Goal: Task Accomplishment & Management: Complete application form

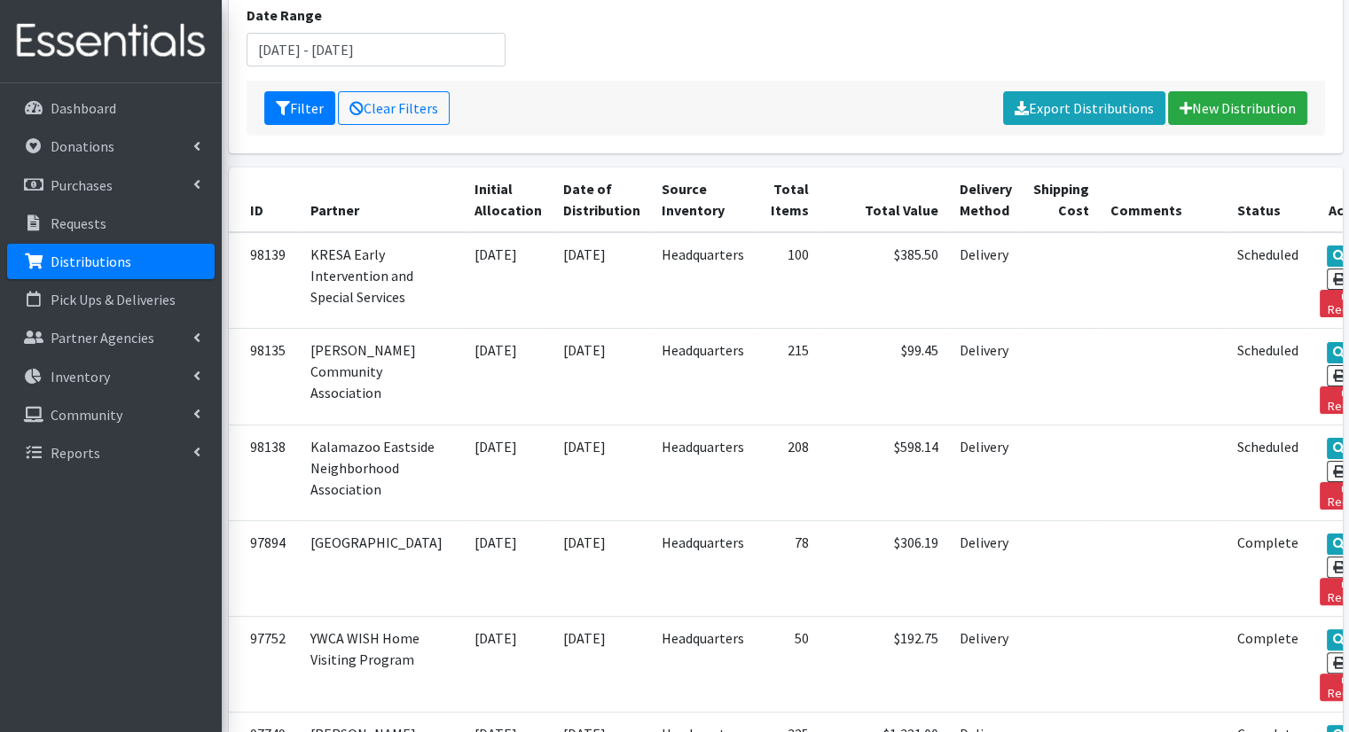
scroll to position [281, 0]
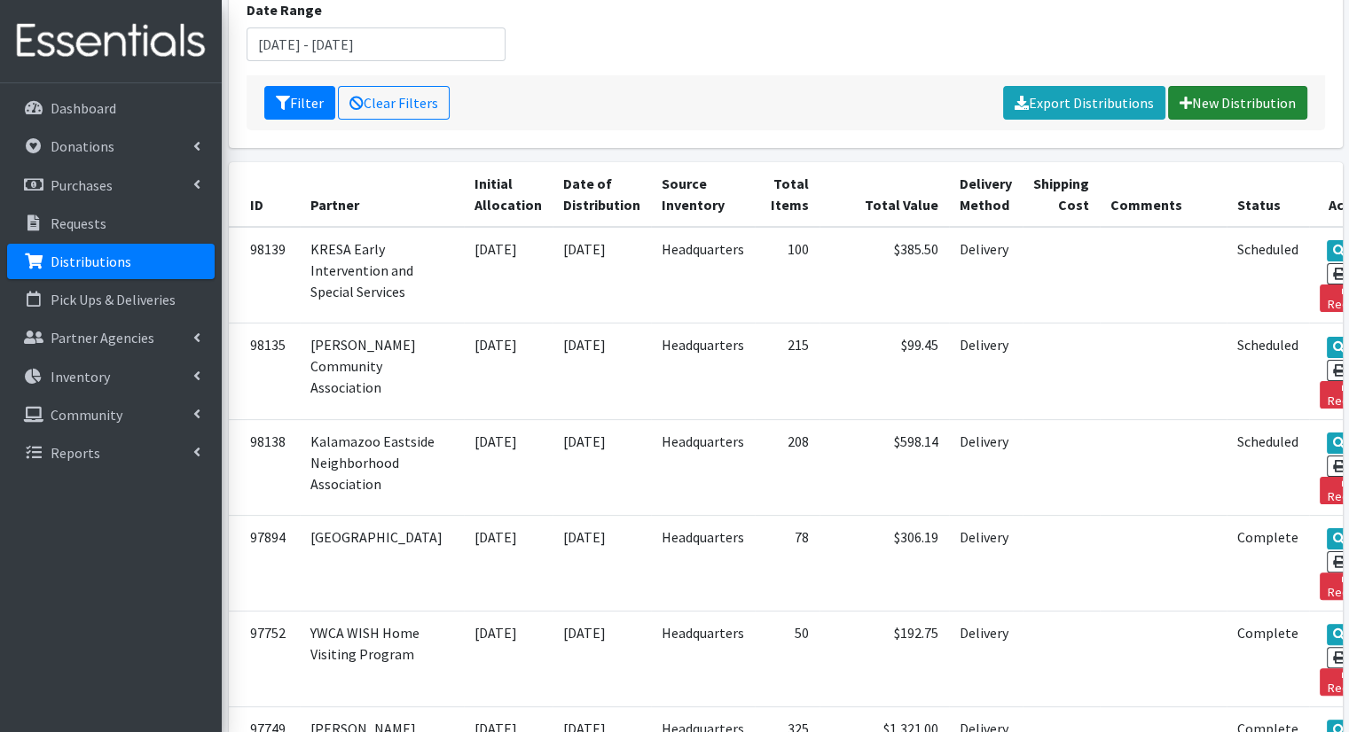
click at [1254, 86] on link "New Distribution" at bounding box center [1237, 103] width 139 height 34
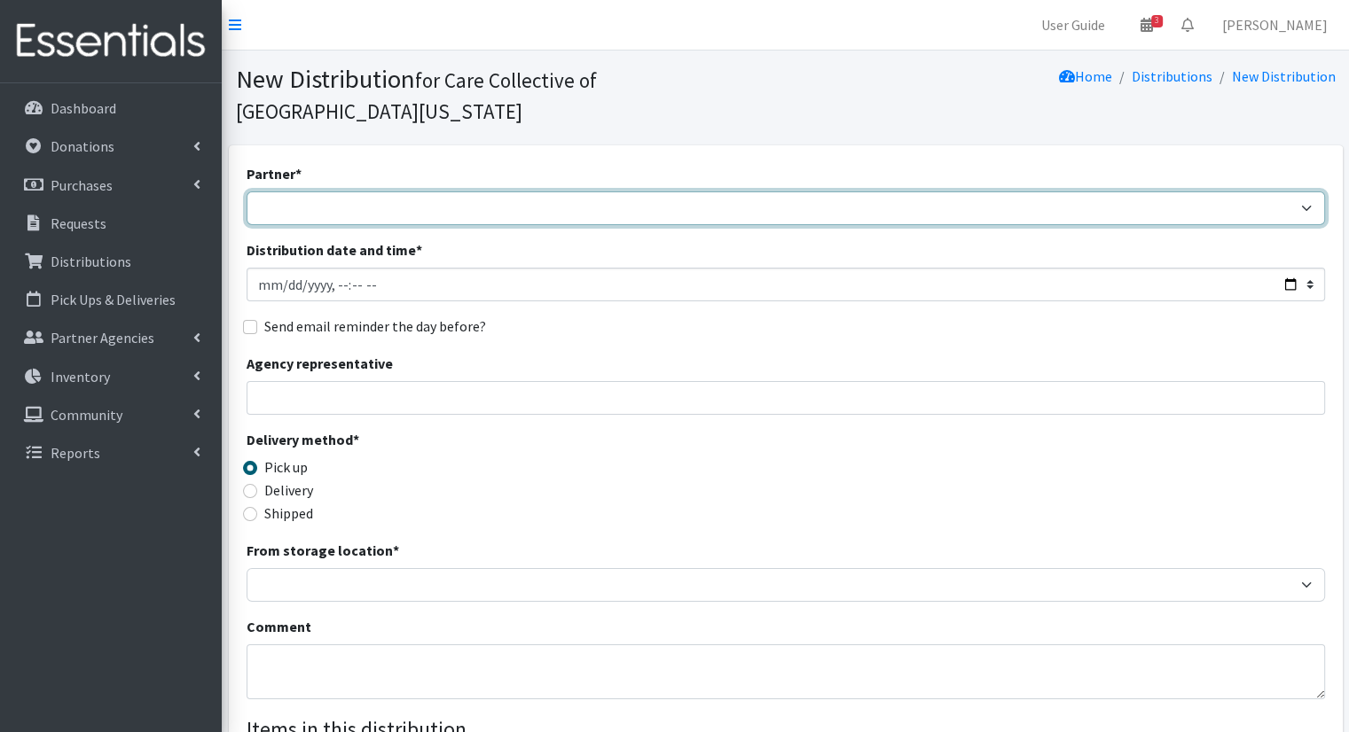
click at [602, 192] on select "African Community Kalamazoo Black Lives Matter Kzoo/BC Diaper Train Cares Sexua…" at bounding box center [786, 209] width 1078 height 34
select select "7966"
click at [247, 192] on select "African Community Kalamazoo Black Lives Matter Kzoo/BC Diaper Train Cares Sexua…" at bounding box center [786, 209] width 1078 height 34
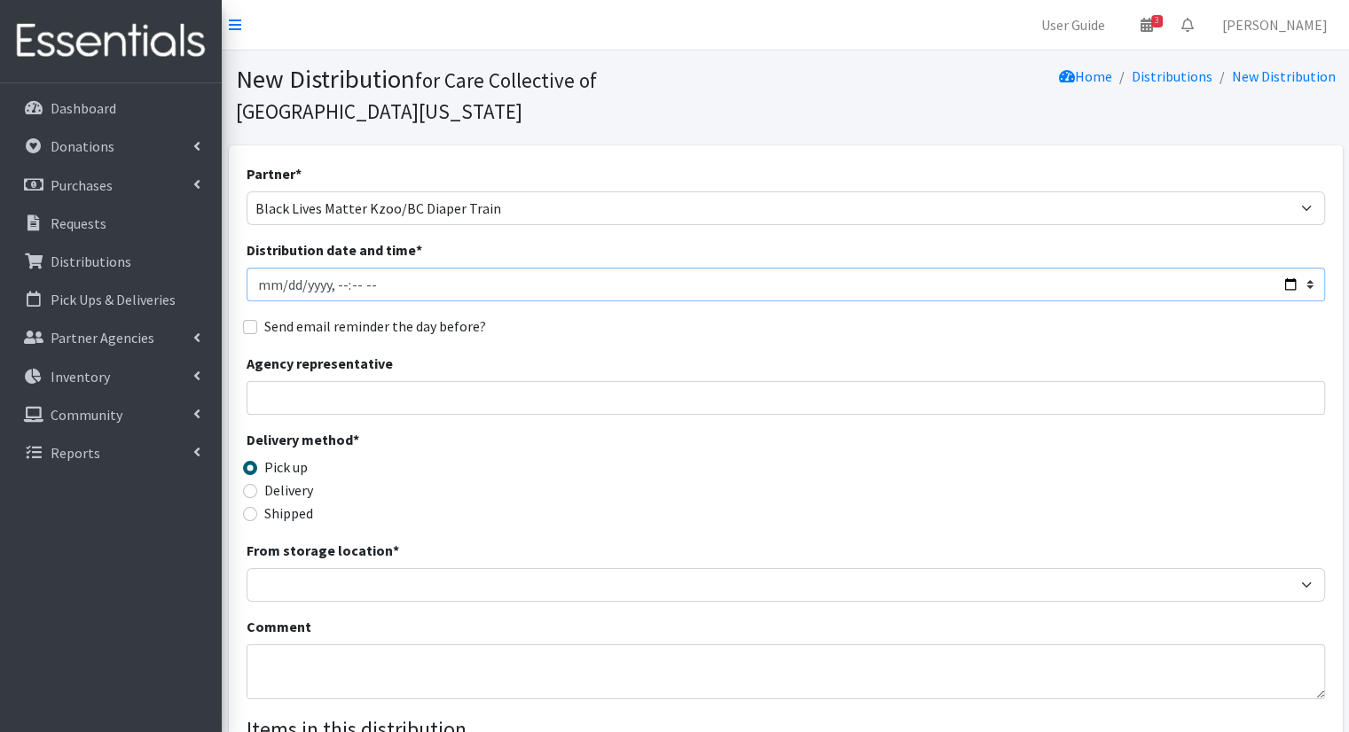
drag, startPoint x: 1291, startPoint y: 251, endPoint x: 1280, endPoint y: 273, distance: 25.0
click at [1291, 268] on input "Distribution date and time *" at bounding box center [786, 285] width 1078 height 34
type input "2025-10-14T09:00"
drag, startPoint x: 653, startPoint y: 290, endPoint x: 640, endPoint y: 298, distance: 14.8
click at [653, 316] on div "Send email reminder the day before?" at bounding box center [786, 326] width 1078 height 21
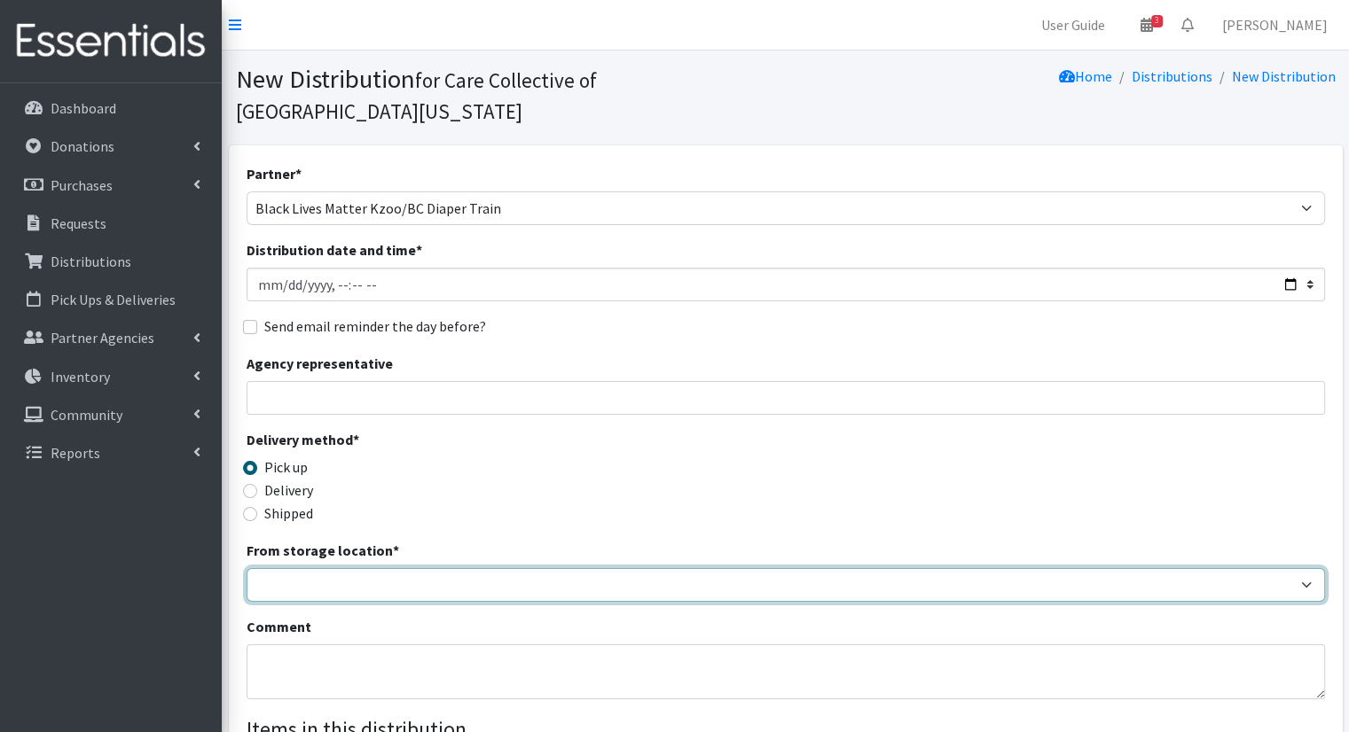
click at [373, 568] on select "Headquarters" at bounding box center [786, 585] width 1078 height 34
select select "491"
click at [247, 568] on select "Headquarters" at bounding box center [786, 585] width 1078 height 34
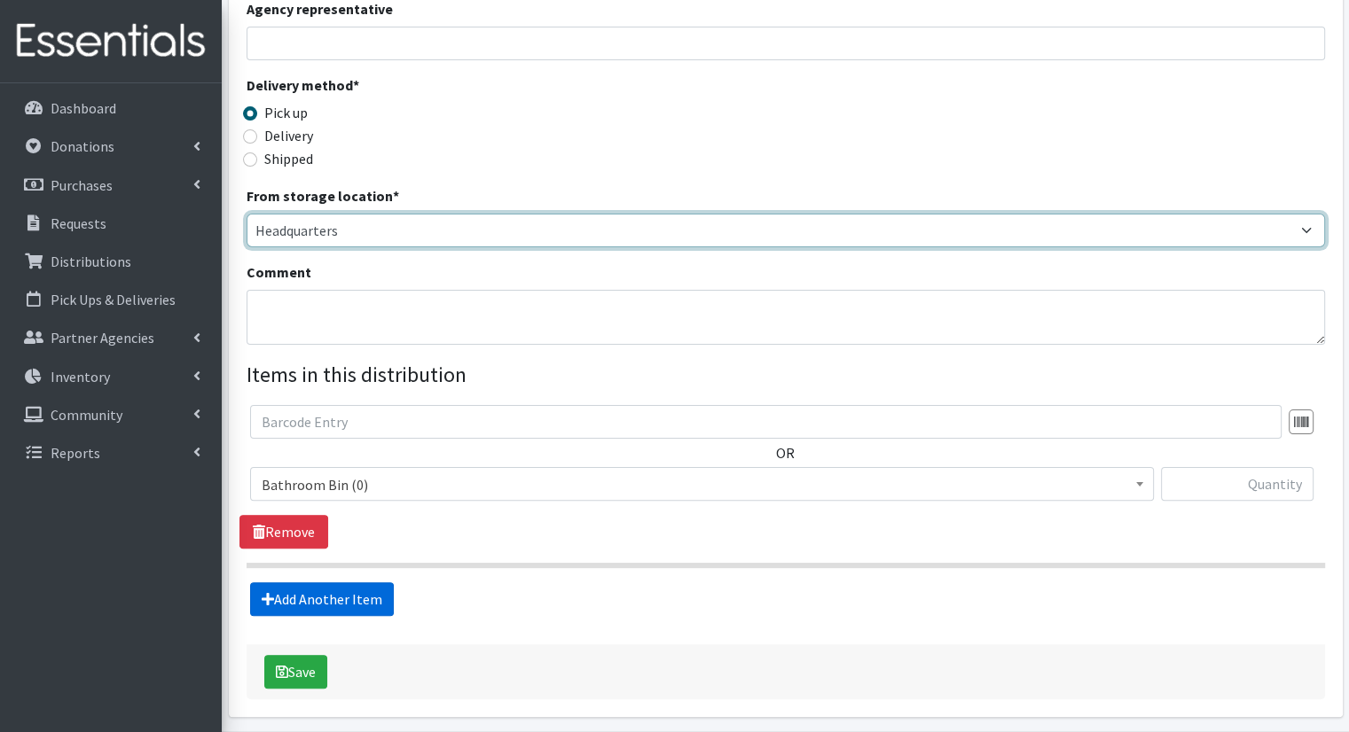
scroll to position [388, 0]
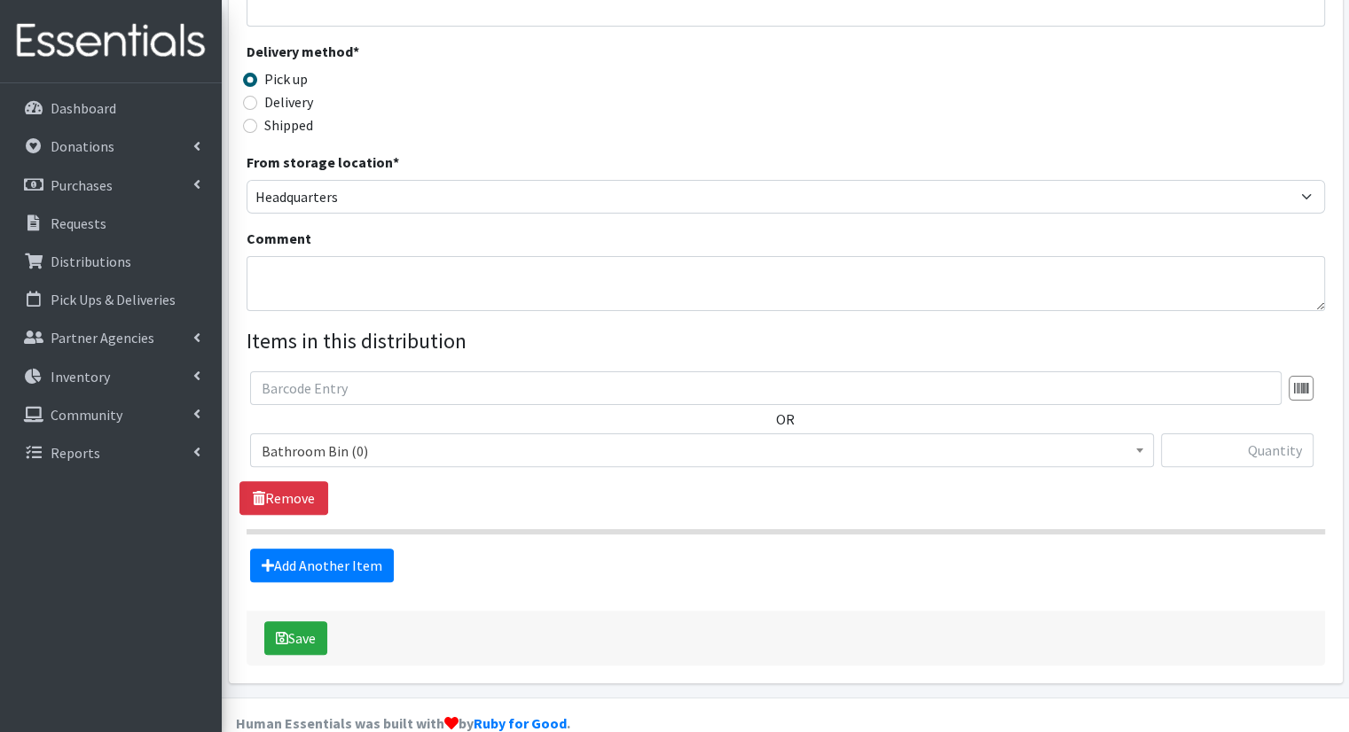
drag, startPoint x: 566, startPoint y: 395, endPoint x: 568, endPoint y: 412, distance: 17.9
click at [566, 401] on div "OR Bathroom Bin (0) D - 0 - Diapers (15100) D - 3 - Diapers (12739) D - 4 - Dia…" at bounding box center [785, 427] width 1092 height 110
click at [579, 434] on span "Bathroom Bin (0)" at bounding box center [702, 451] width 904 height 34
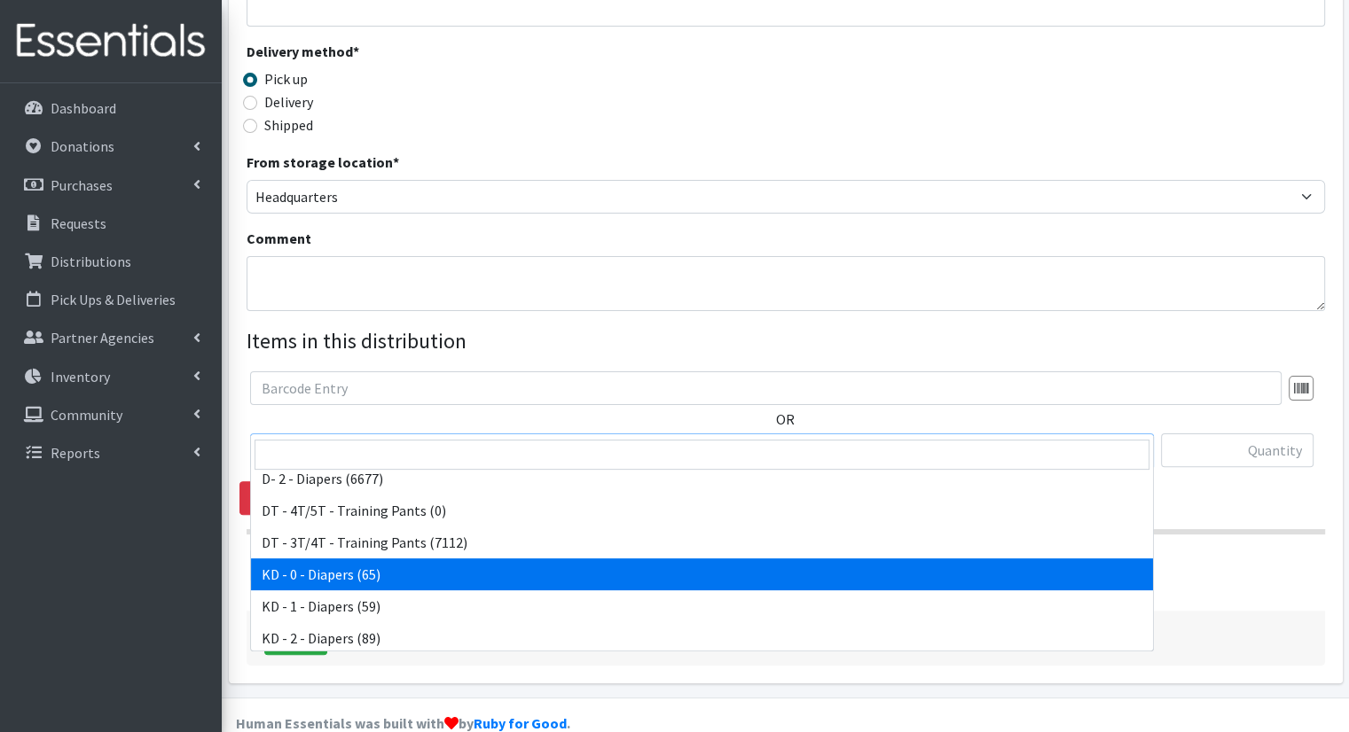
scroll to position [355, 0]
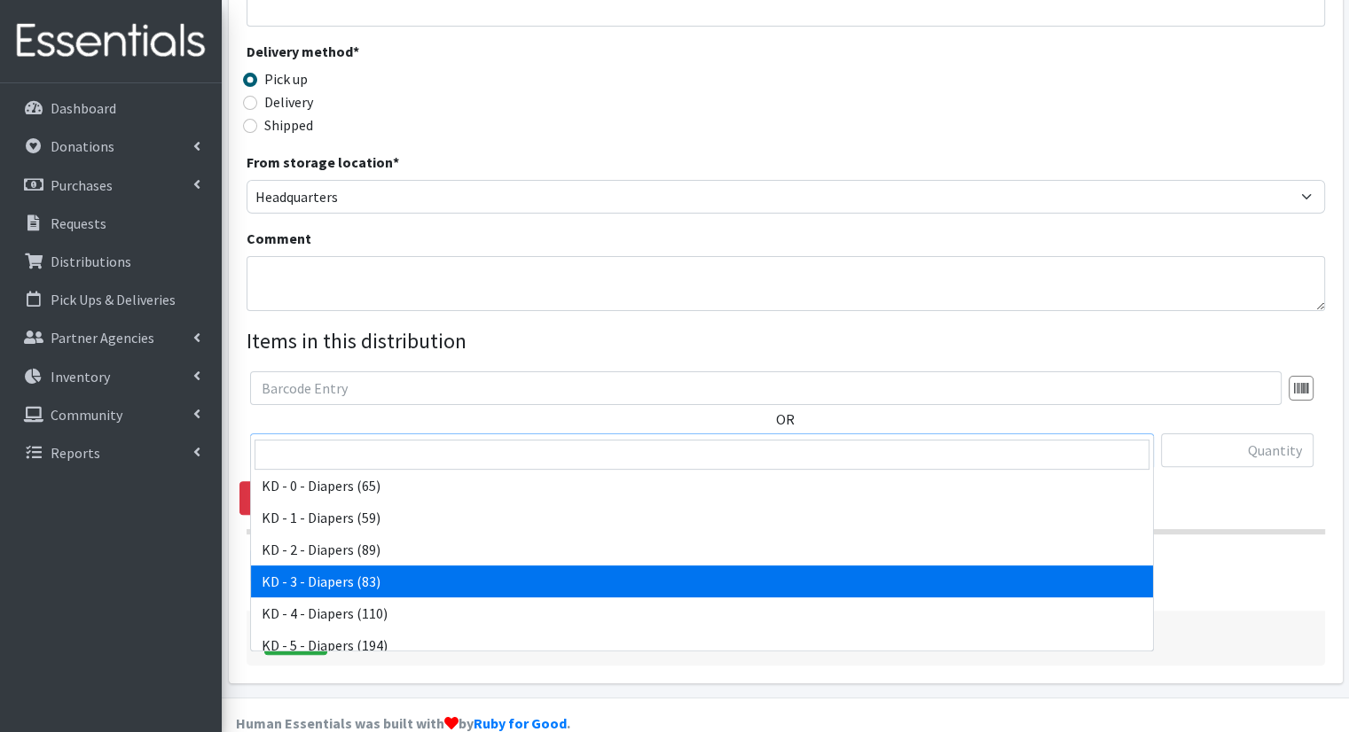
select select "15499"
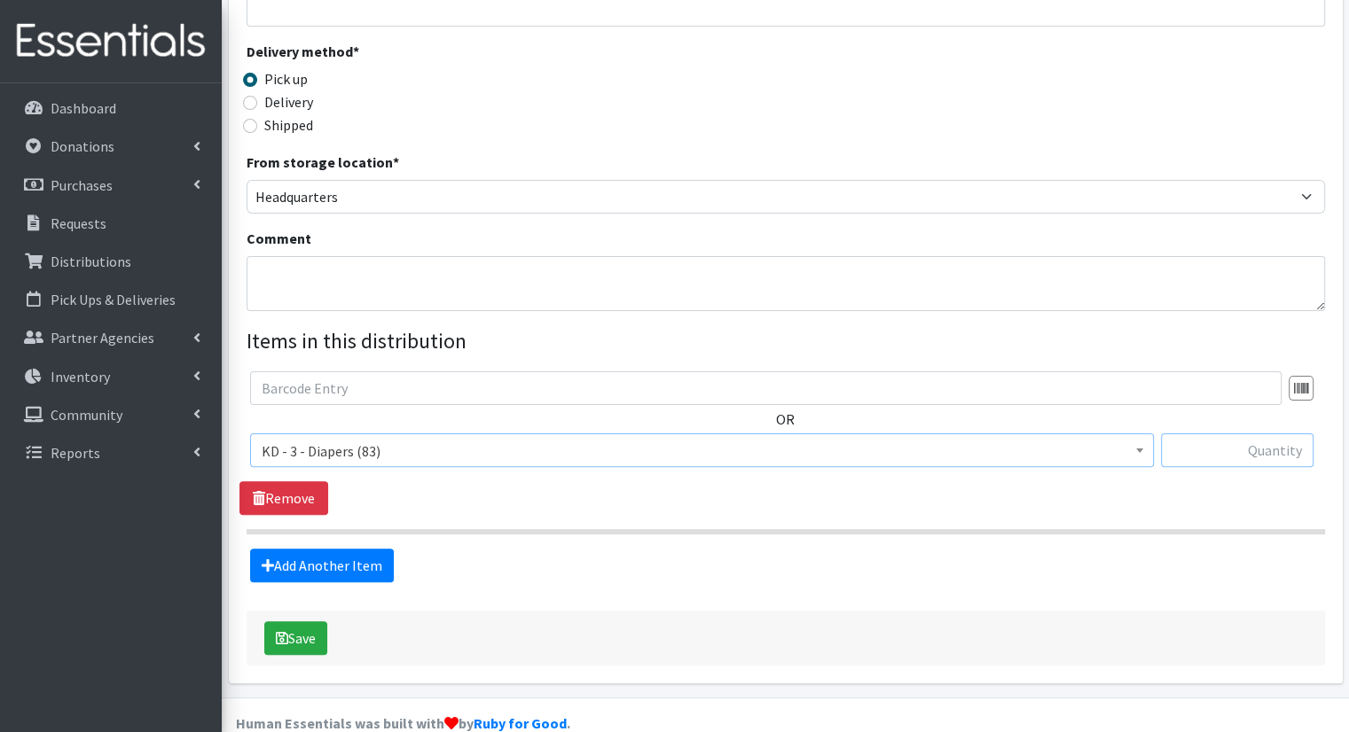
click at [1179, 434] on input "text" at bounding box center [1237, 451] width 153 height 34
type input "2"
click at [352, 549] on link "Add Another Item" at bounding box center [322, 566] width 144 height 34
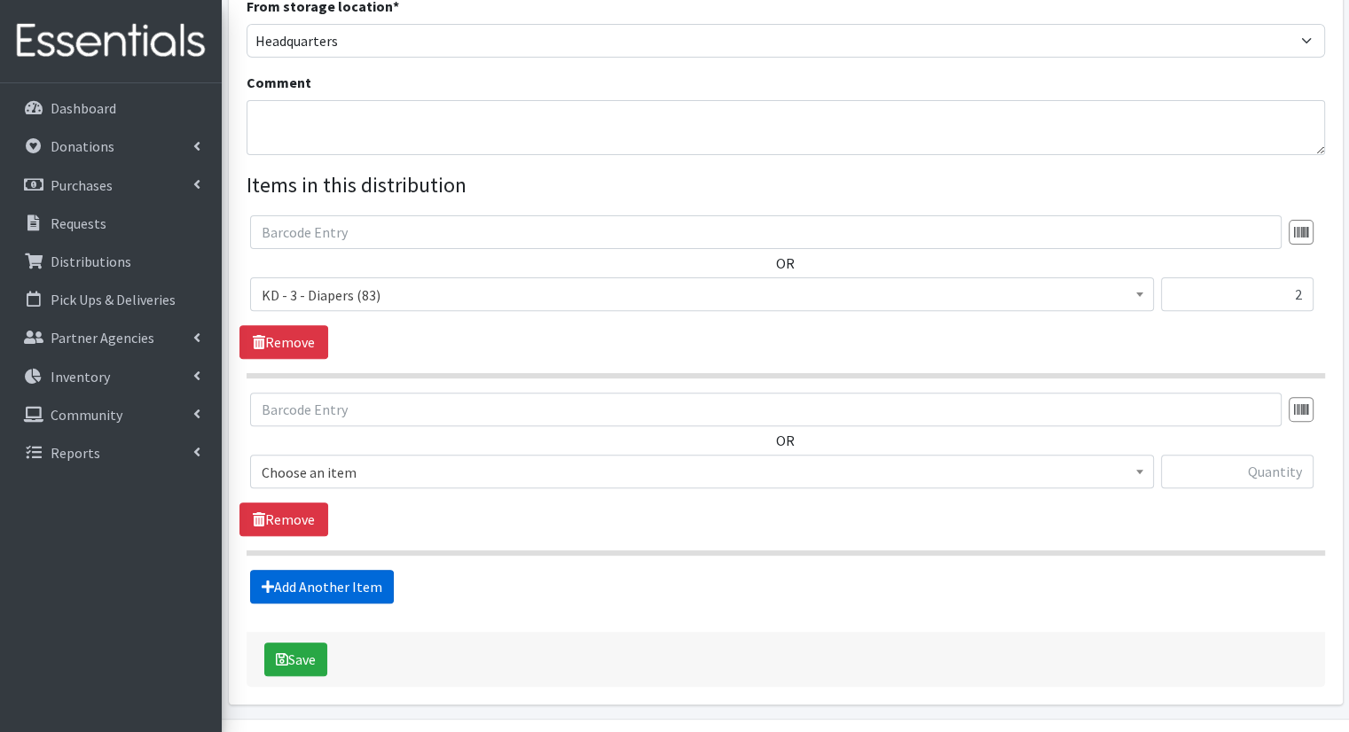
scroll to position [565, 0]
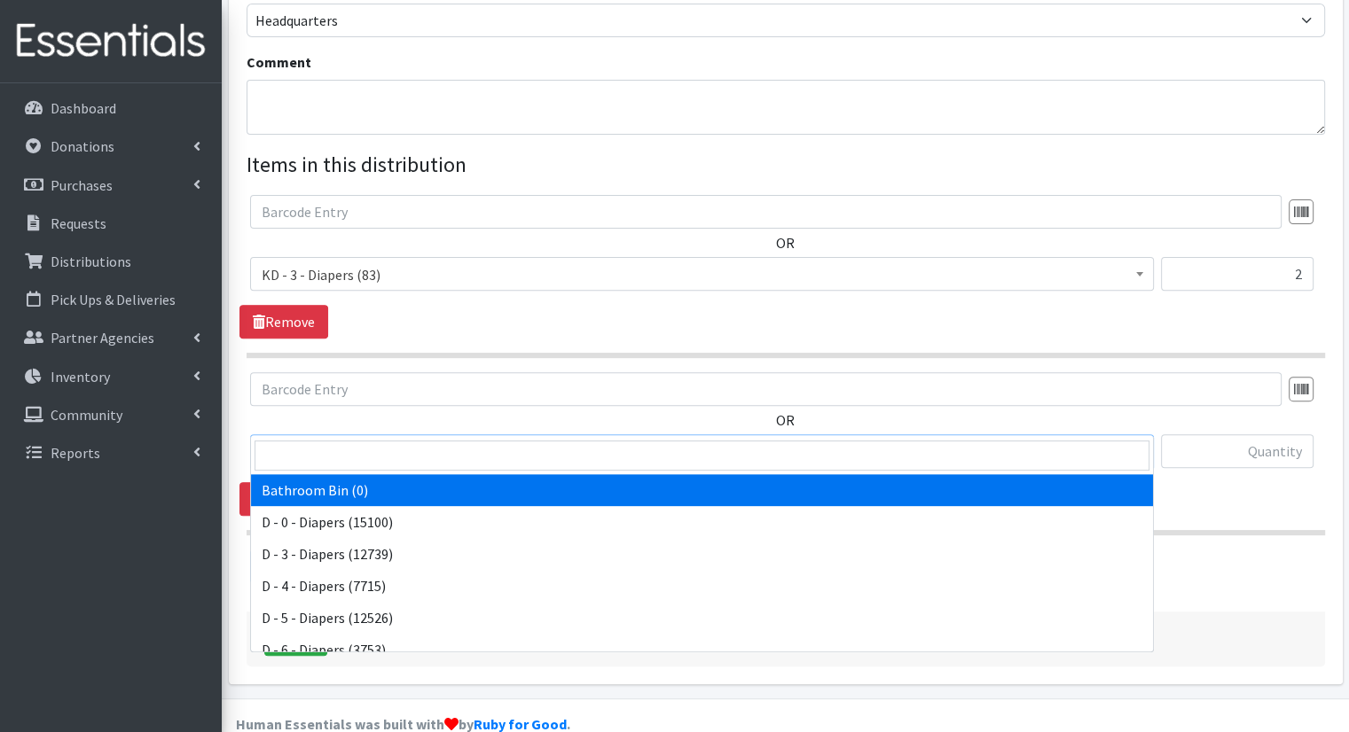
click at [427, 440] on span "Bathroom Bin (0)" at bounding box center [702, 452] width 881 height 25
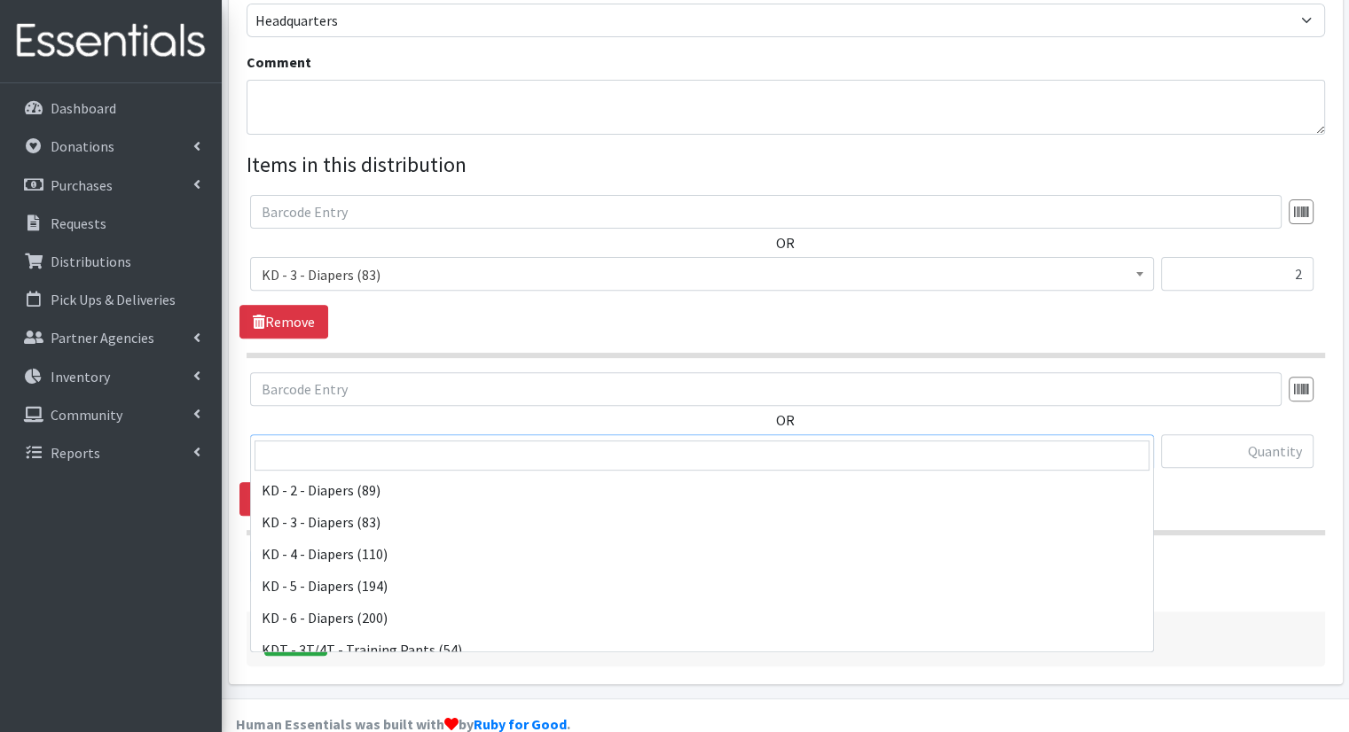
scroll to position [443, 0]
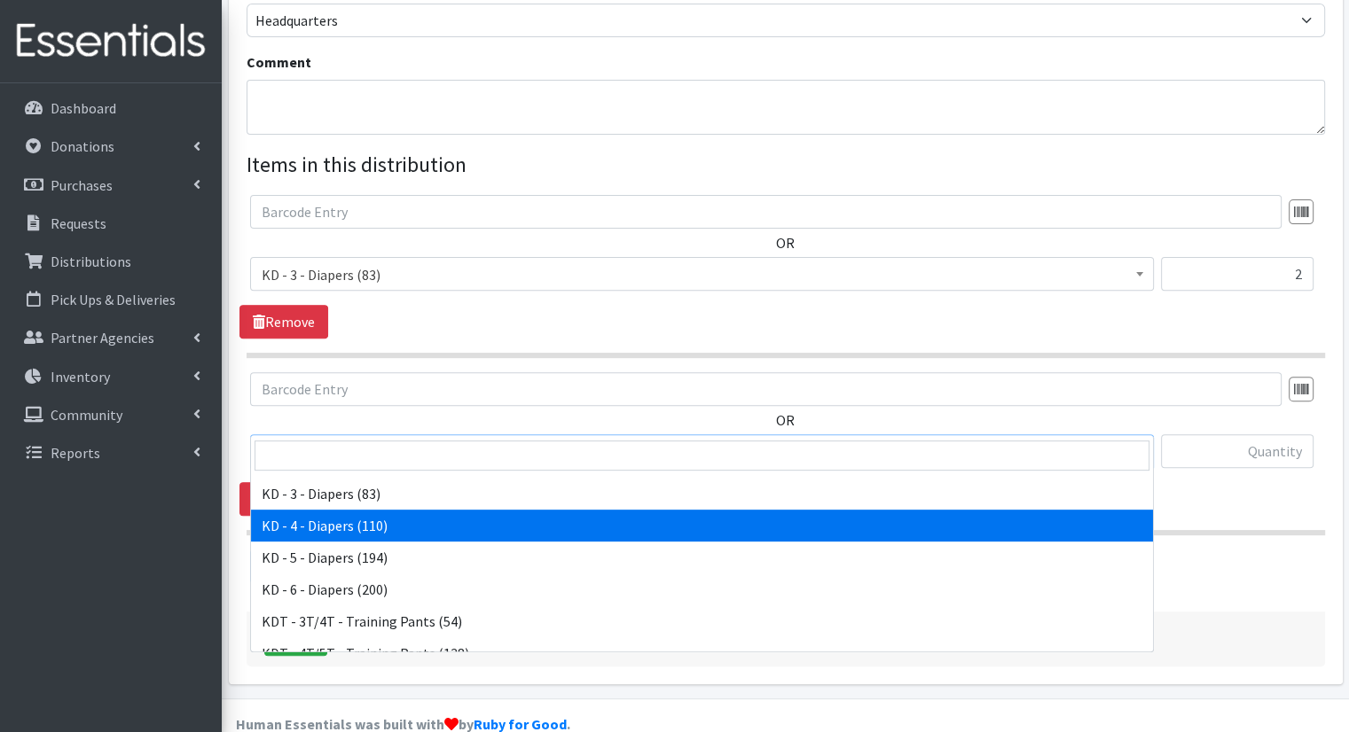
select select "15500"
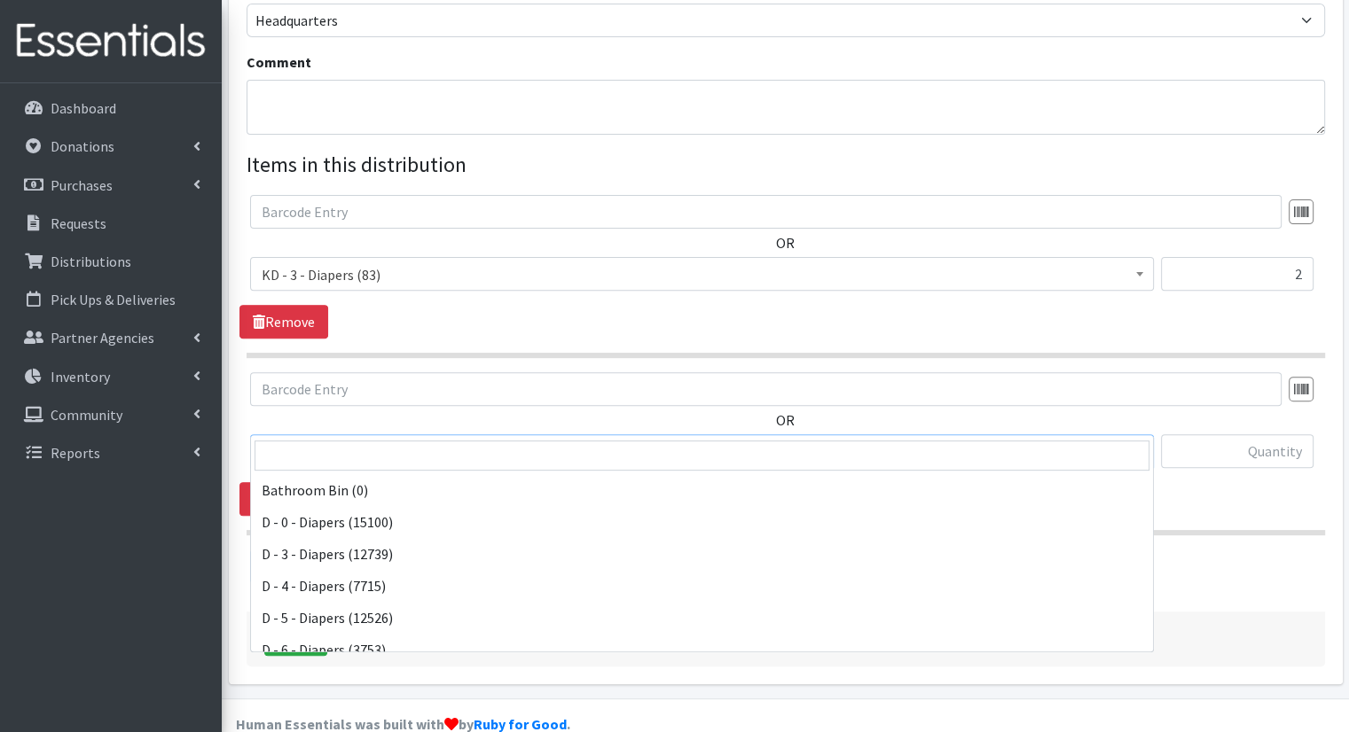
click at [707, 440] on span "KD - 4 - Diapers (110)" at bounding box center [702, 452] width 881 height 25
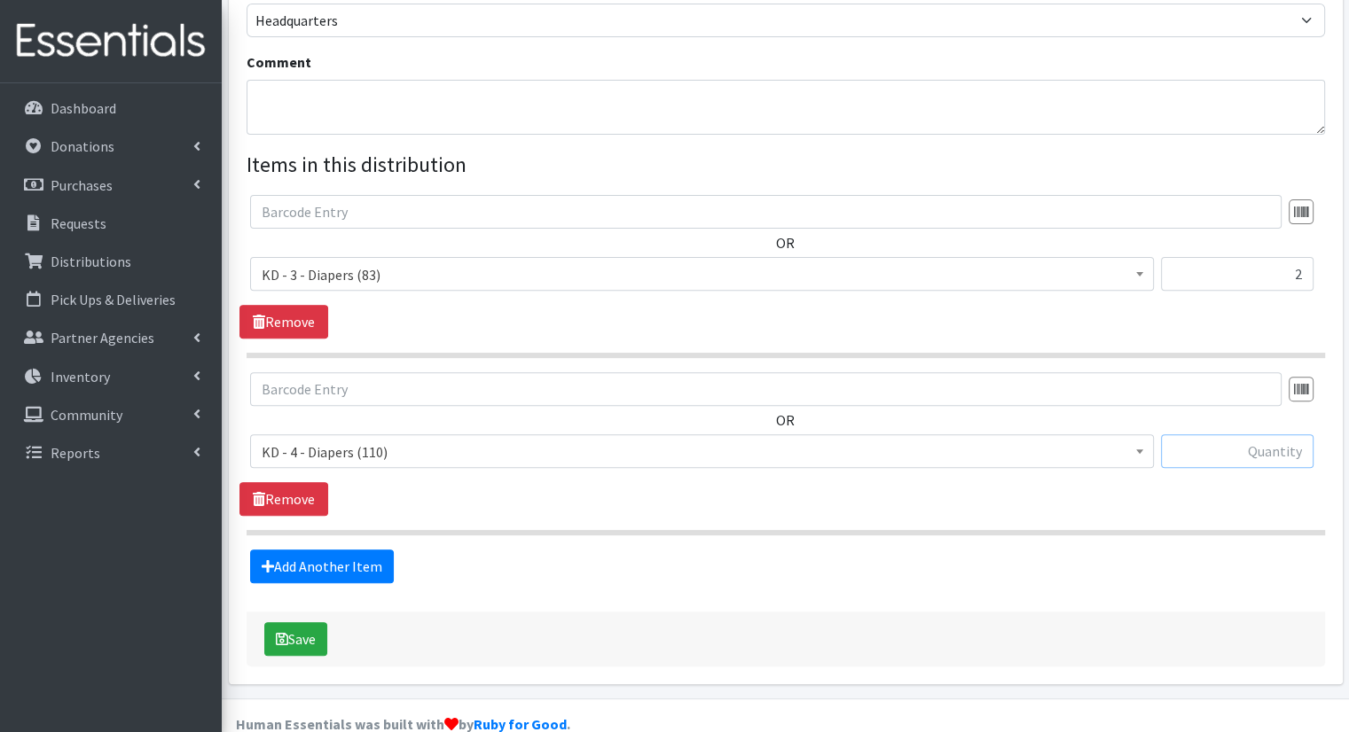
click at [1285, 435] on input "text" at bounding box center [1237, 452] width 153 height 34
type input "8"
click at [354, 550] on link "Add Another Item" at bounding box center [322, 567] width 144 height 34
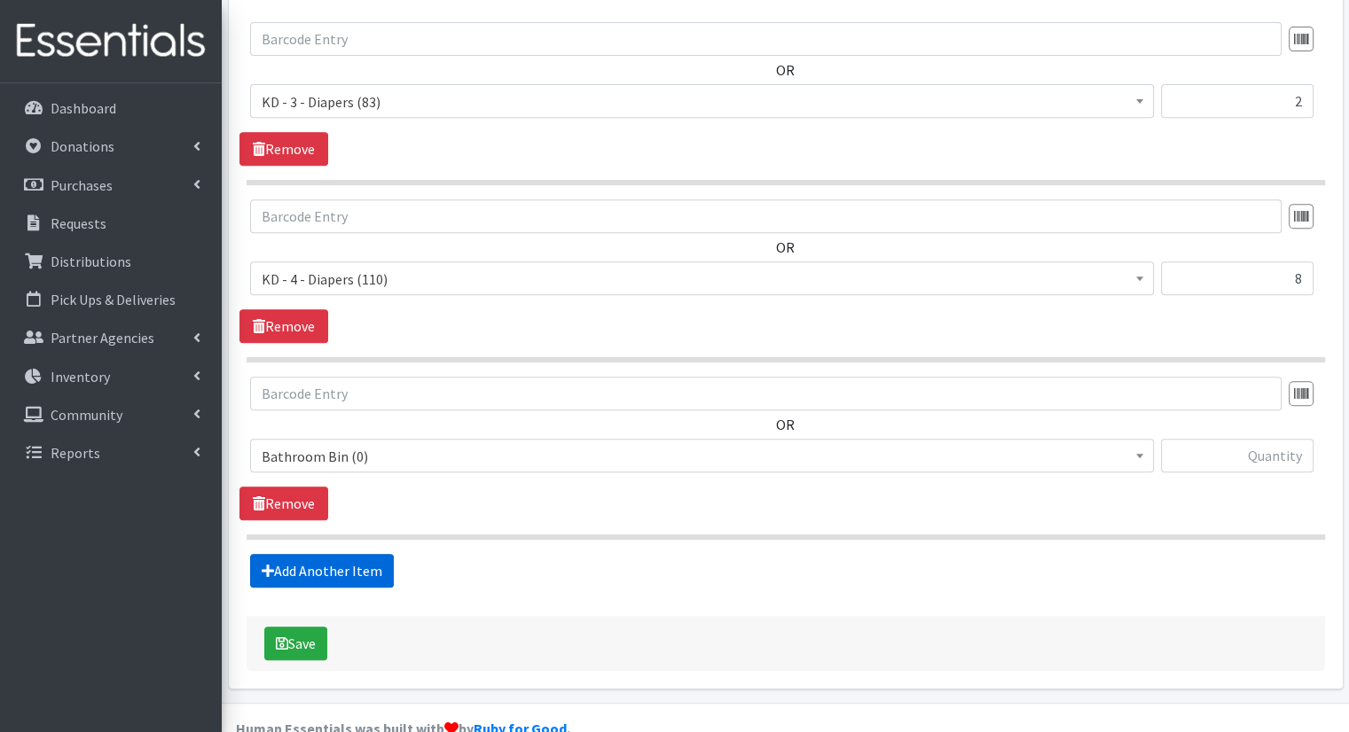
scroll to position [741, 0]
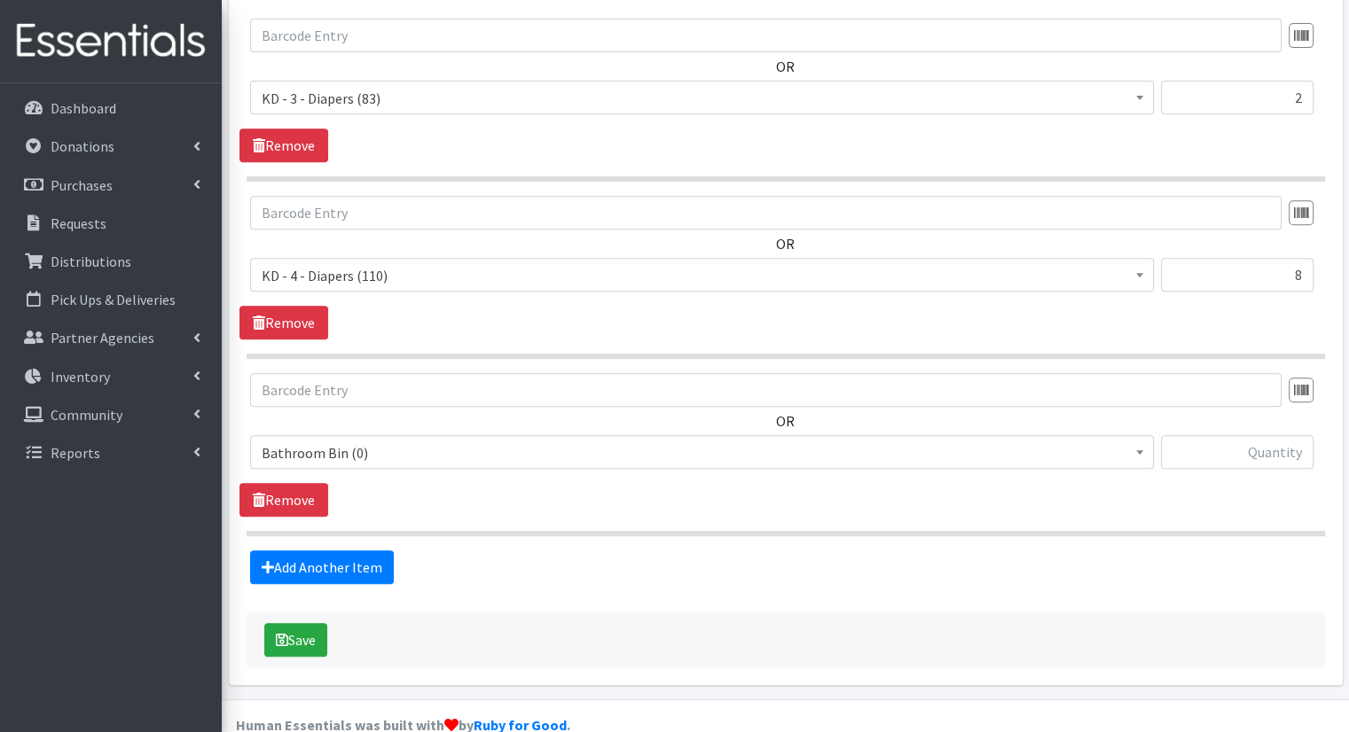
click at [432, 441] on span "Bathroom Bin (0)" at bounding box center [702, 453] width 881 height 25
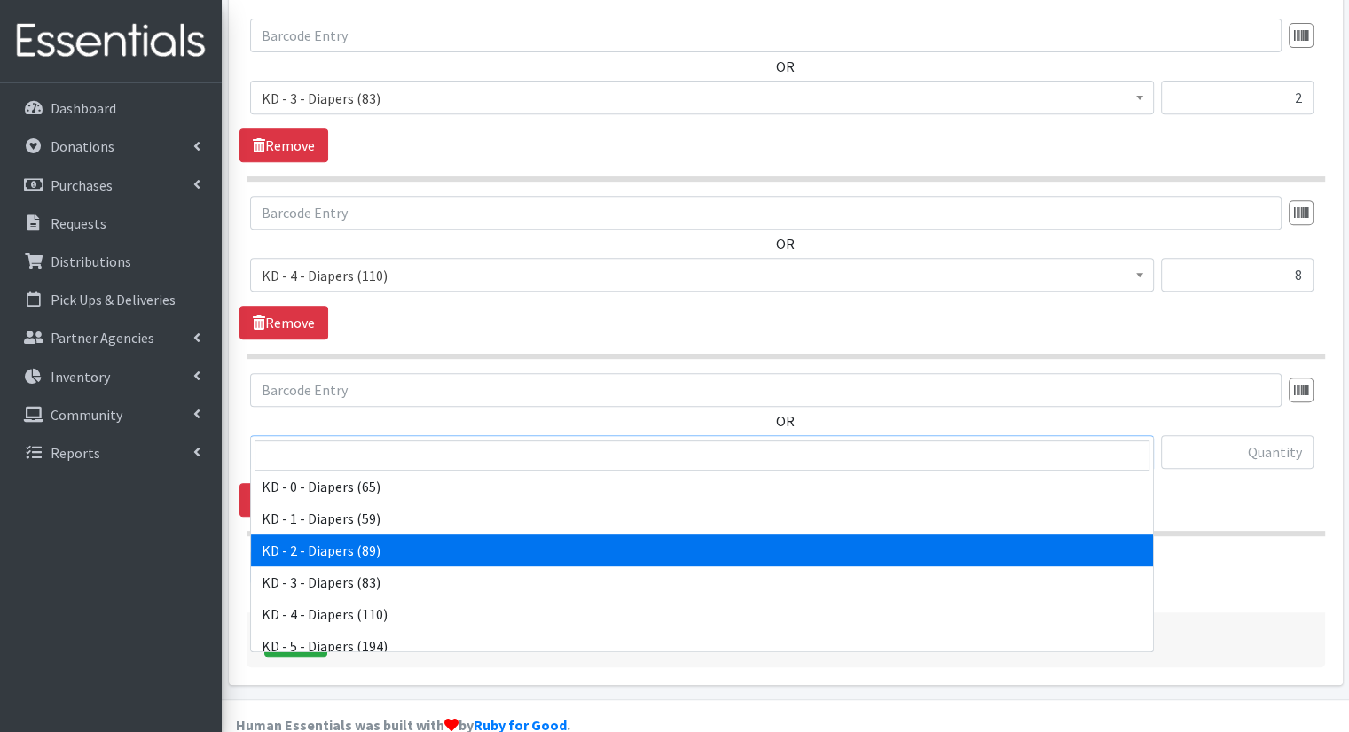
scroll to position [443, 0]
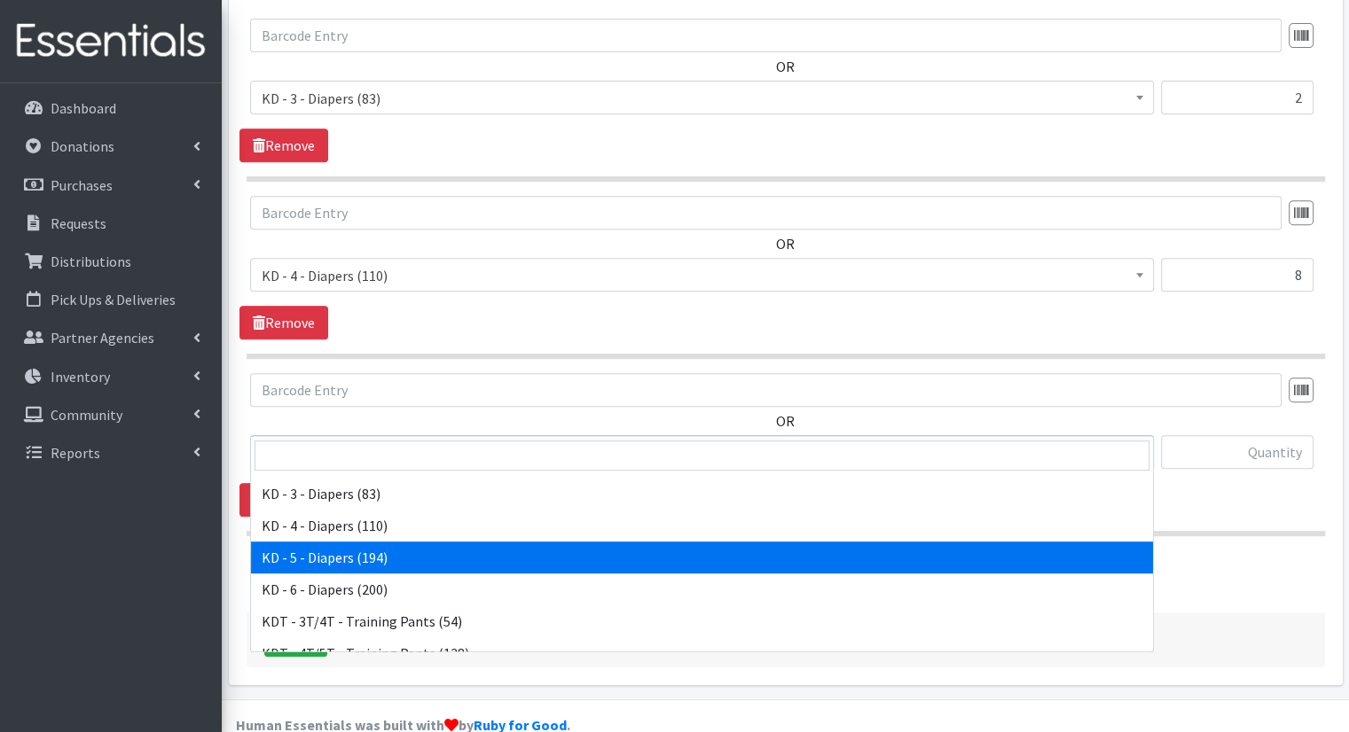
select select "15501"
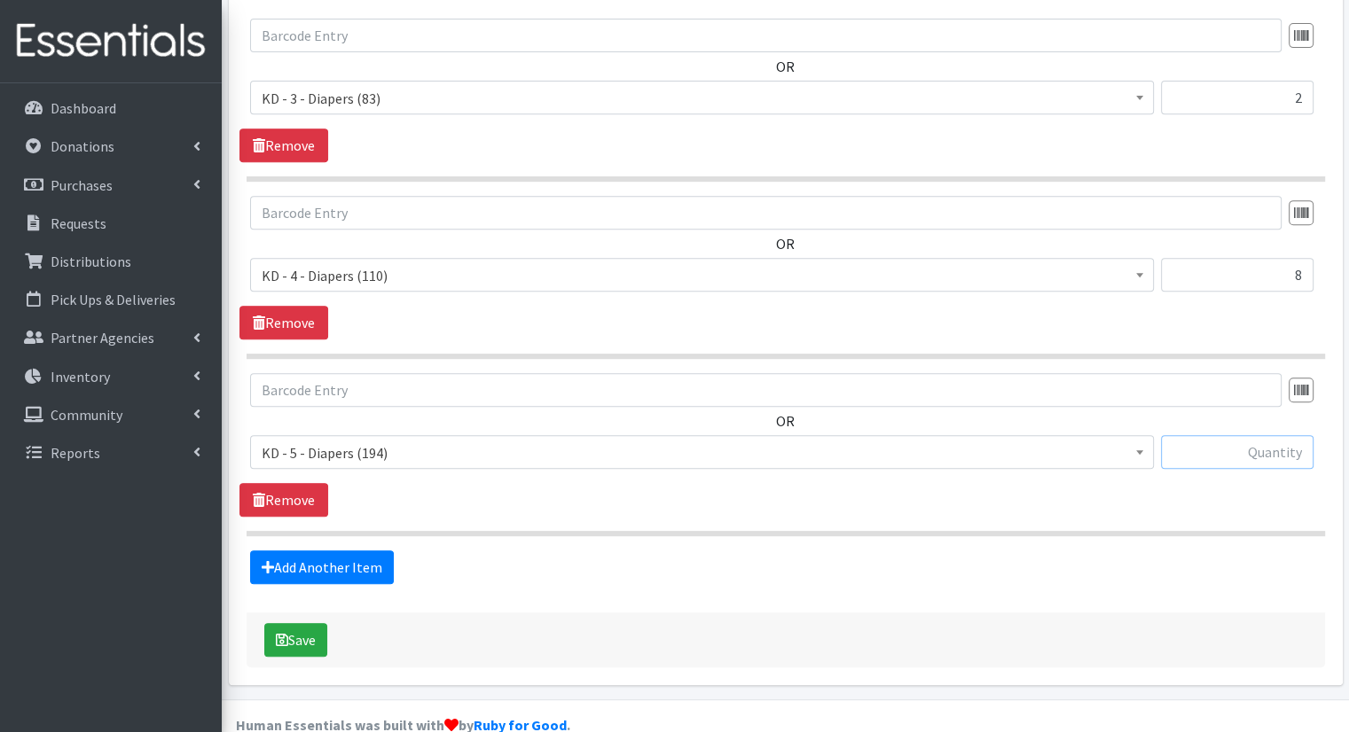
click at [1233, 435] on input "text" at bounding box center [1237, 452] width 153 height 34
type input "9"
click at [365, 551] on link "Add Another Item" at bounding box center [322, 568] width 144 height 34
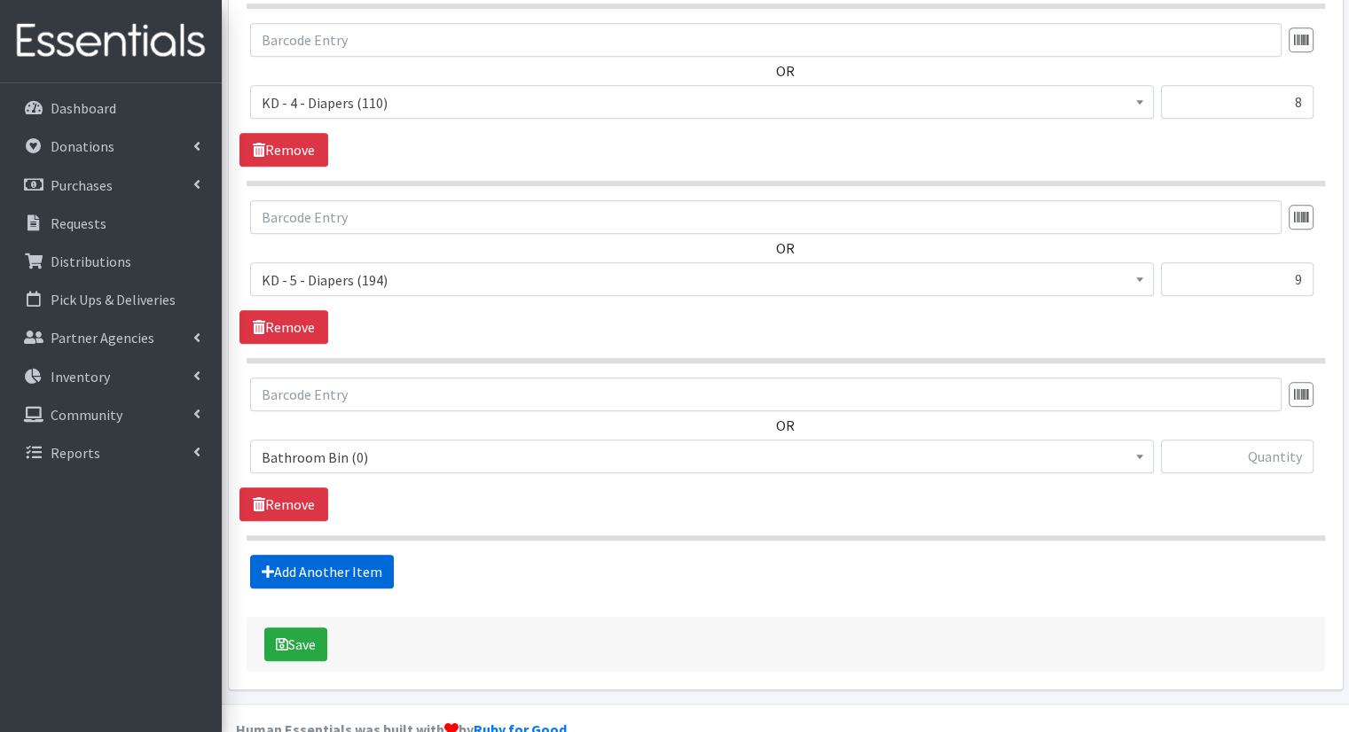
scroll to position [919, 0]
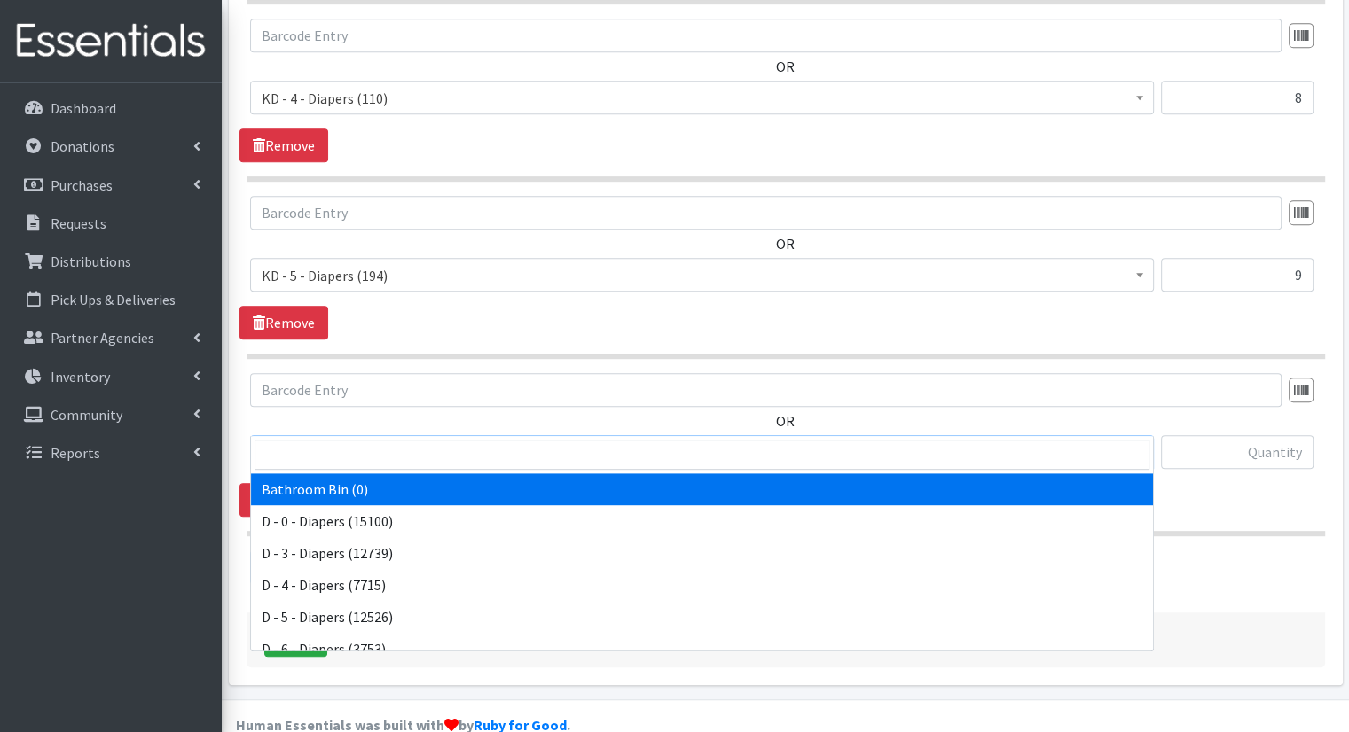
click at [386, 435] on span "Bathroom Bin (0)" at bounding box center [702, 452] width 904 height 34
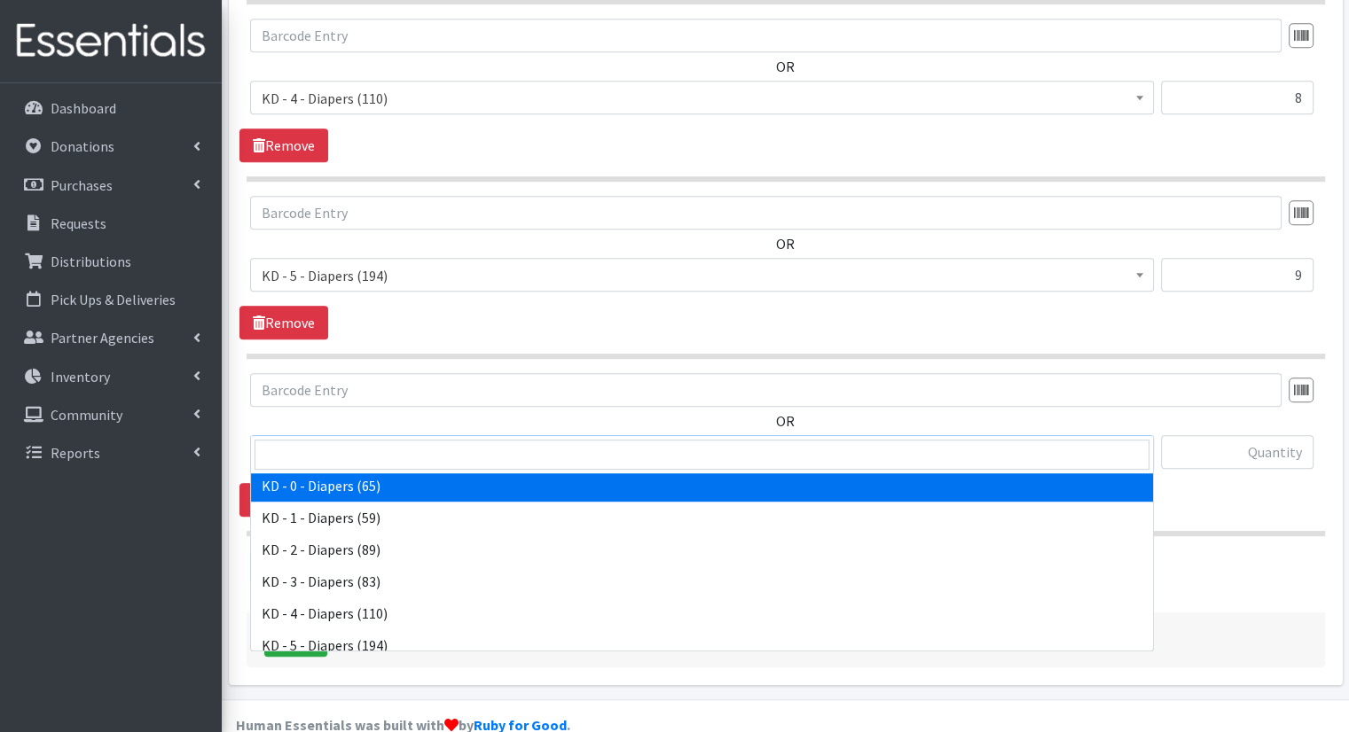
scroll to position [443, 0]
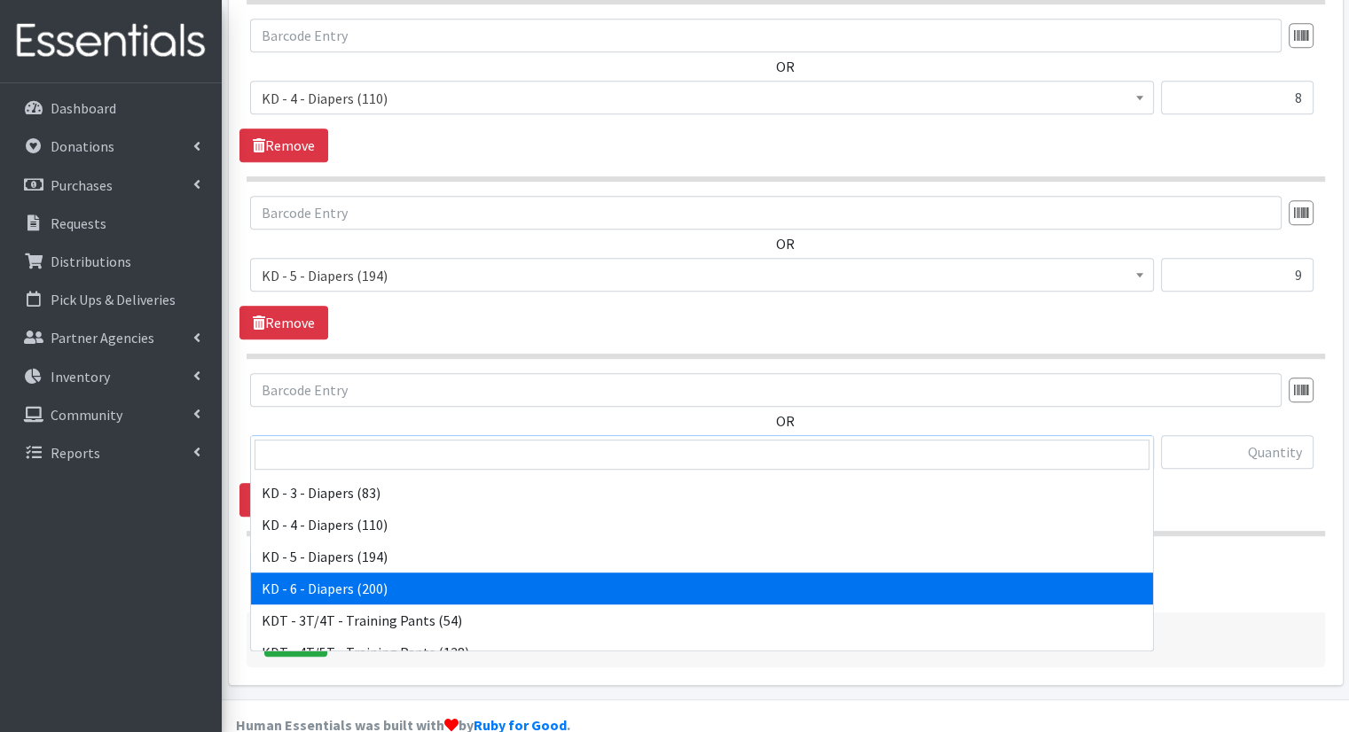
select select "15502"
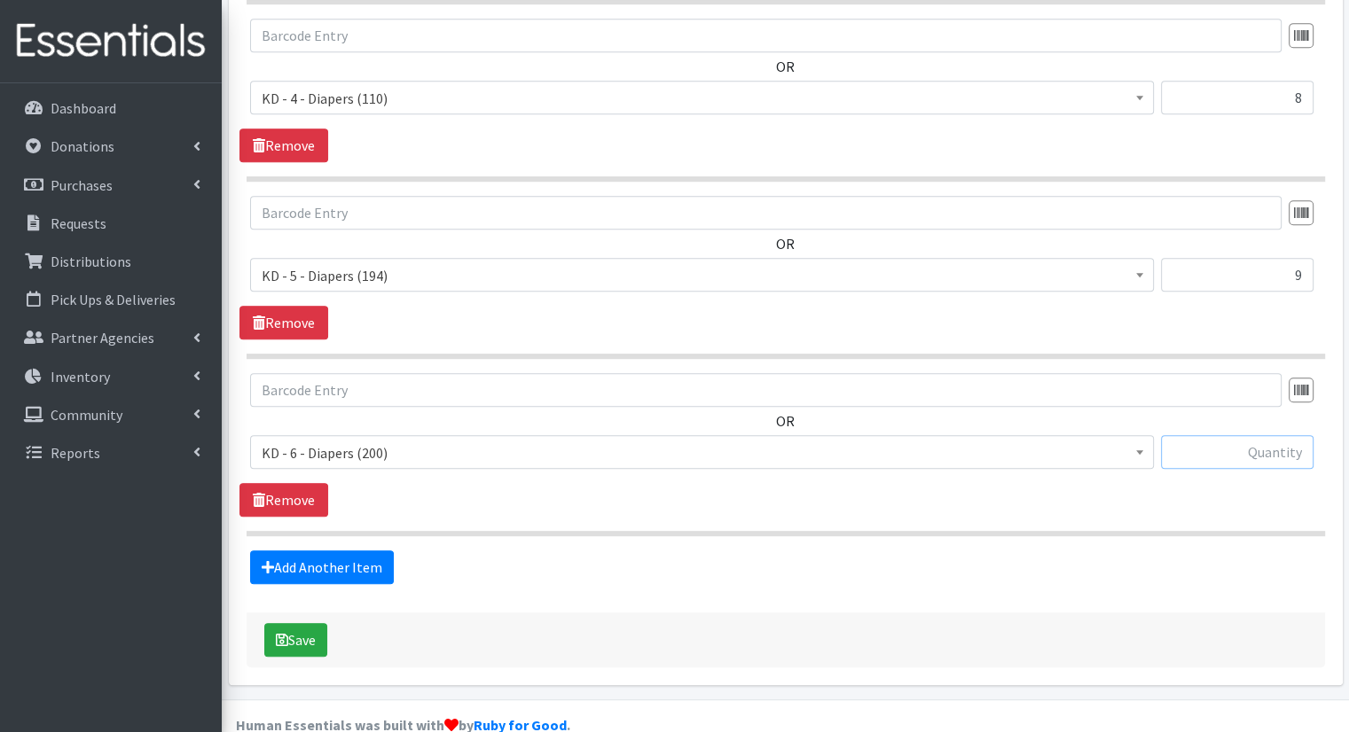
click at [1231, 435] on input "text" at bounding box center [1237, 452] width 153 height 34
type input "6"
click at [321, 551] on link "Add Another Item" at bounding box center [322, 568] width 144 height 34
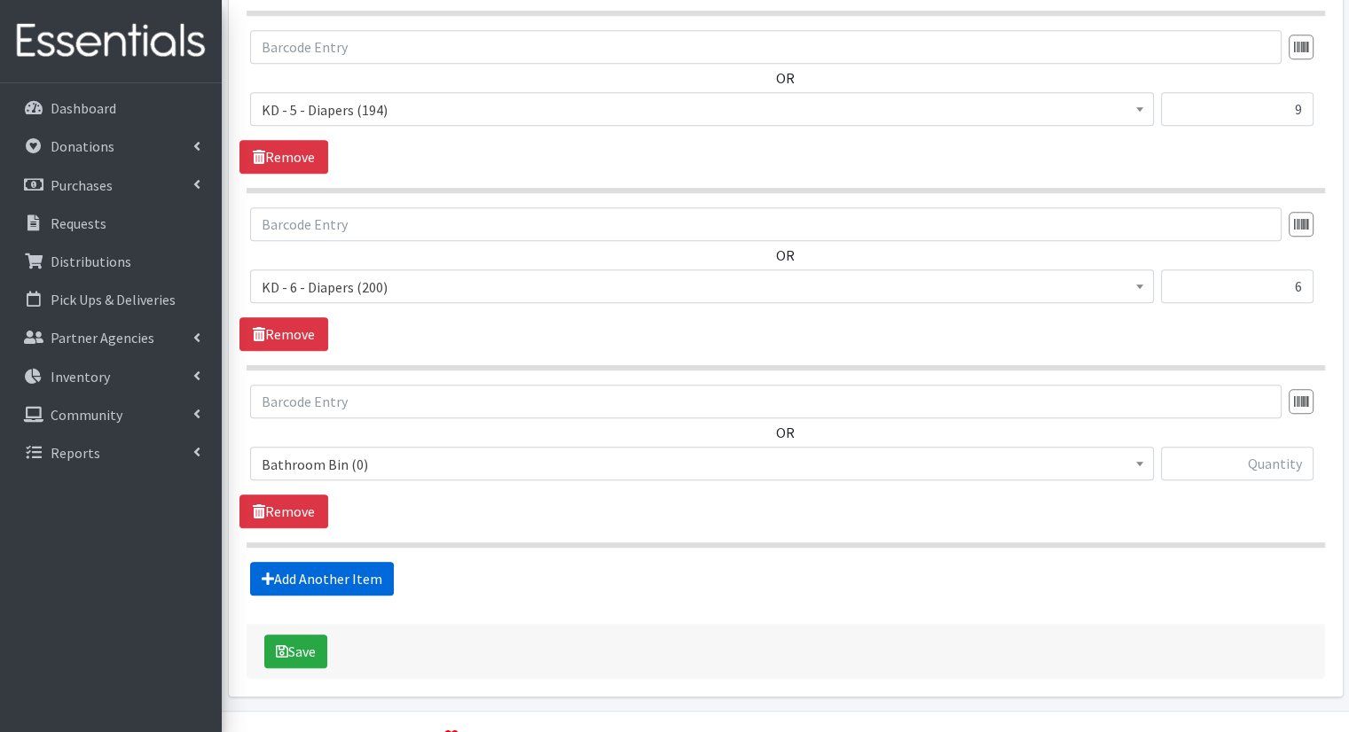
scroll to position [1096, 0]
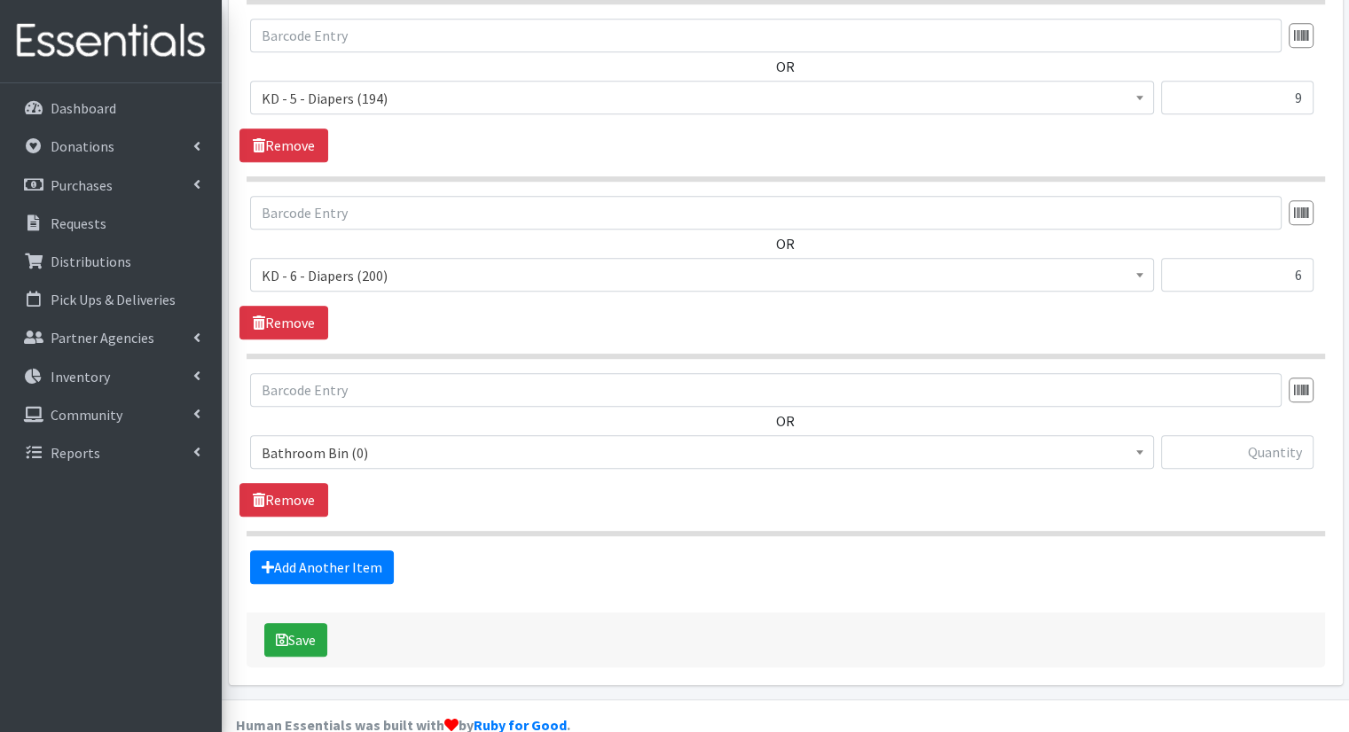
drag, startPoint x: 624, startPoint y: 409, endPoint x: 628, endPoint y: 419, distance: 10.4
click at [628, 441] on span "Bathroom Bin (0)" at bounding box center [702, 453] width 881 height 25
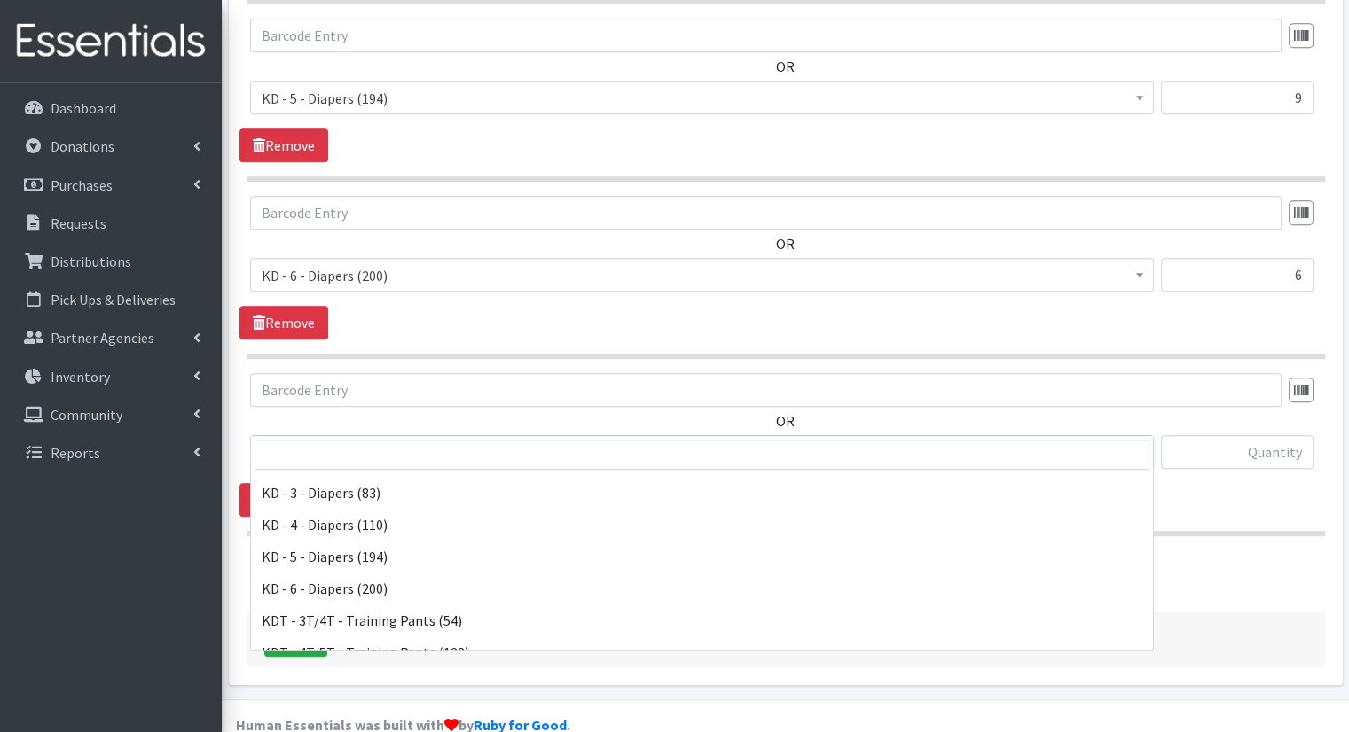
scroll to position [532, 0]
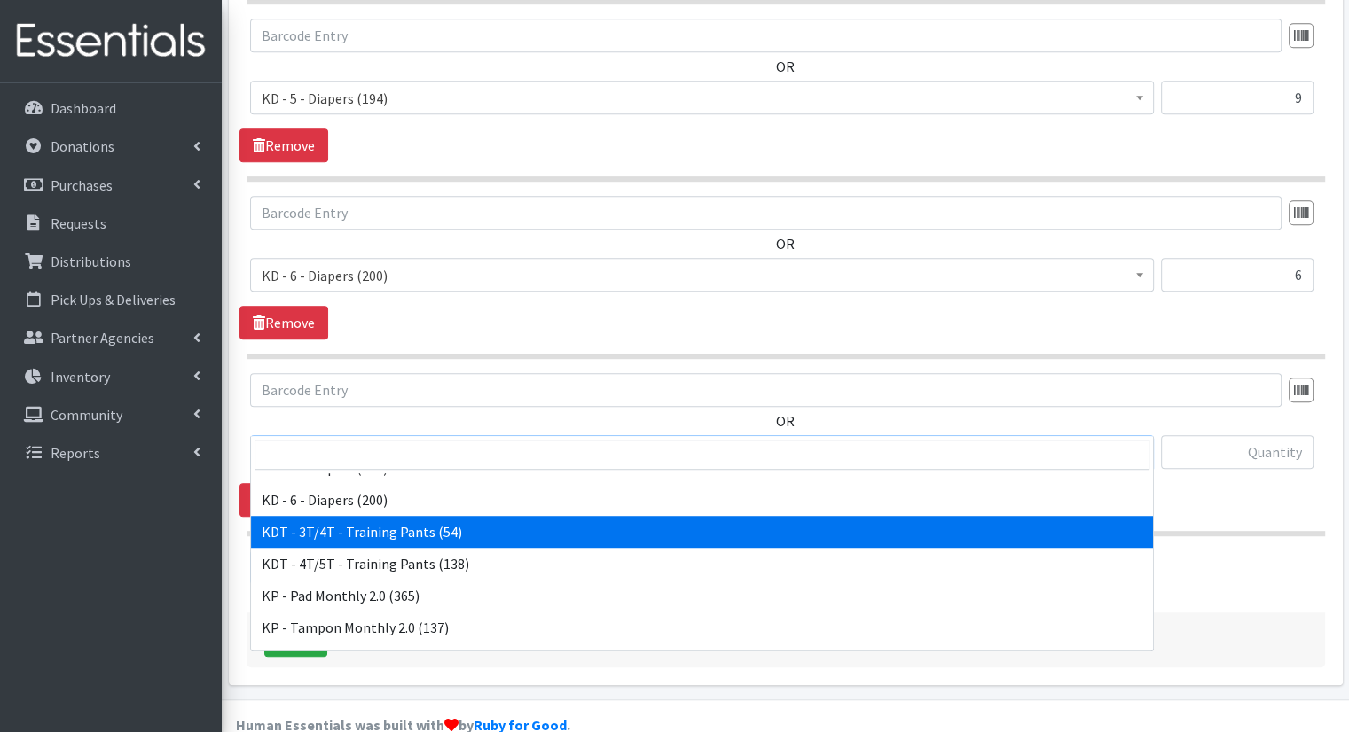
select select "15506"
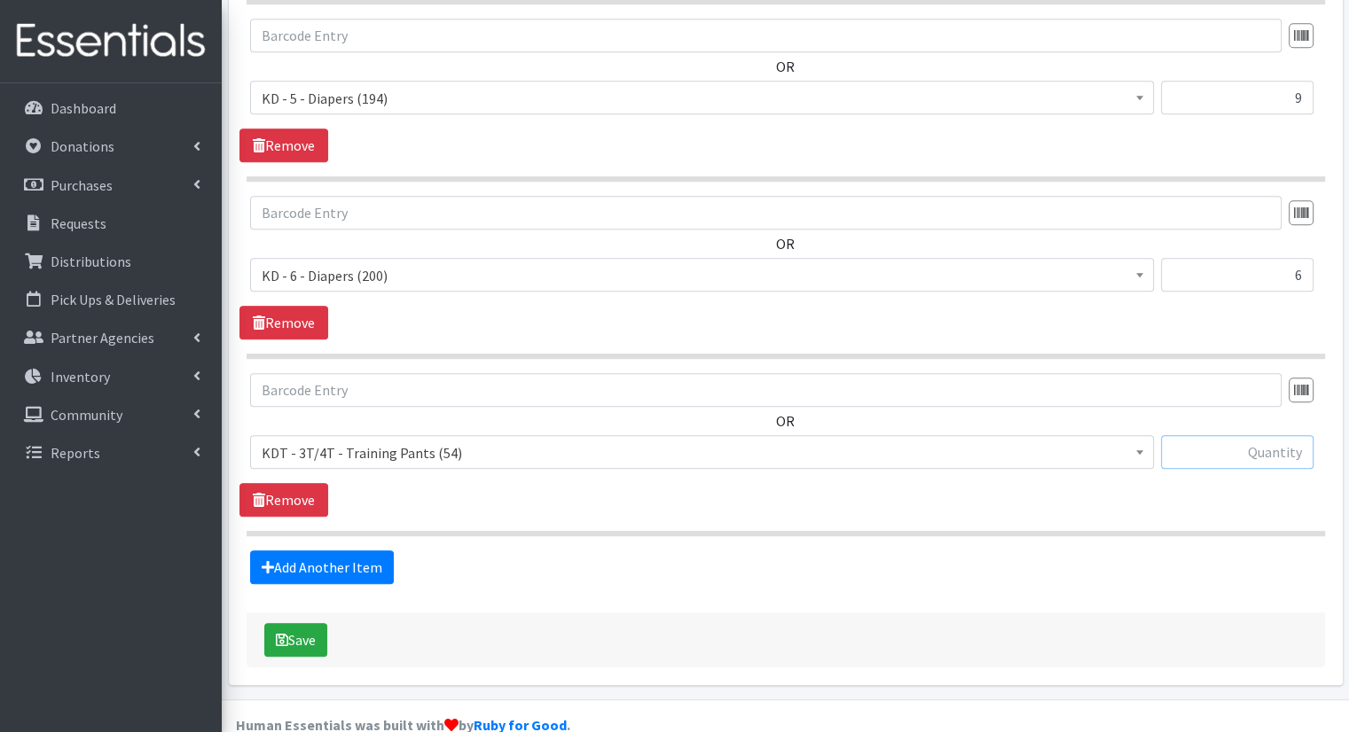
click at [1199, 435] on input "text" at bounding box center [1237, 452] width 153 height 34
type input "5"
click at [330, 551] on link "Add Another Item" at bounding box center [322, 568] width 144 height 34
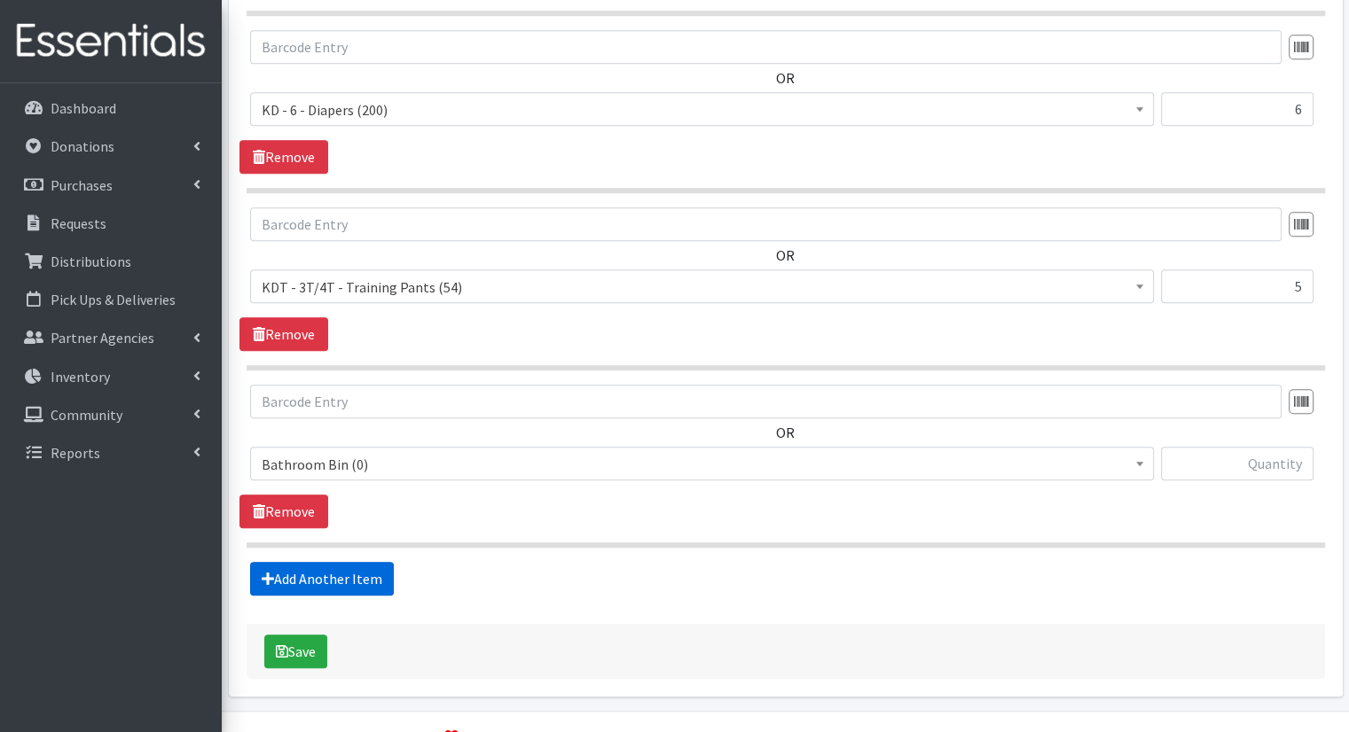
scroll to position [1272, 0]
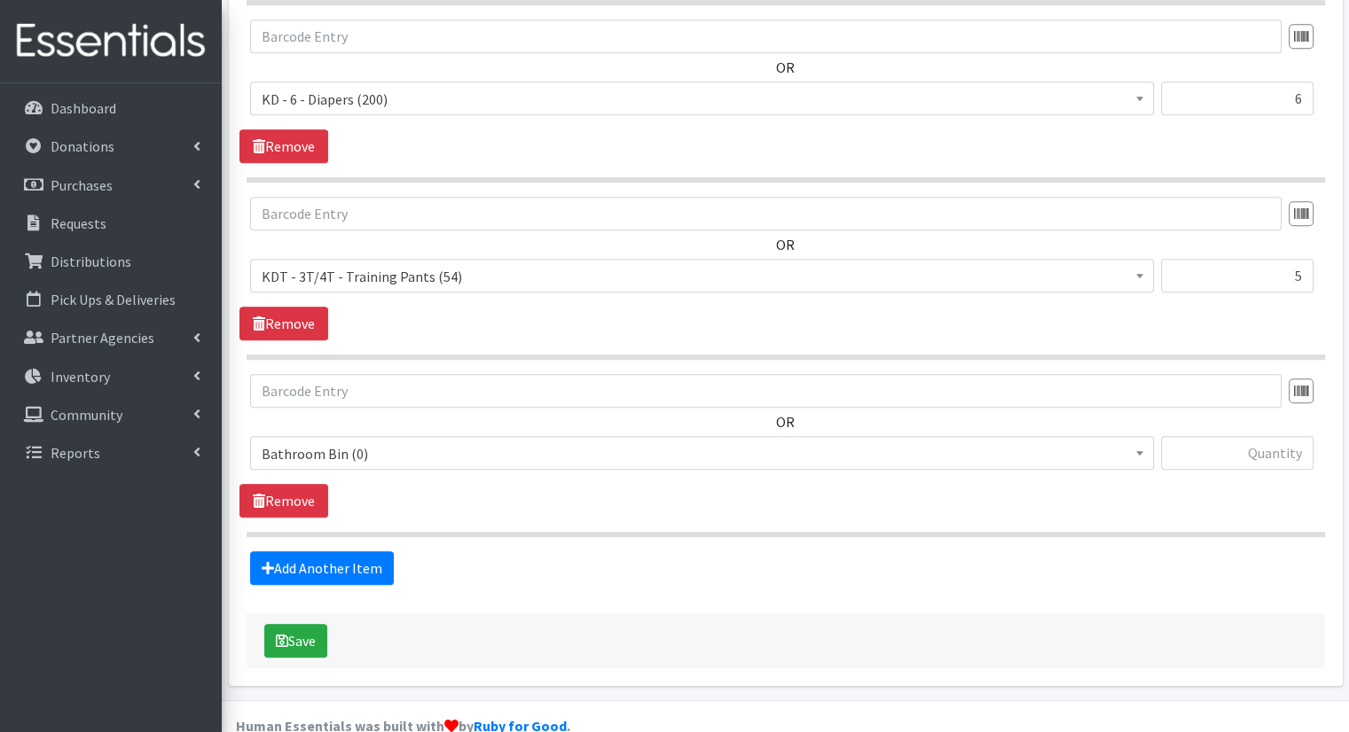
drag, startPoint x: 592, startPoint y: 418, endPoint x: 600, endPoint y: 402, distance: 17.8
click at [600, 402] on div "OR Bathroom Bin (0) D - 0 - Diapers (15100) D - 3 - Diapers (12739) D - 4 - Dia…" at bounding box center [785, 429] width 1092 height 110
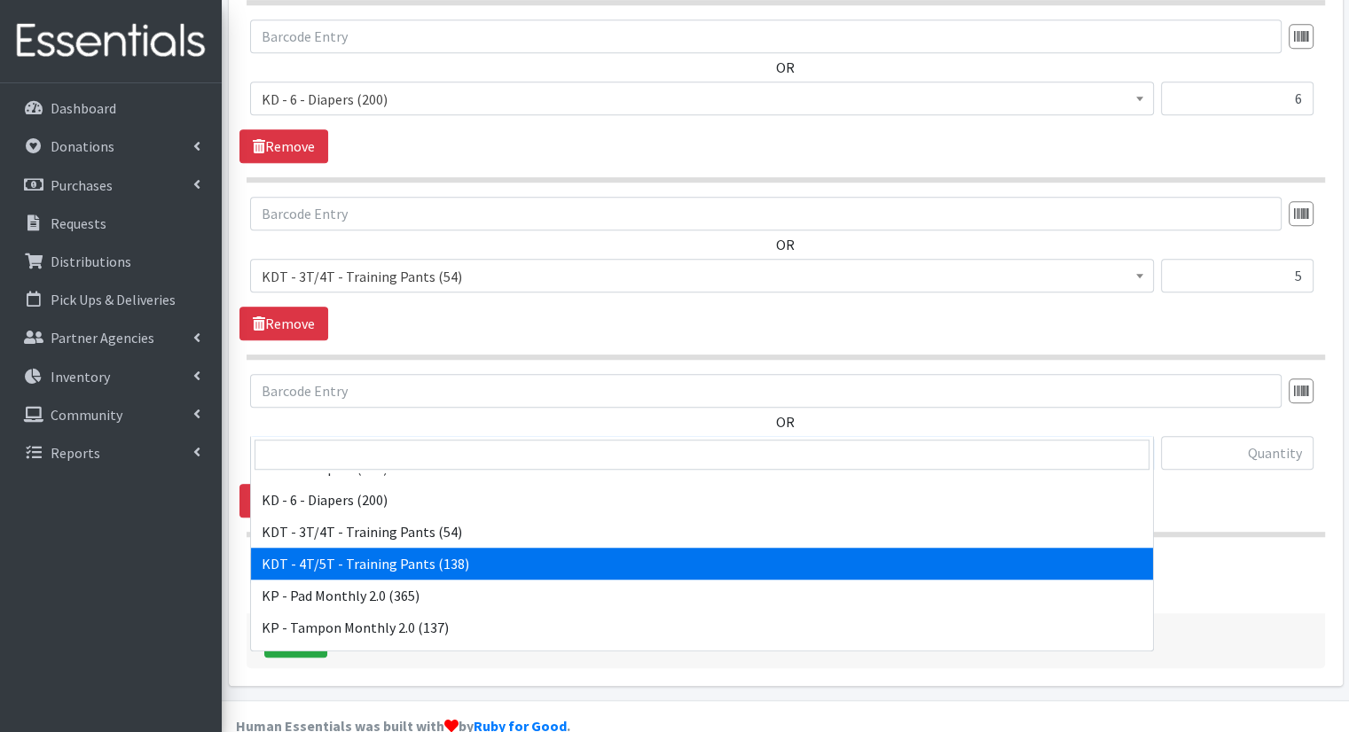
scroll to position [532, 0]
select select "15507"
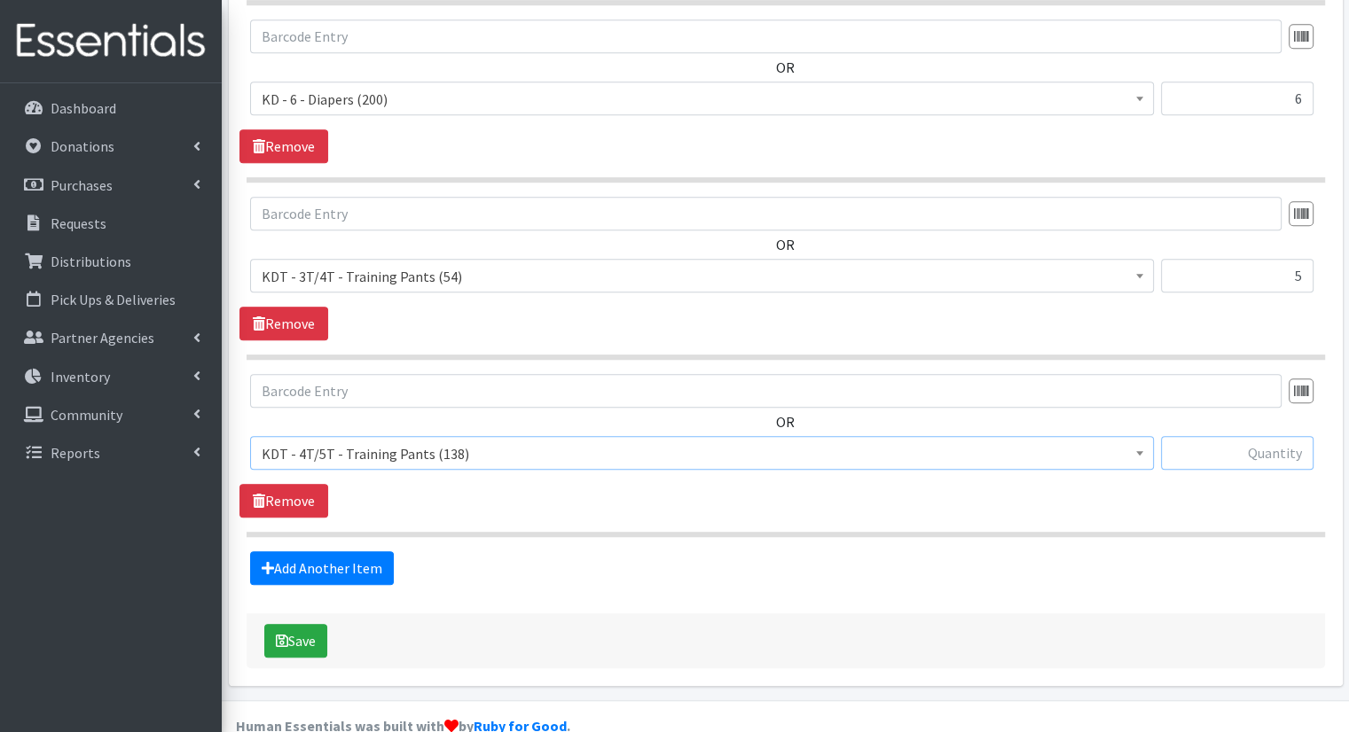
click at [1226, 436] on input "text" at bounding box center [1237, 453] width 153 height 34
type input "8"
click at [379, 552] on link "Add Another Item" at bounding box center [322, 569] width 144 height 34
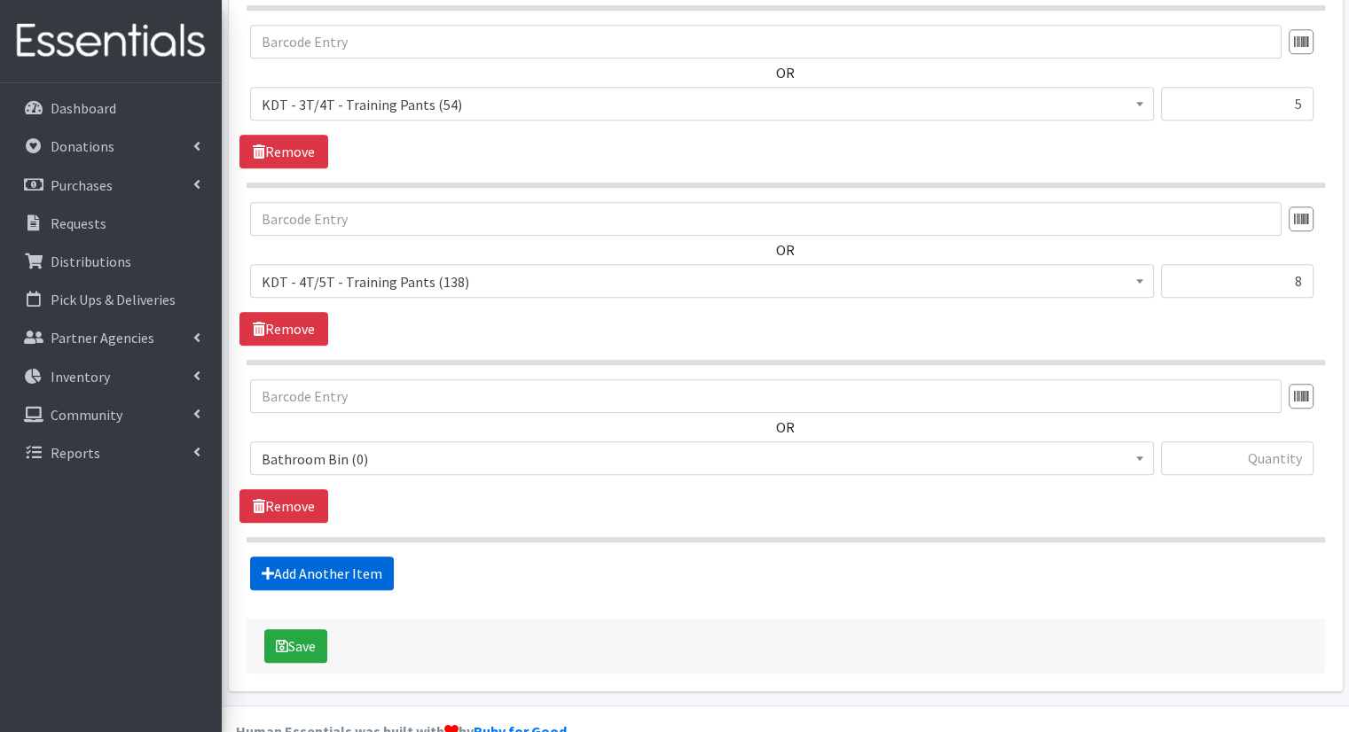
scroll to position [1449, 0]
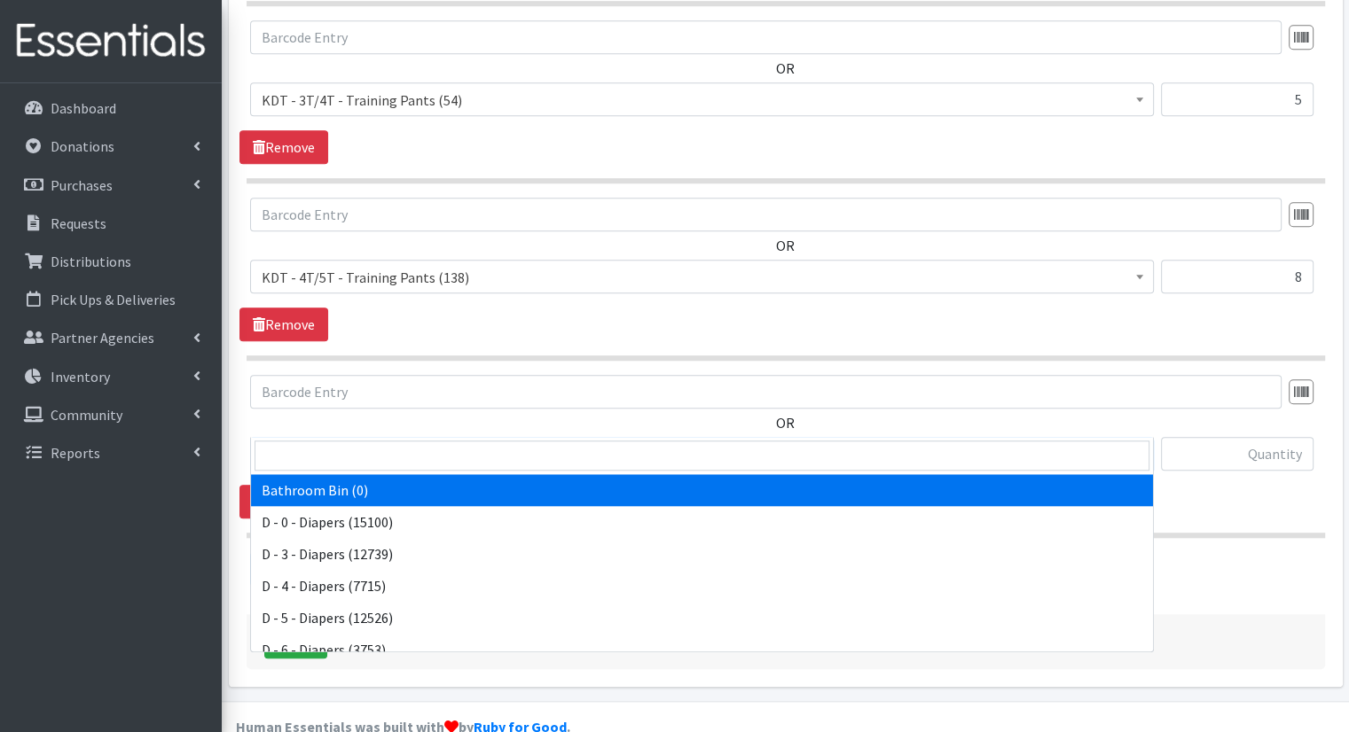
click at [436, 442] on span "Bathroom Bin (0)" at bounding box center [702, 454] width 881 height 25
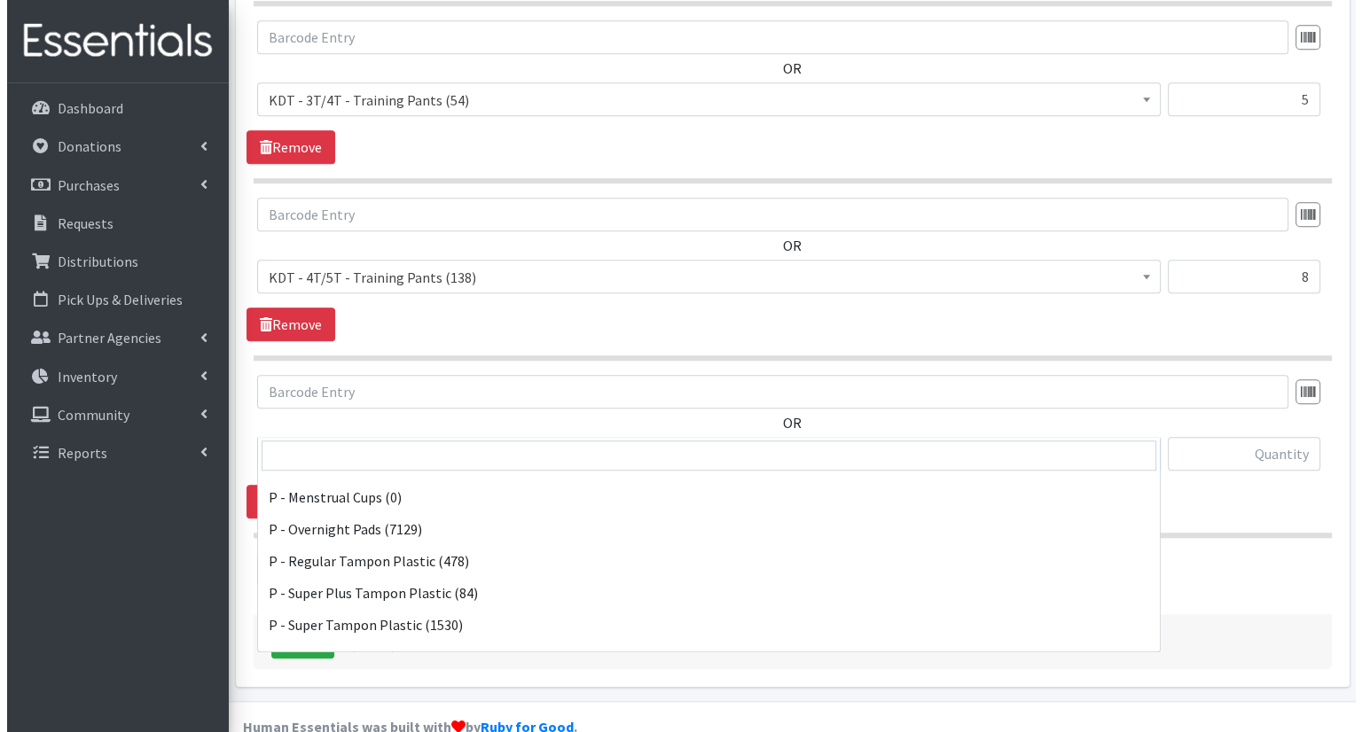
scroll to position [876, 0]
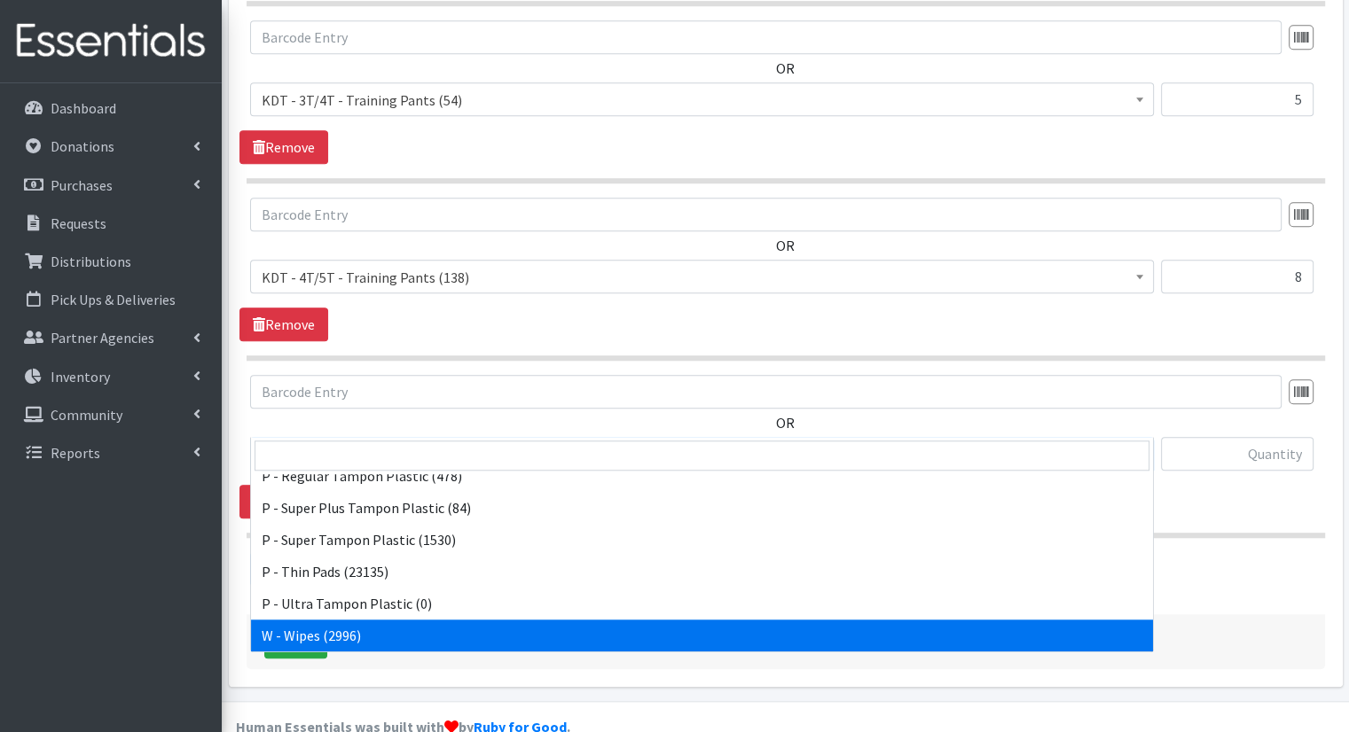
select select "15495"
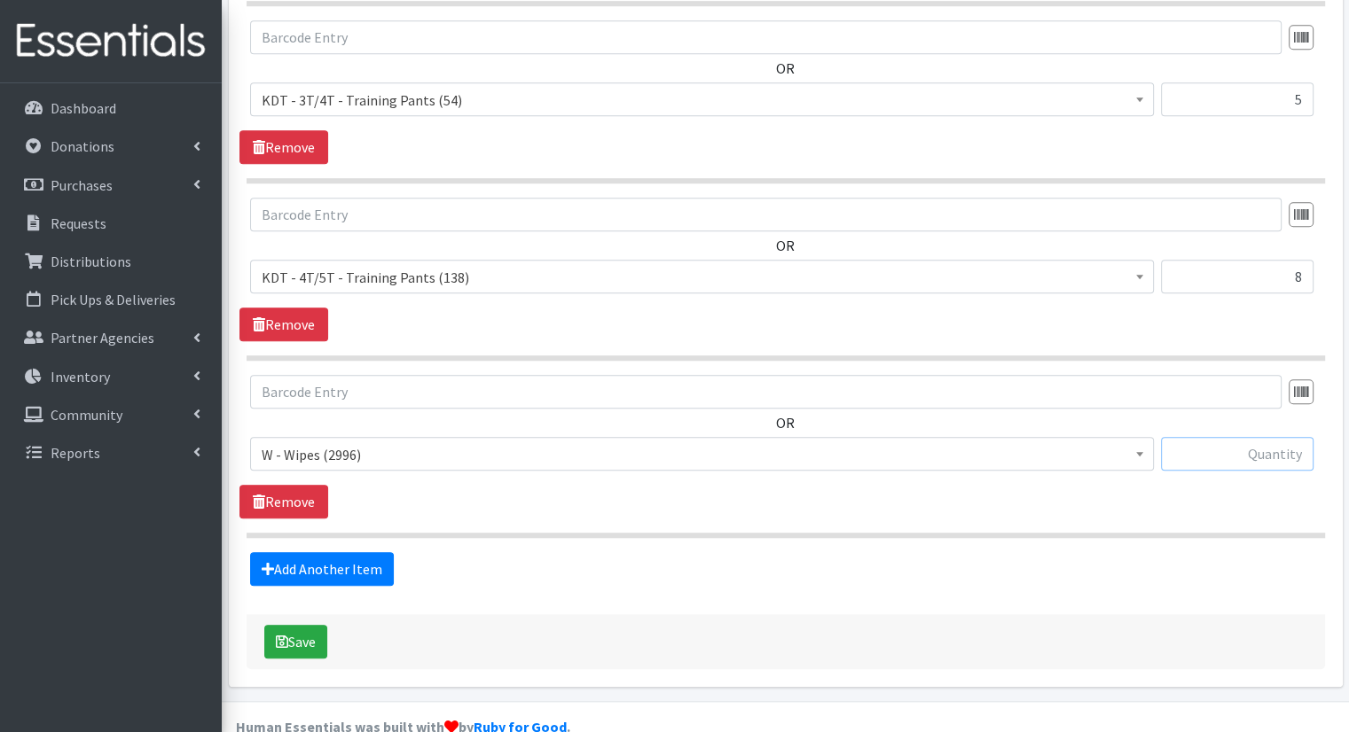
drag, startPoint x: 1227, startPoint y: 388, endPoint x: 1231, endPoint y: 405, distance: 18.1
click at [1231, 405] on div "OR Bathroom Bin (0) D - 0 - Diapers (15100) D - 3 - Diapers (12739) D - 4 - Dia…" at bounding box center [785, 430] width 1092 height 110
type input "38"
click at [323, 625] on button "Save" at bounding box center [295, 642] width 63 height 34
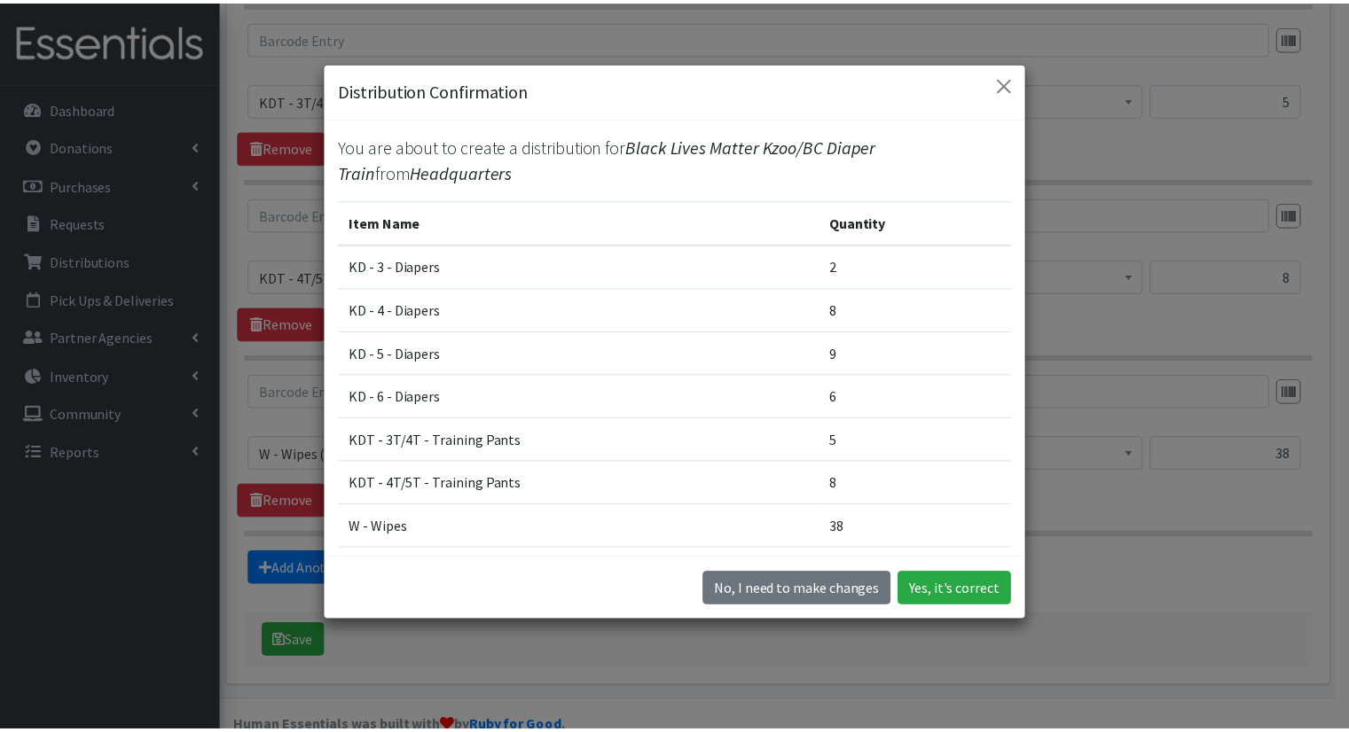
scroll to position [80, 0]
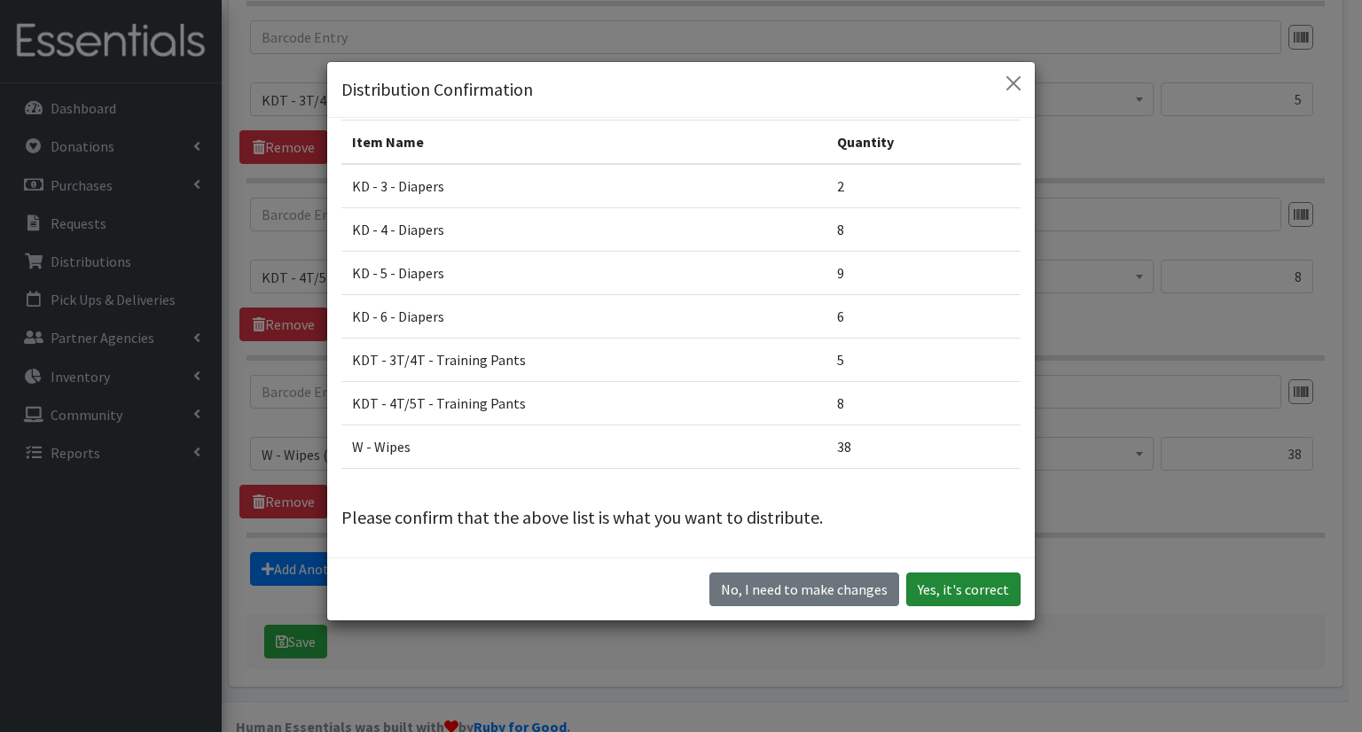
click at [998, 591] on button "Yes, it's correct" at bounding box center [963, 590] width 114 height 34
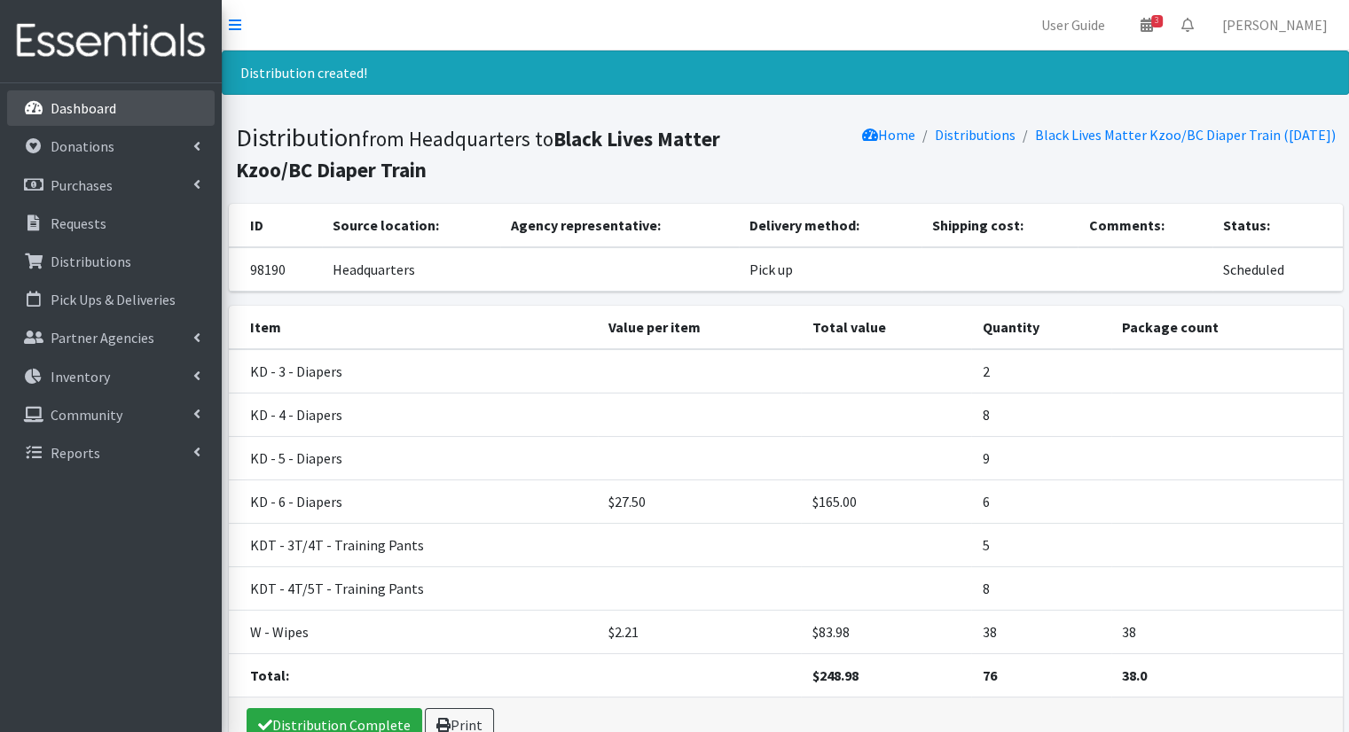
click at [138, 107] on link "Dashboard" at bounding box center [110, 107] width 207 height 35
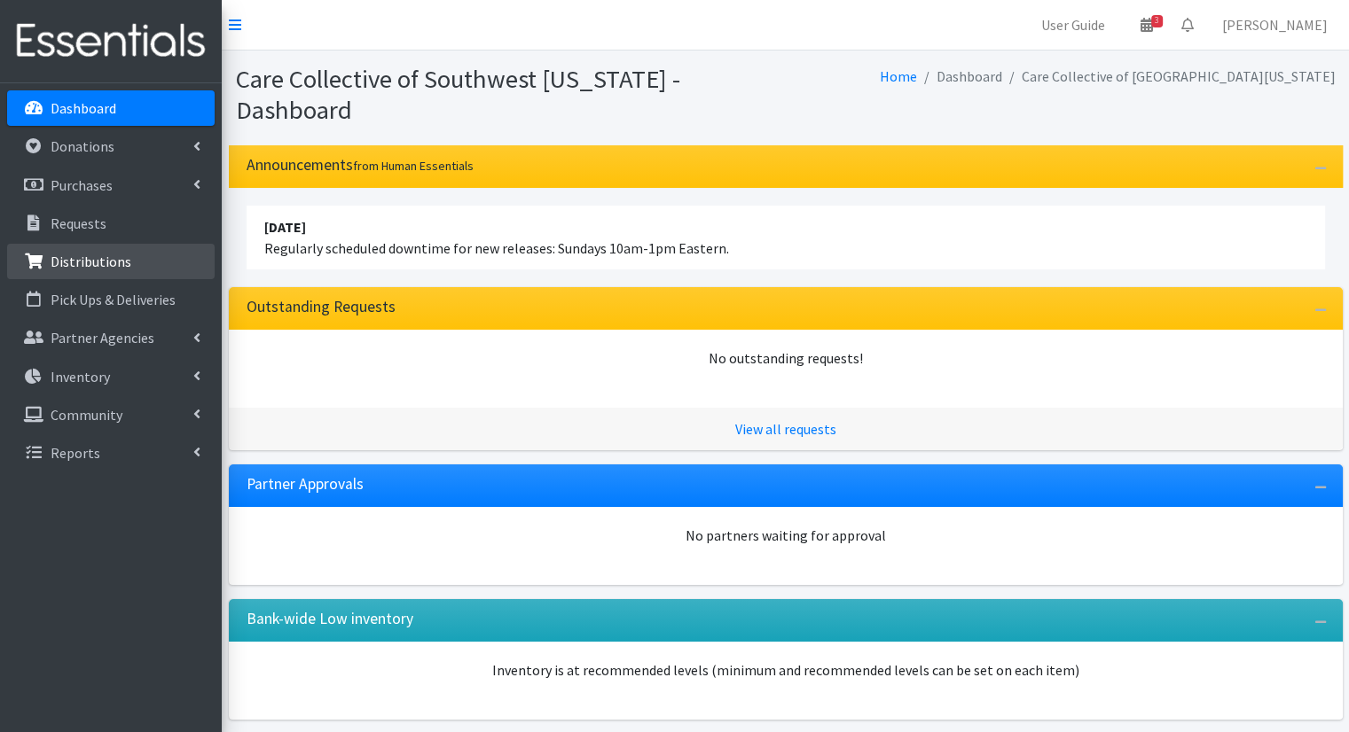
click at [153, 248] on link "Distributions" at bounding box center [110, 261] width 207 height 35
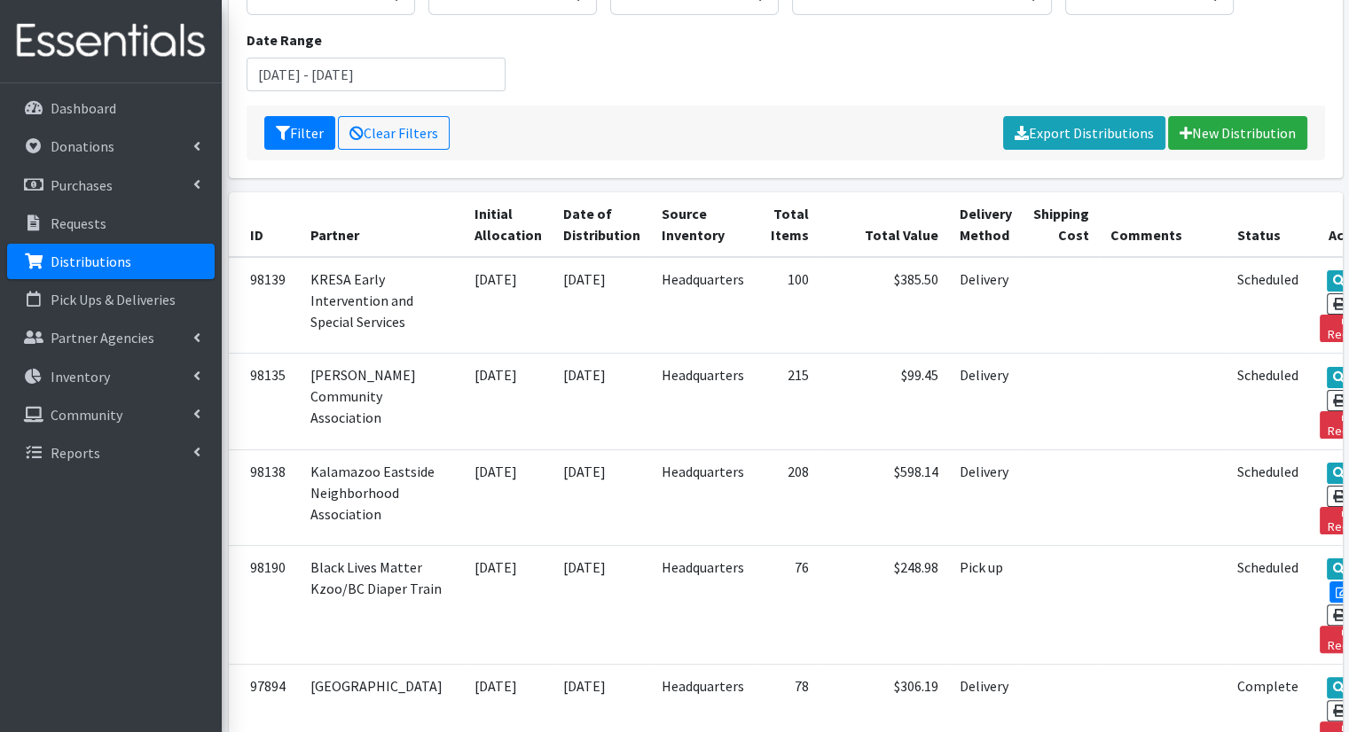
scroll to position [266, 0]
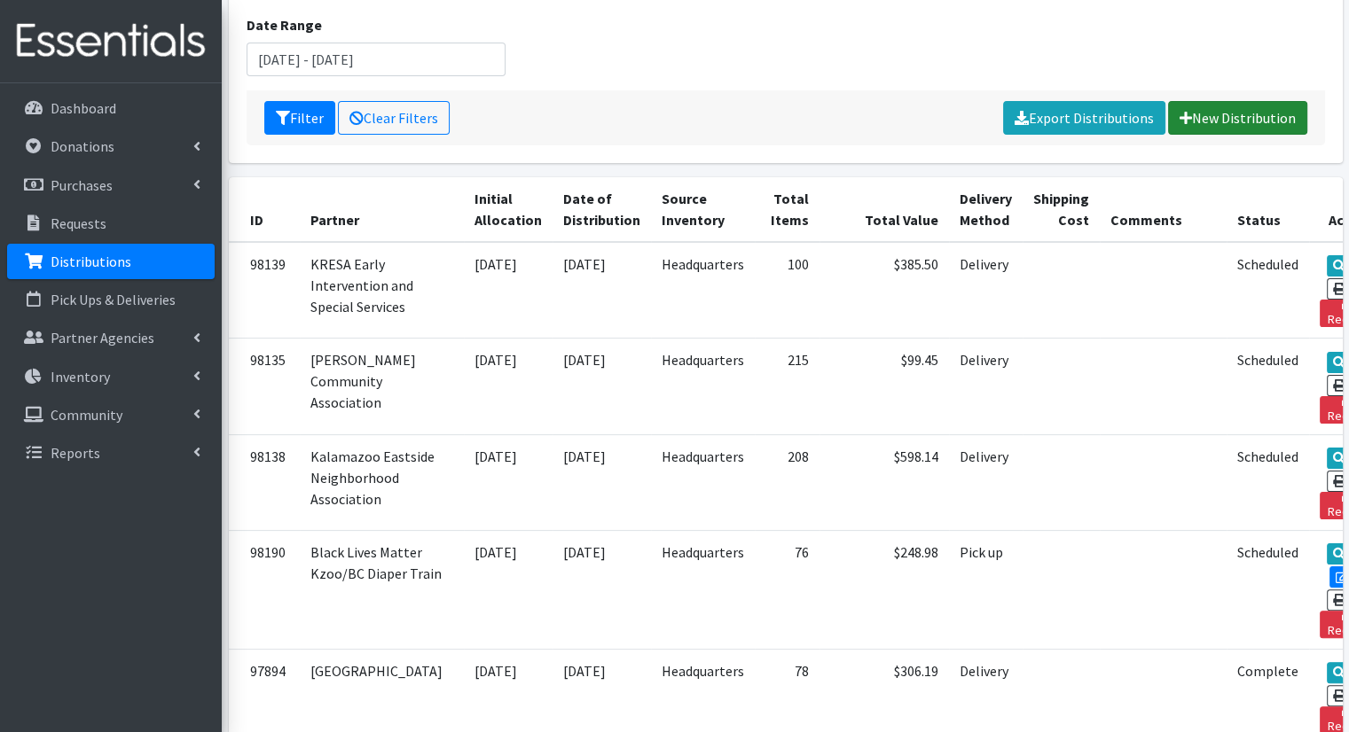
click at [1264, 101] on link "New Distribution" at bounding box center [1237, 118] width 139 height 34
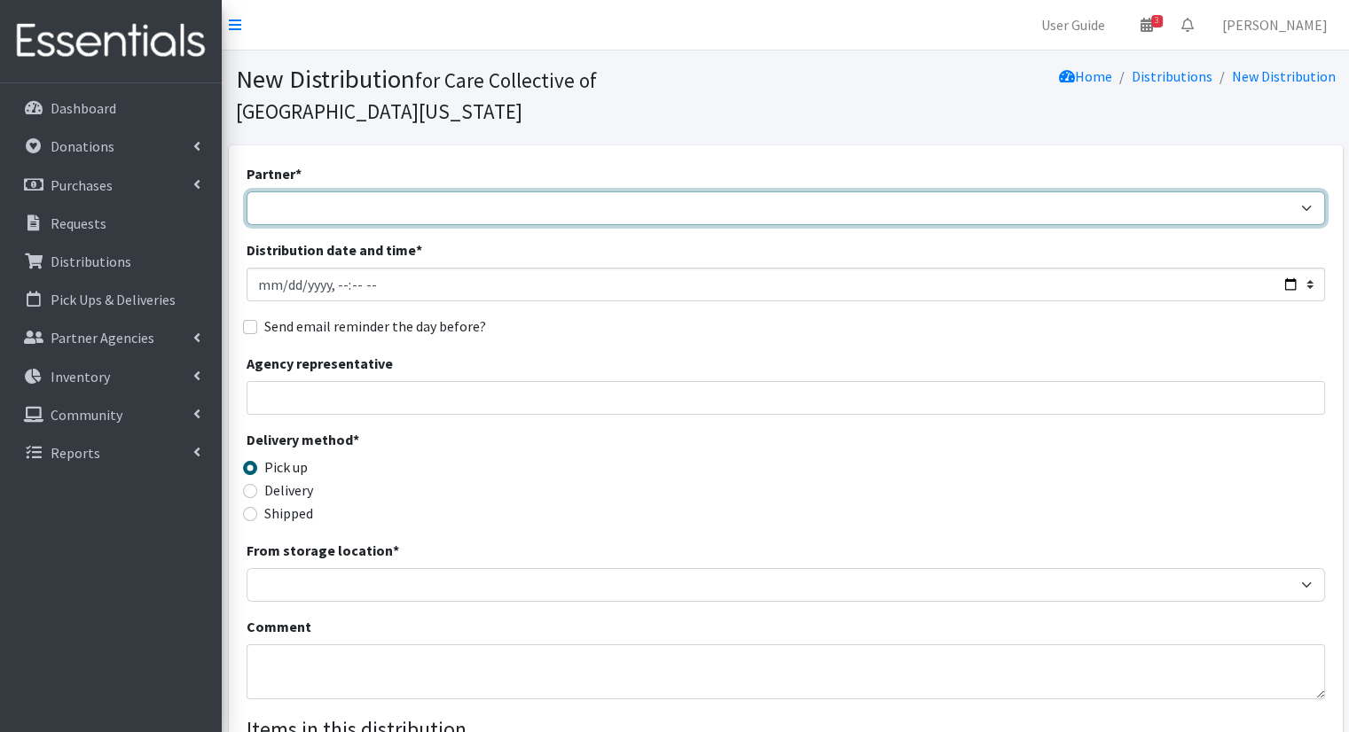
click at [499, 192] on select "African Community Kalamazoo Black Lives Matter Kzoo/[GEOGRAPHIC_DATA] Diaper Tr…" at bounding box center [786, 209] width 1078 height 34
select select "7967"
click at [247, 192] on select "African Community Kalamazoo Black Lives Matter Kzoo/[GEOGRAPHIC_DATA] Diaper Tr…" at bounding box center [786, 209] width 1078 height 34
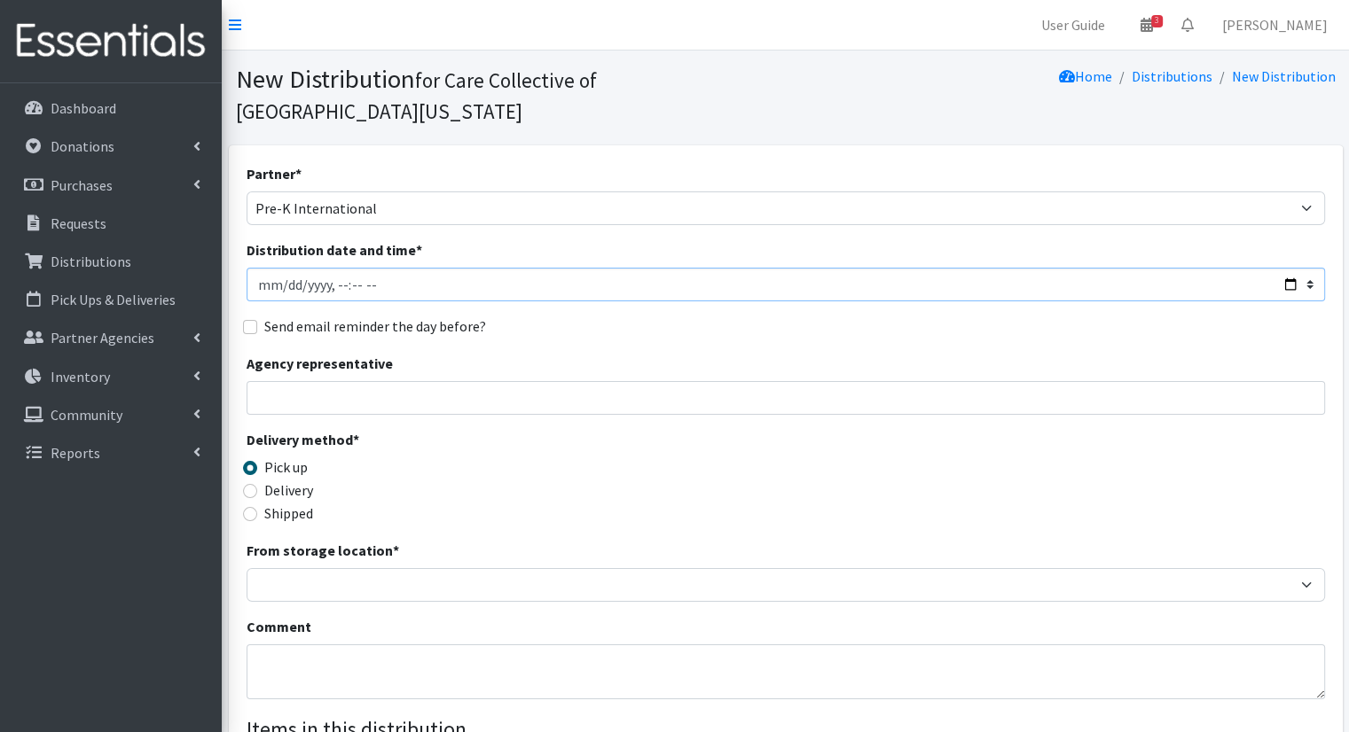
click at [1287, 268] on input "Distribution date and time *" at bounding box center [786, 285] width 1078 height 34
click at [1284, 268] on input "Distribution date and time *" at bounding box center [786, 285] width 1078 height 34
click at [288, 480] on label "Delivery" at bounding box center [288, 490] width 49 height 21
click at [257, 484] on input "Delivery" at bounding box center [250, 491] width 14 height 14
radio input "true"
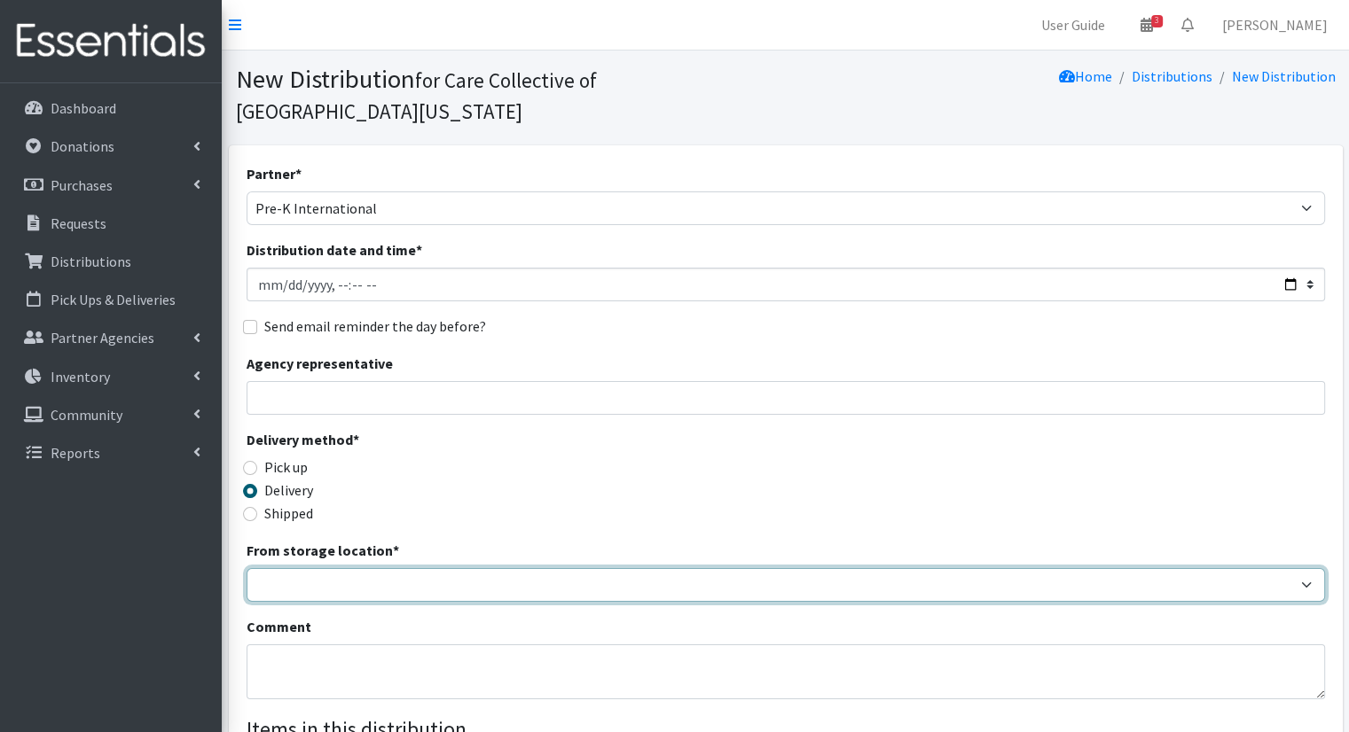
click at [394, 568] on select "Headquarters" at bounding box center [786, 585] width 1078 height 34
select select "491"
click at [247, 568] on select "Headquarters" at bounding box center [786, 585] width 1078 height 34
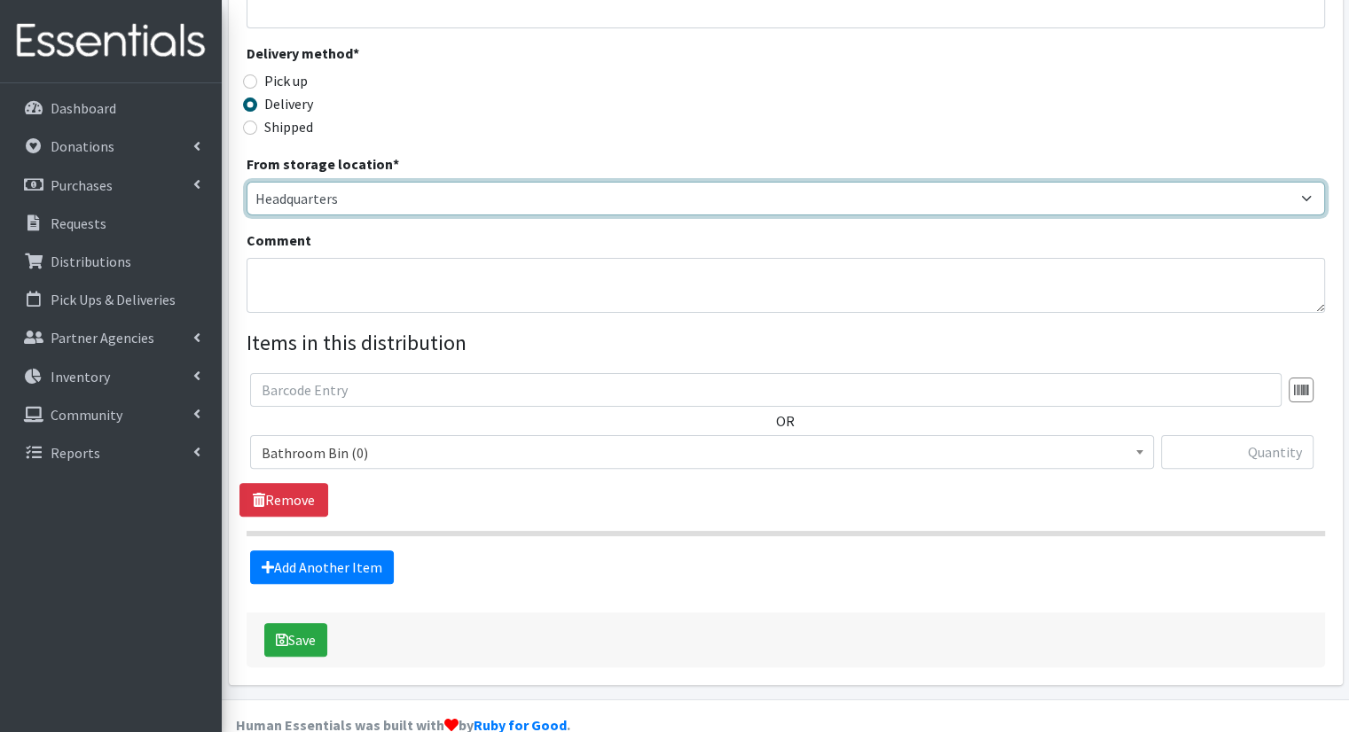
scroll to position [388, 0]
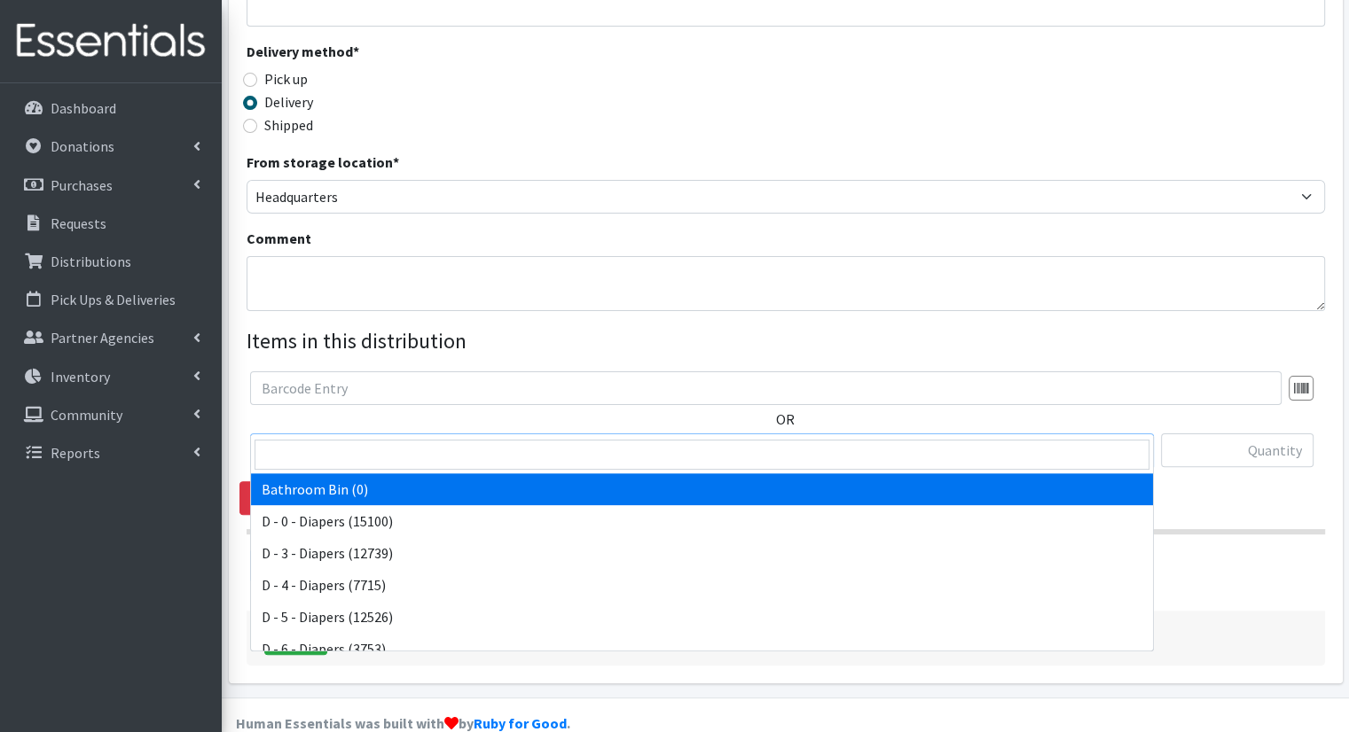
click at [577, 439] on span "Bathroom Bin (0)" at bounding box center [702, 451] width 881 height 25
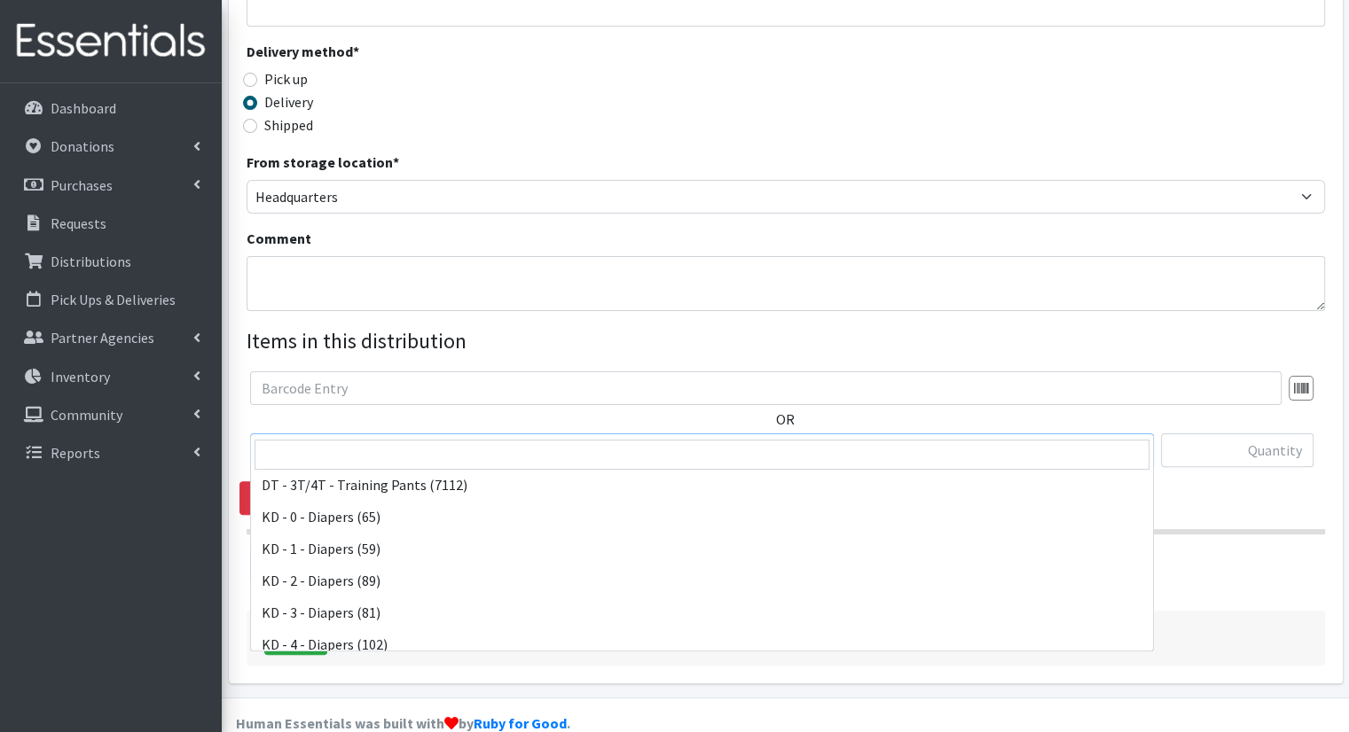
scroll to position [355, 0]
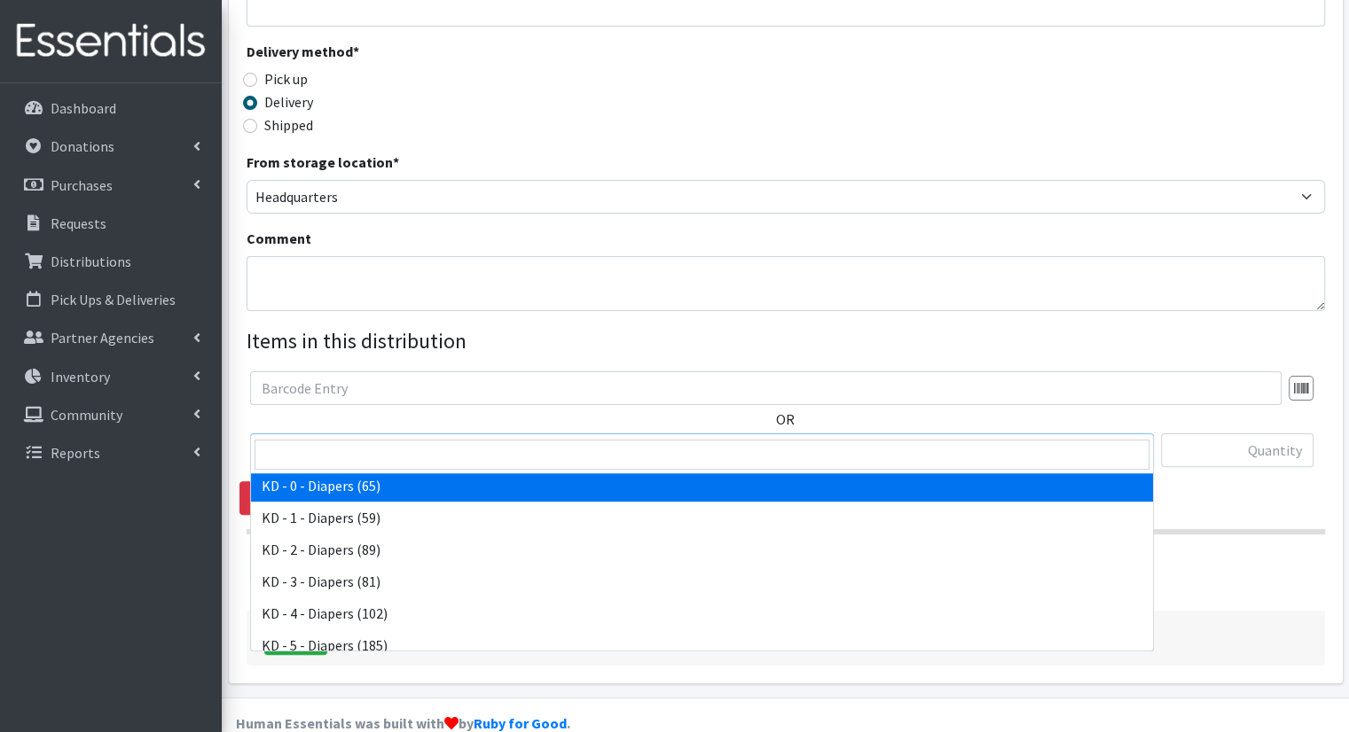
select select "15496"
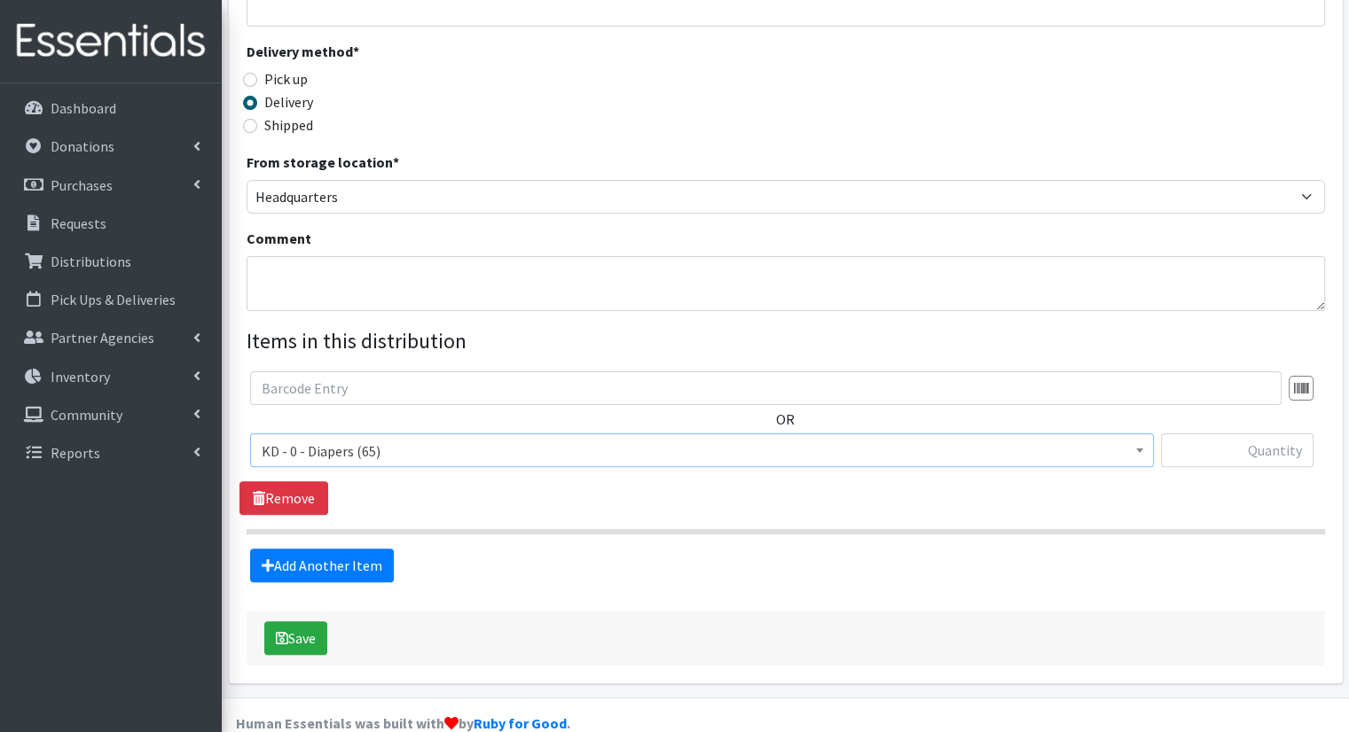
click at [1285, 442] on div at bounding box center [1237, 458] width 153 height 48
click at [1280, 434] on input "text" at bounding box center [1237, 451] width 153 height 34
type input "4"
click at [309, 549] on link "Add Another Item" at bounding box center [322, 566] width 144 height 34
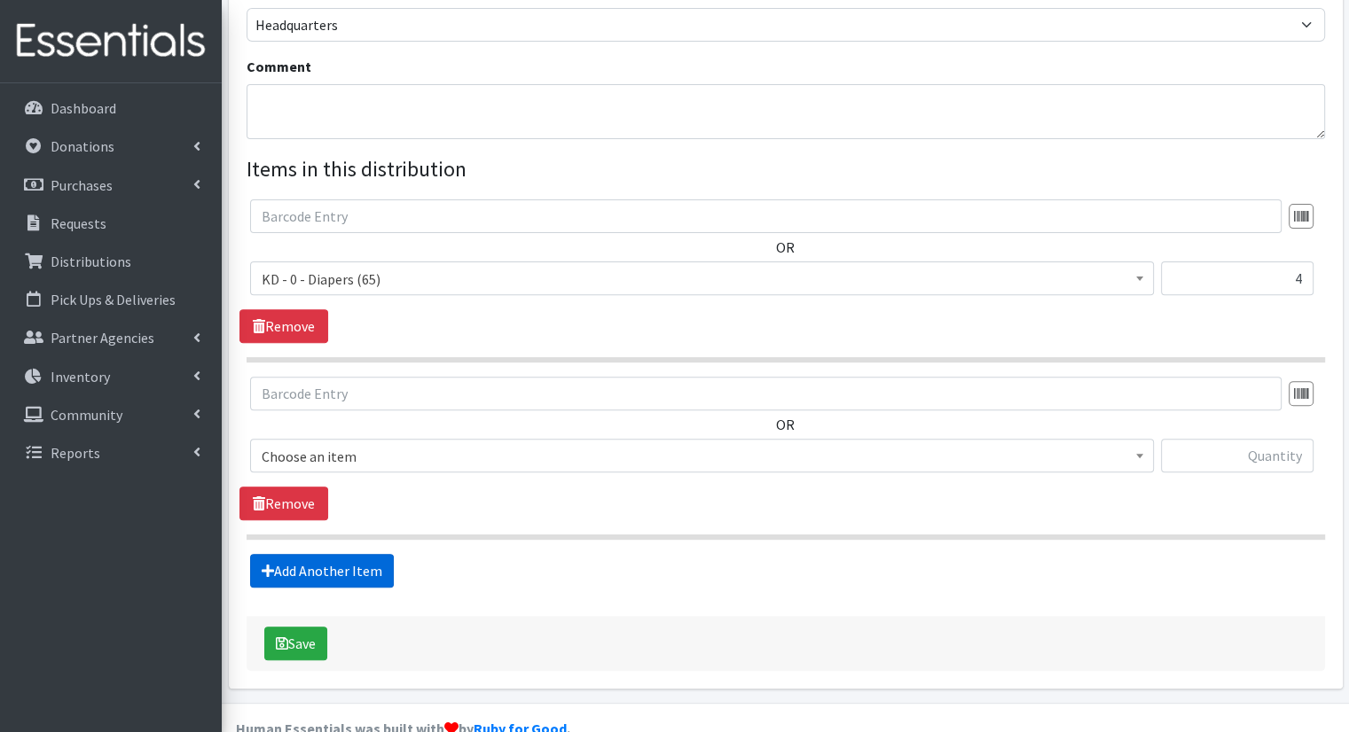
scroll to position [565, 0]
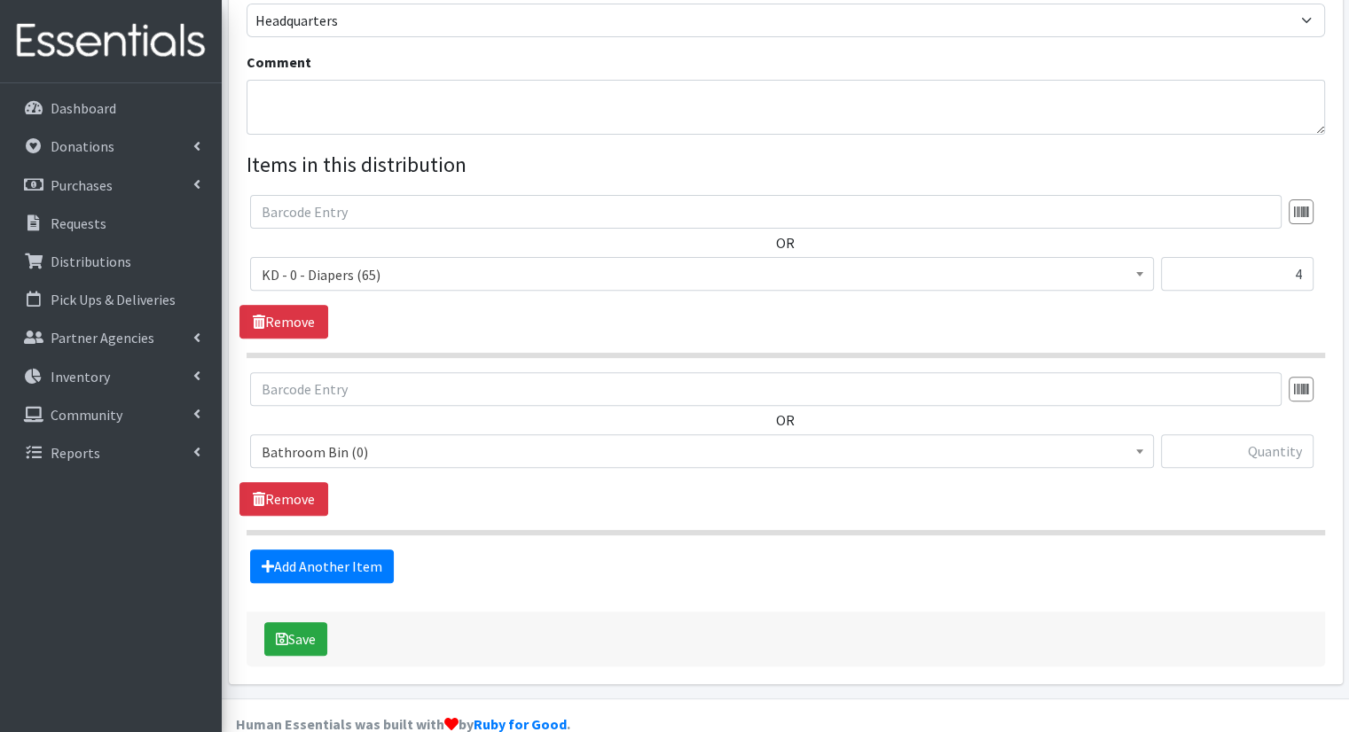
click at [354, 440] on span "Bathroom Bin (0)" at bounding box center [702, 452] width 881 height 25
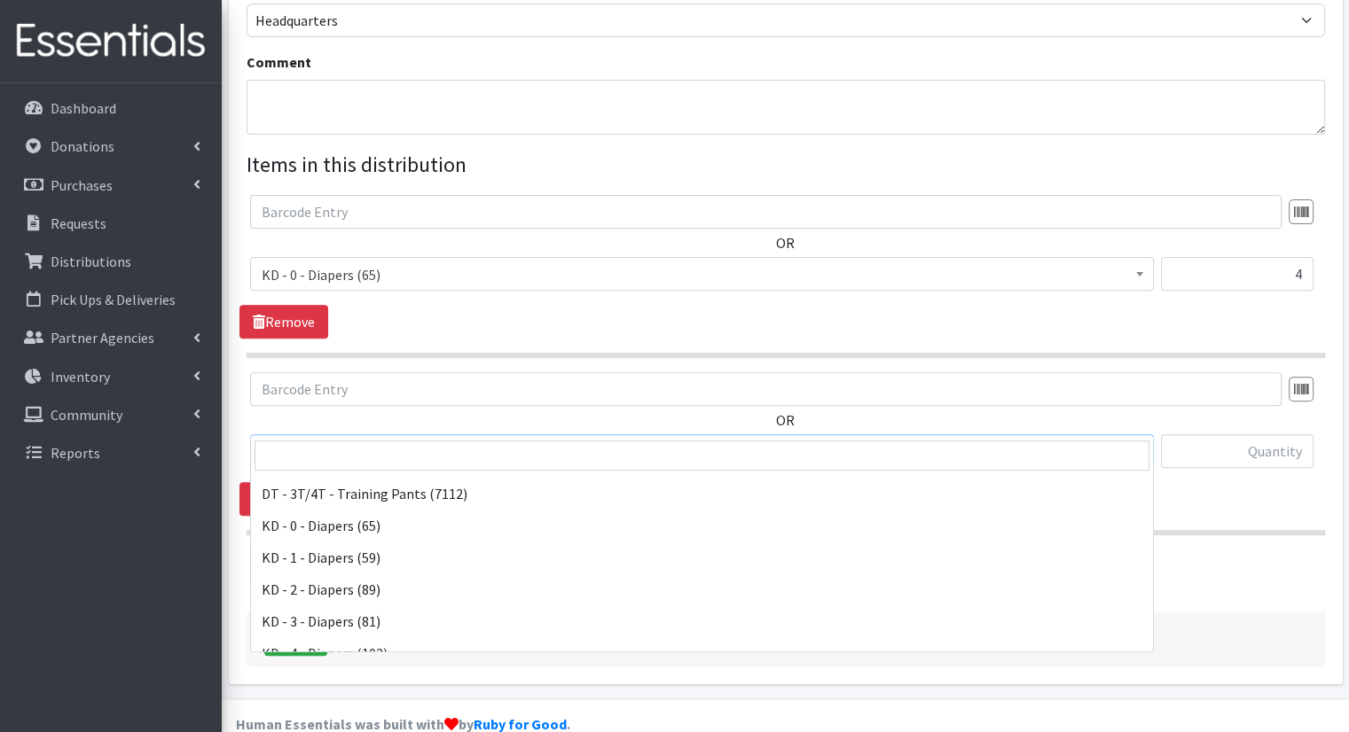
scroll to position [355, 0]
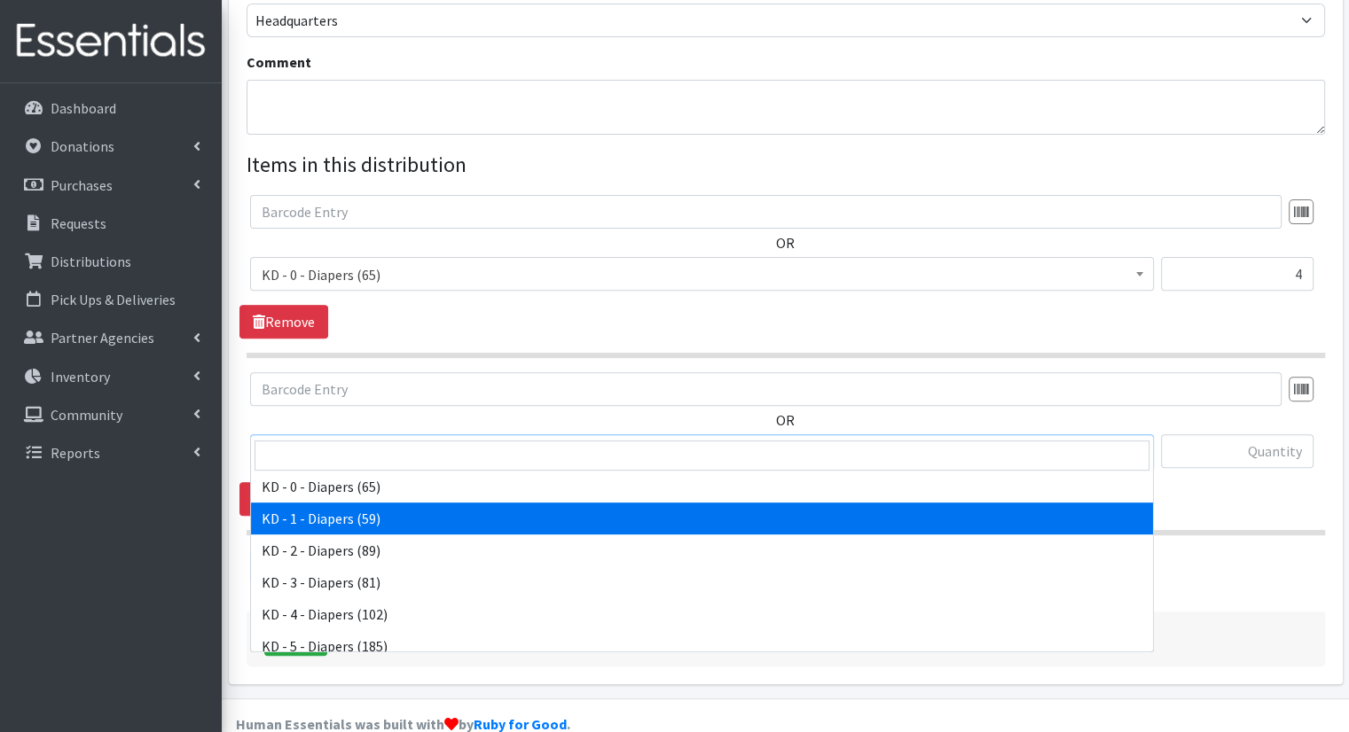
select select "15497"
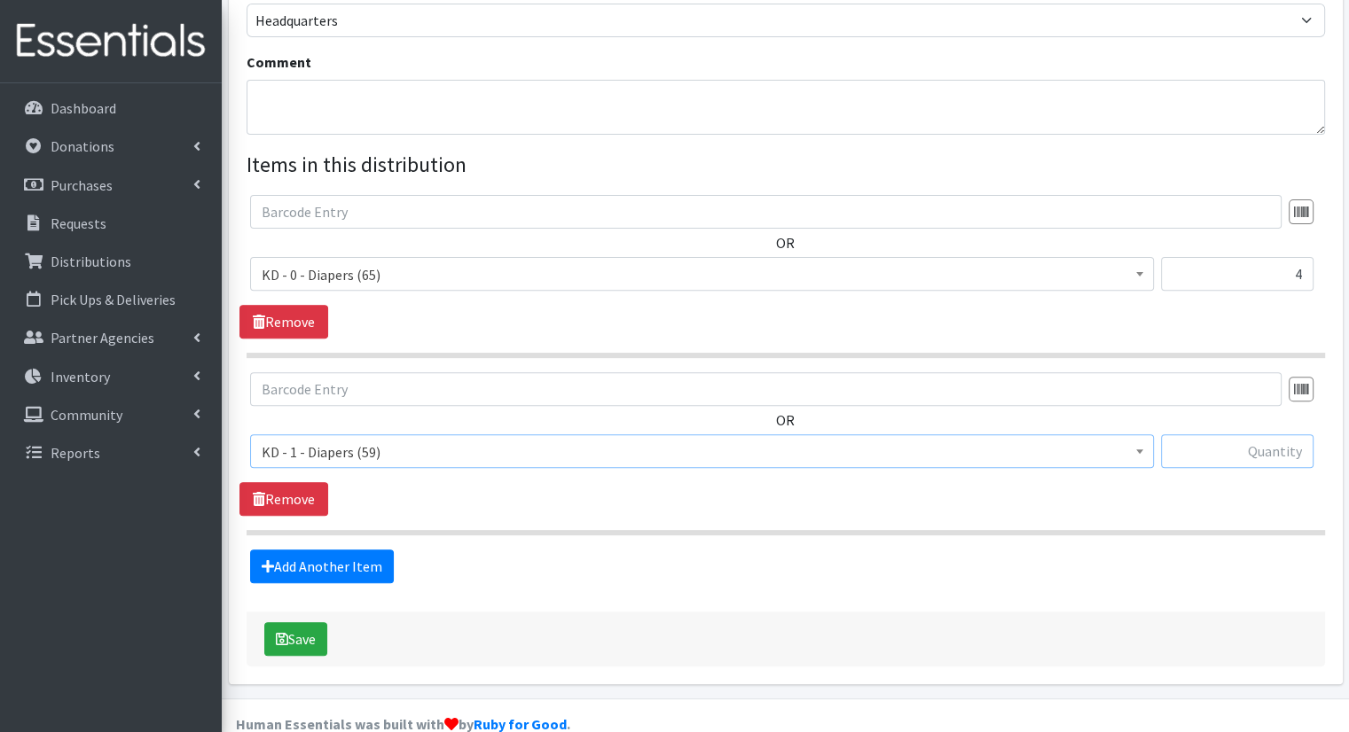
click at [1280, 435] on input "text" at bounding box center [1237, 452] width 153 height 34
type input "4"
click at [380, 550] on link "Add Another Item" at bounding box center [322, 567] width 144 height 34
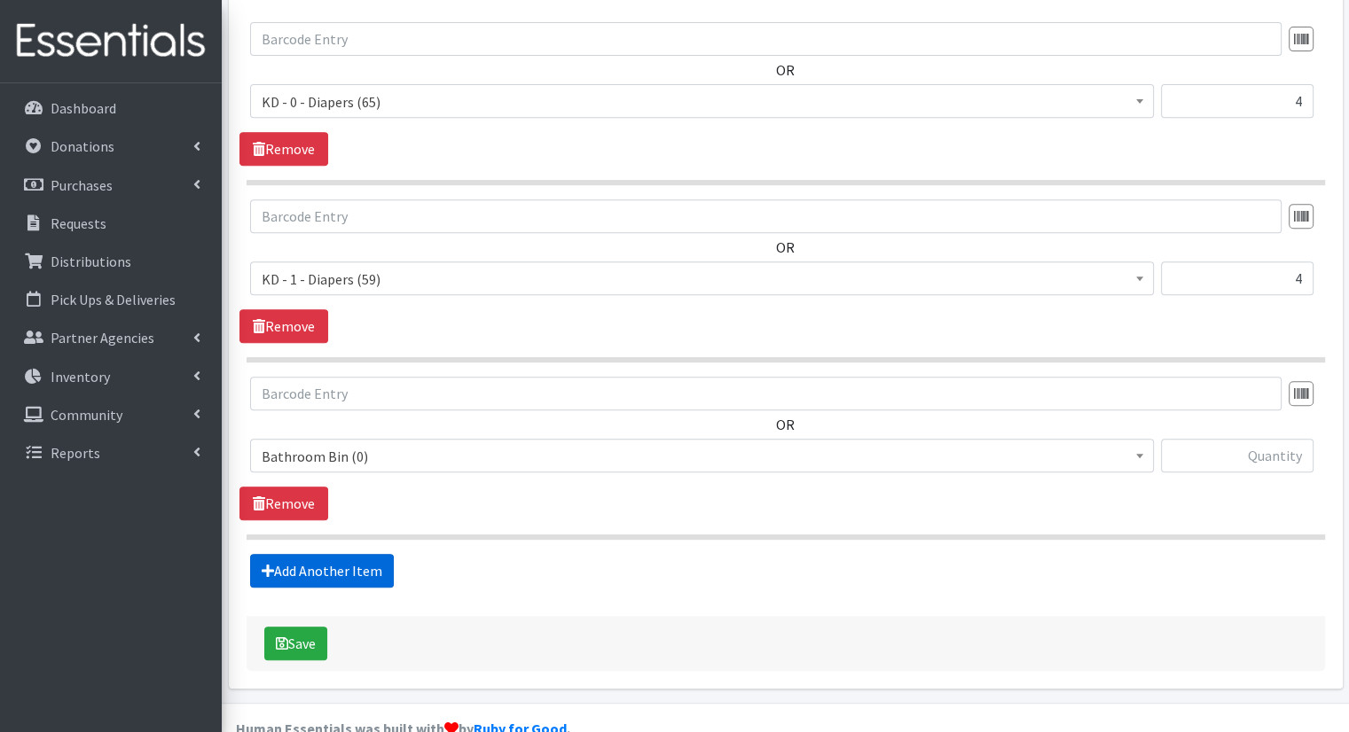
scroll to position [741, 0]
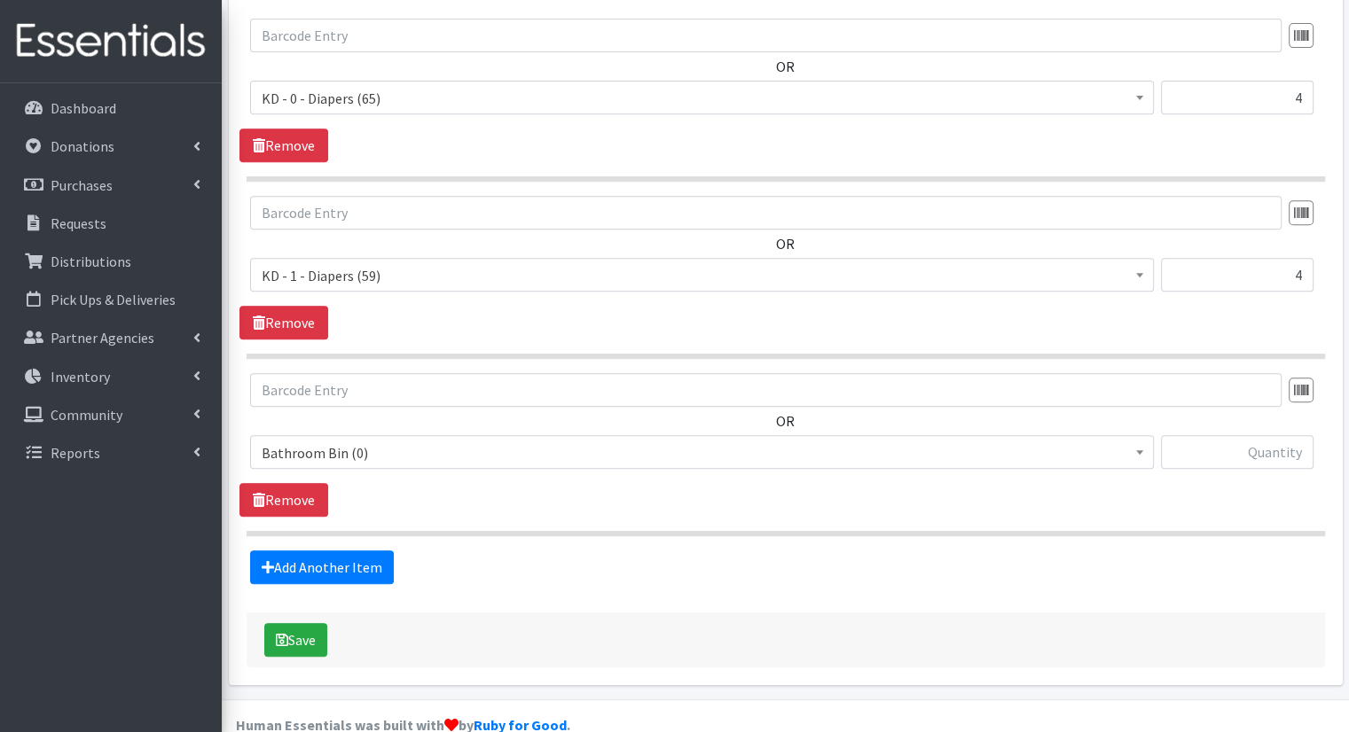
click at [447, 441] on span "Bathroom Bin (0)" at bounding box center [702, 453] width 881 height 25
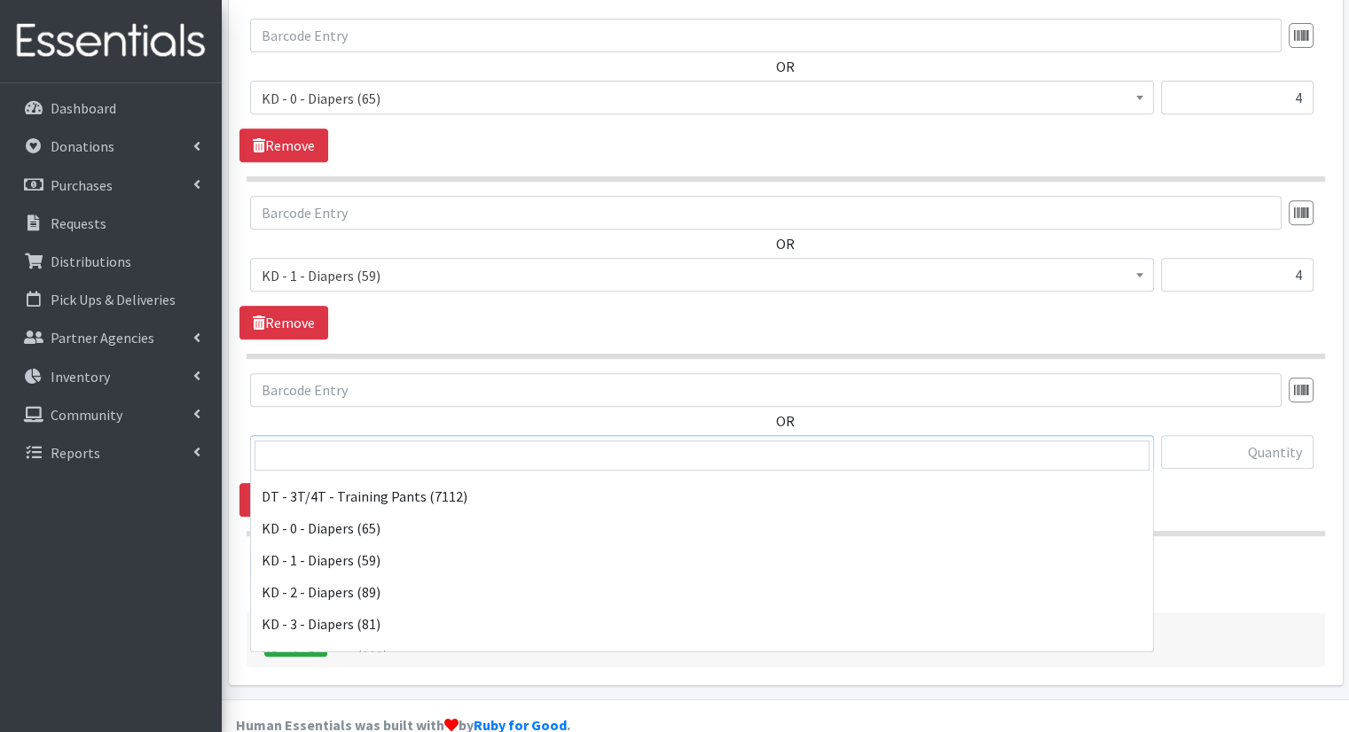
scroll to position [355, 0]
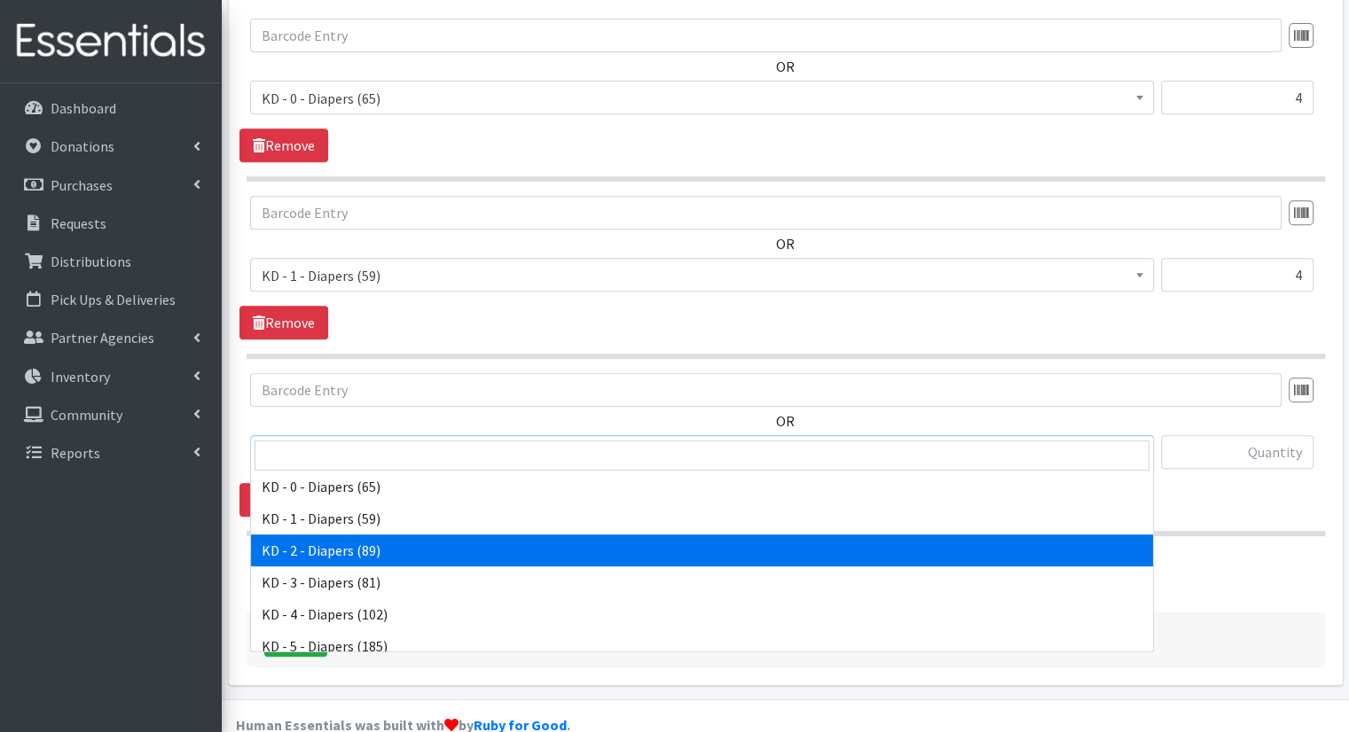
select select "15498"
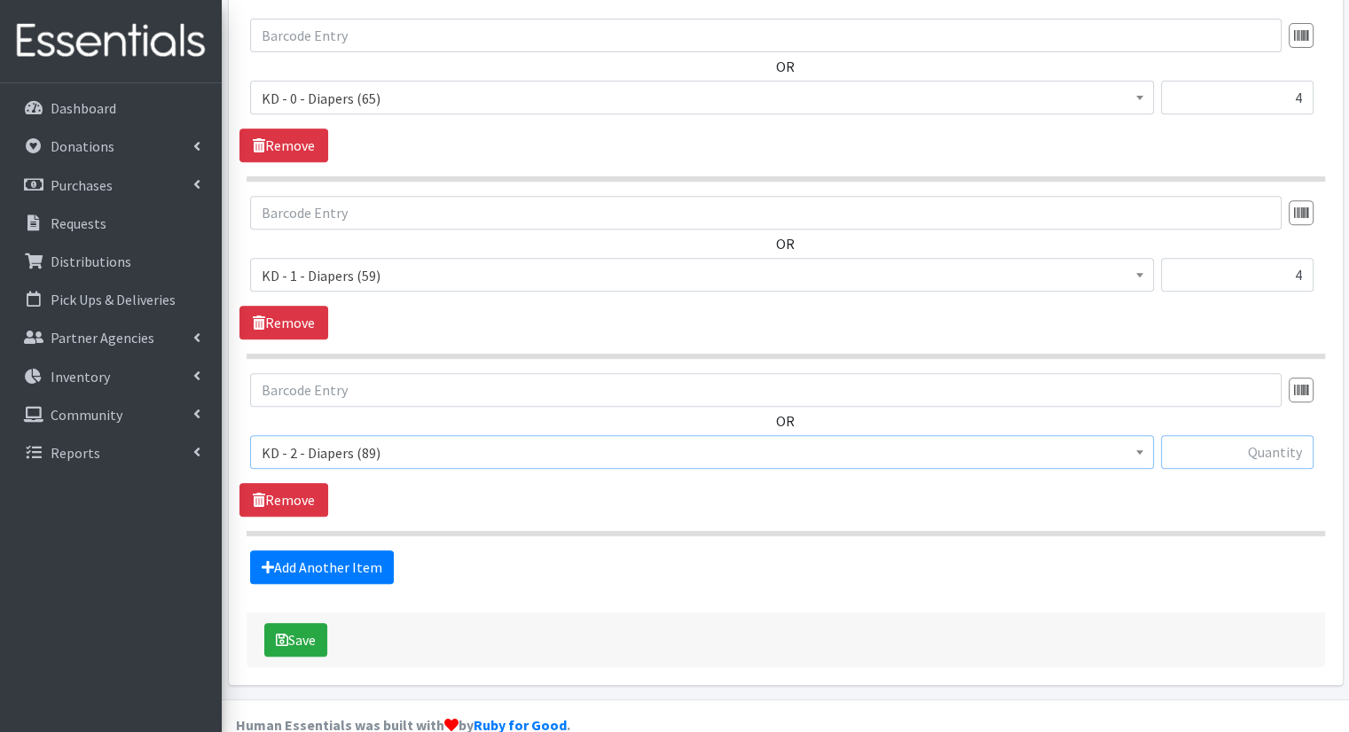
click at [1202, 435] on input "text" at bounding box center [1237, 452] width 153 height 34
type input "4"
click at [394, 551] on div "Add Another Item" at bounding box center [785, 568] width 1092 height 34
click at [374, 551] on link "Add Another Item" at bounding box center [322, 568] width 144 height 34
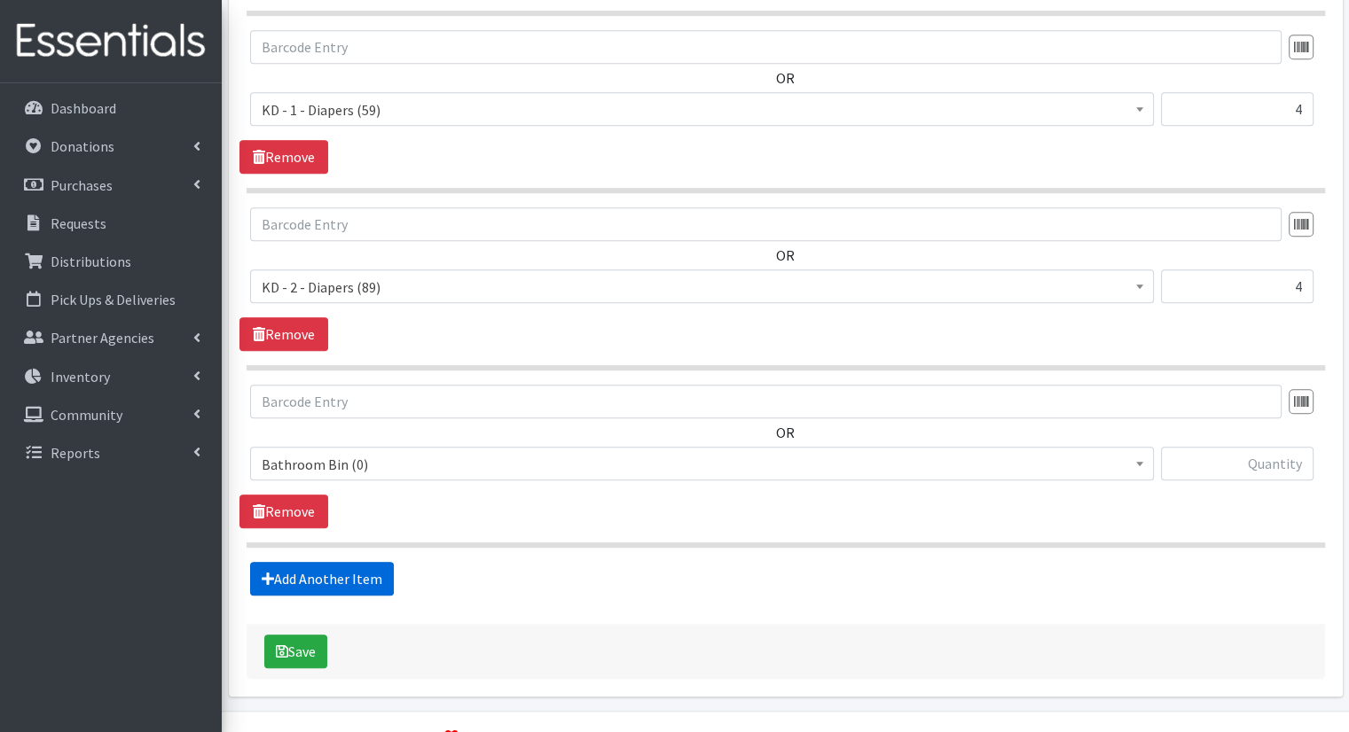
scroll to position [919, 0]
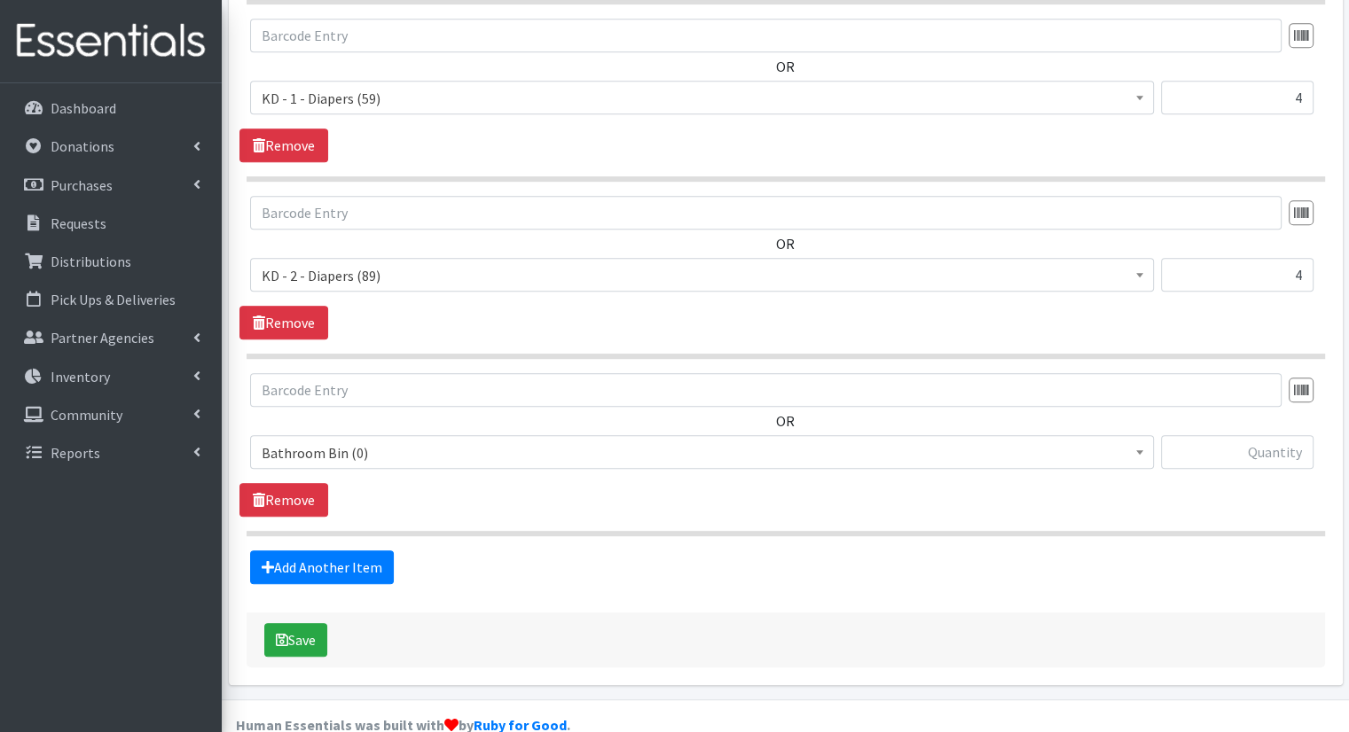
click at [516, 441] on span "Bathroom Bin (0)" at bounding box center [702, 453] width 881 height 25
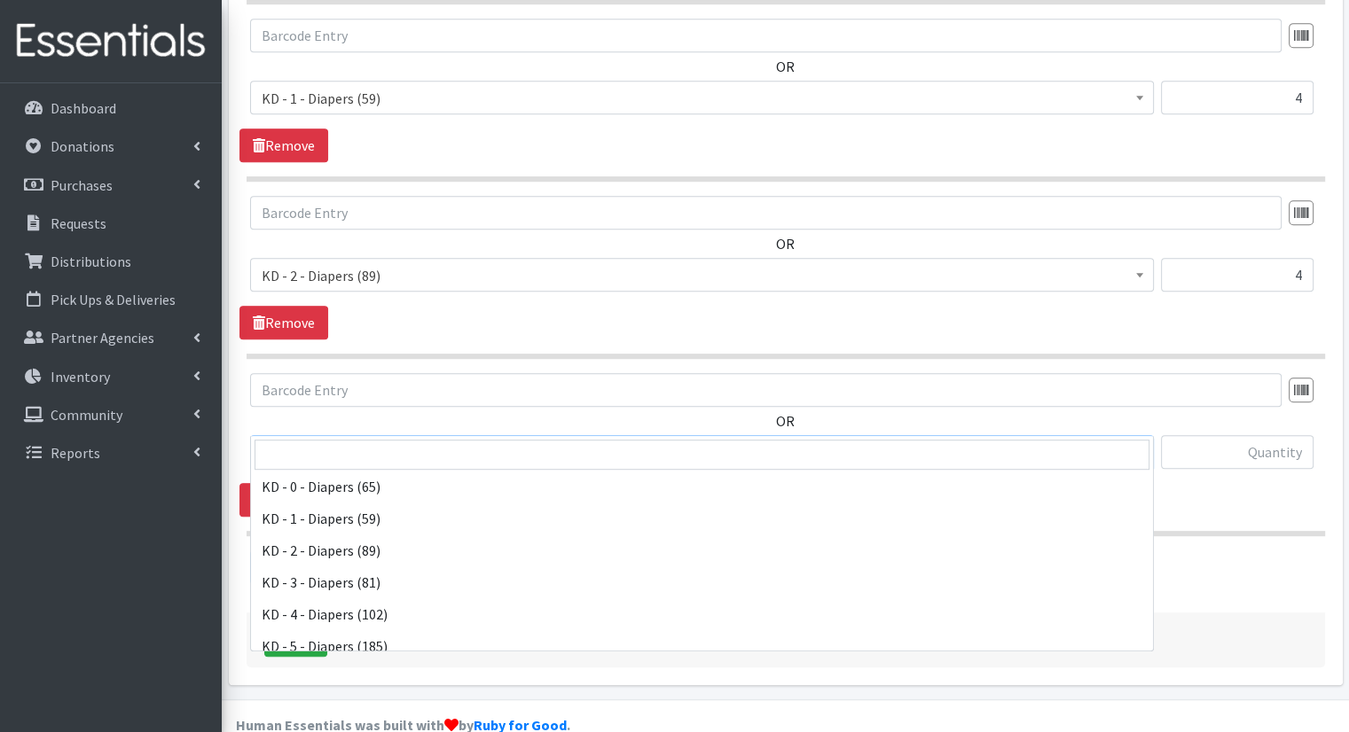
scroll to position [355, 0]
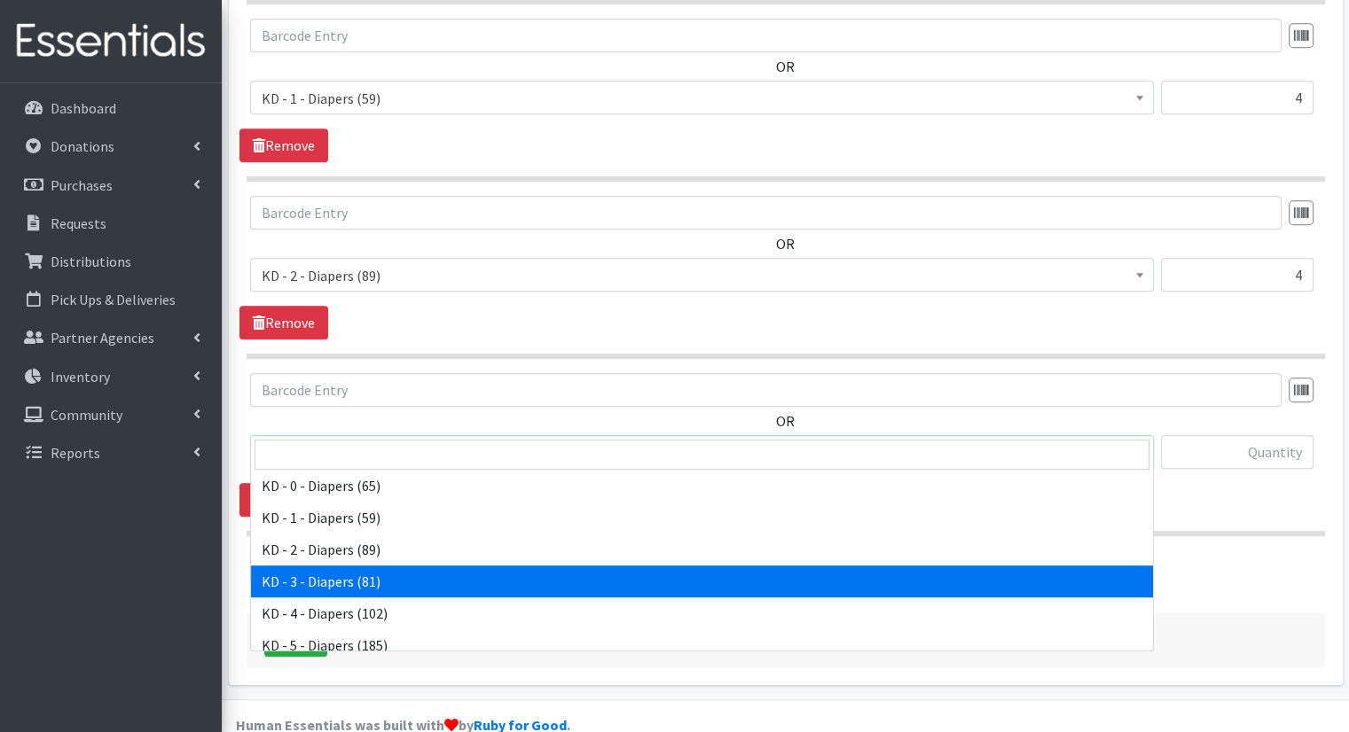
select select "15499"
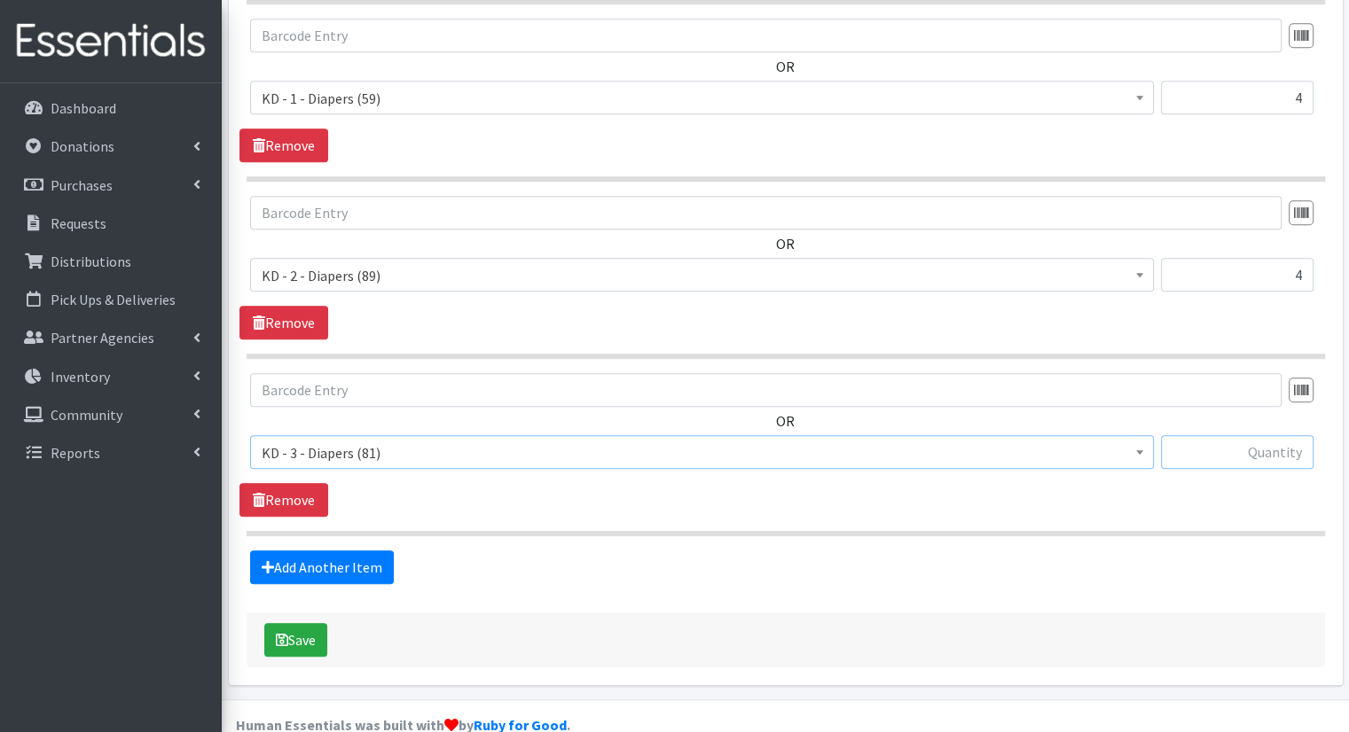
click at [1225, 435] on input "text" at bounding box center [1237, 452] width 153 height 34
type input "5"
click at [377, 551] on link "Add Another Item" at bounding box center [322, 568] width 144 height 34
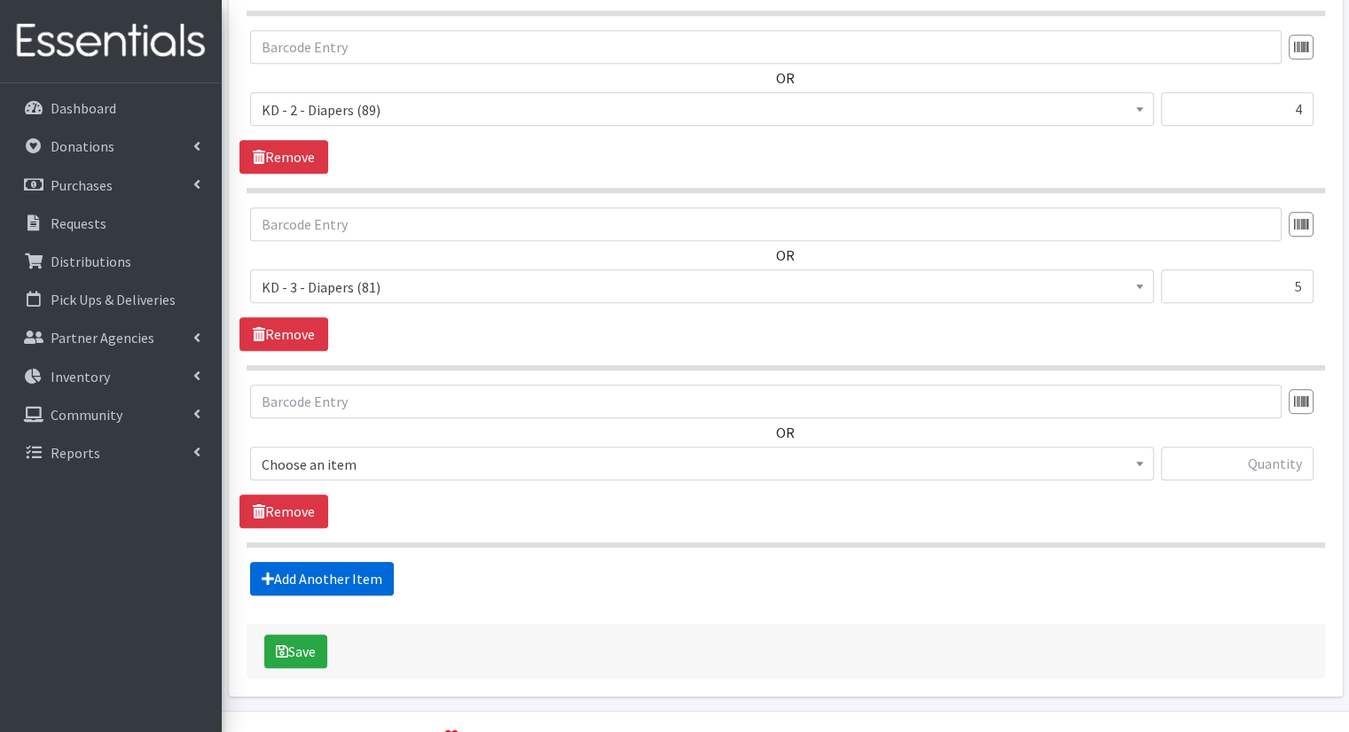
scroll to position [1096, 0]
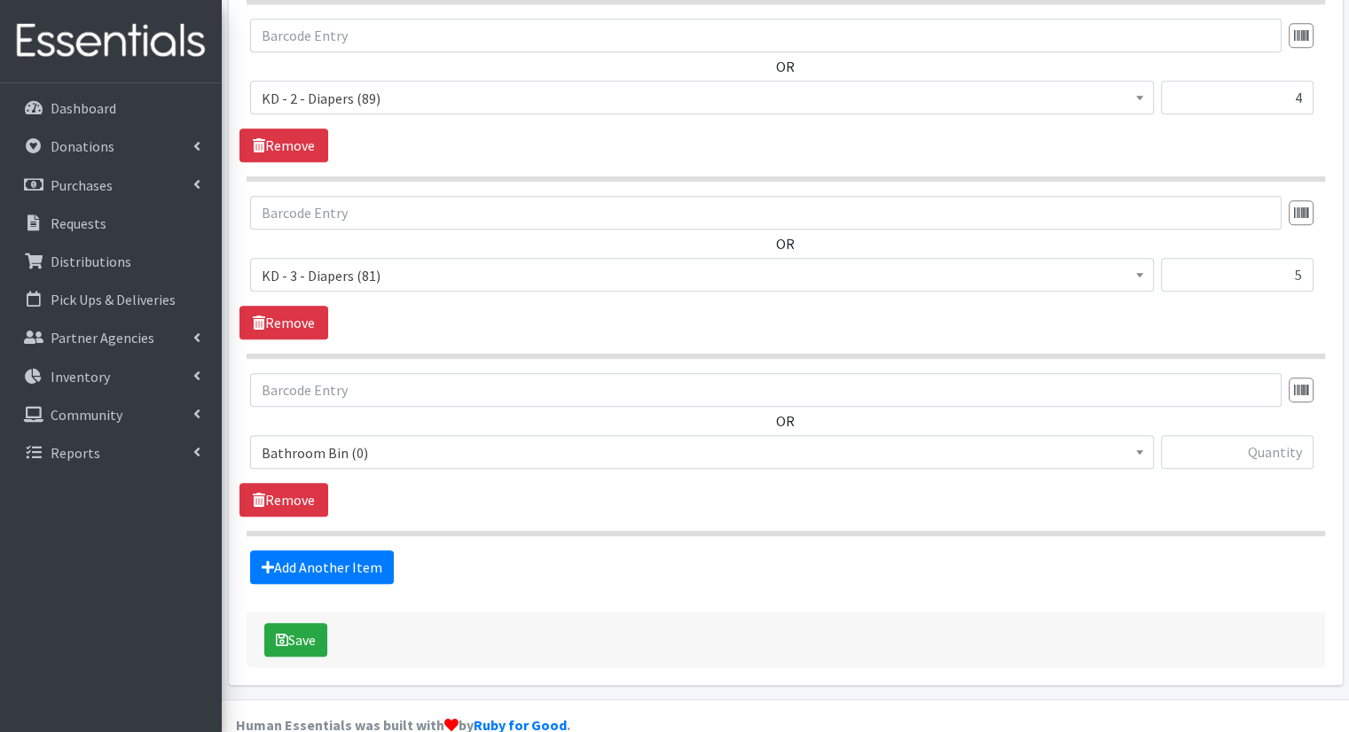
click at [421, 441] on span "Bathroom Bin (0)" at bounding box center [702, 453] width 881 height 25
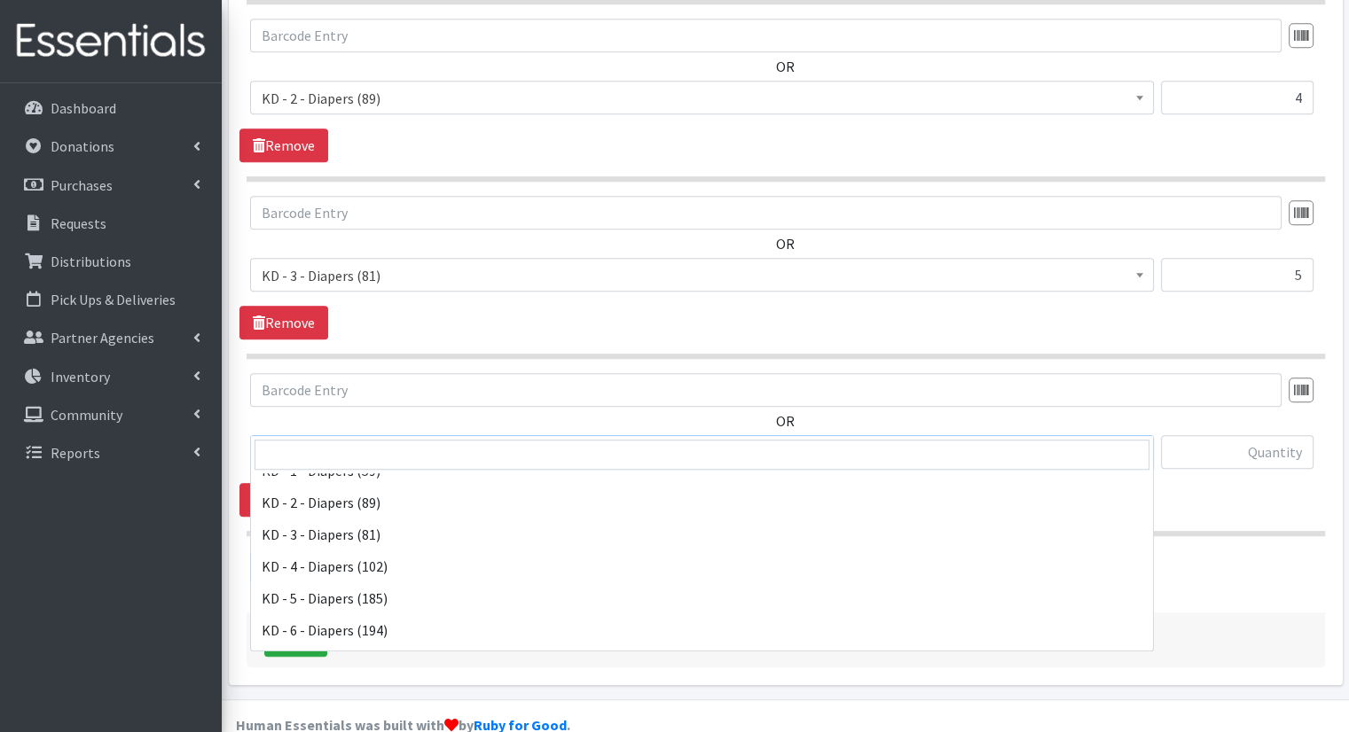
scroll to position [443, 0]
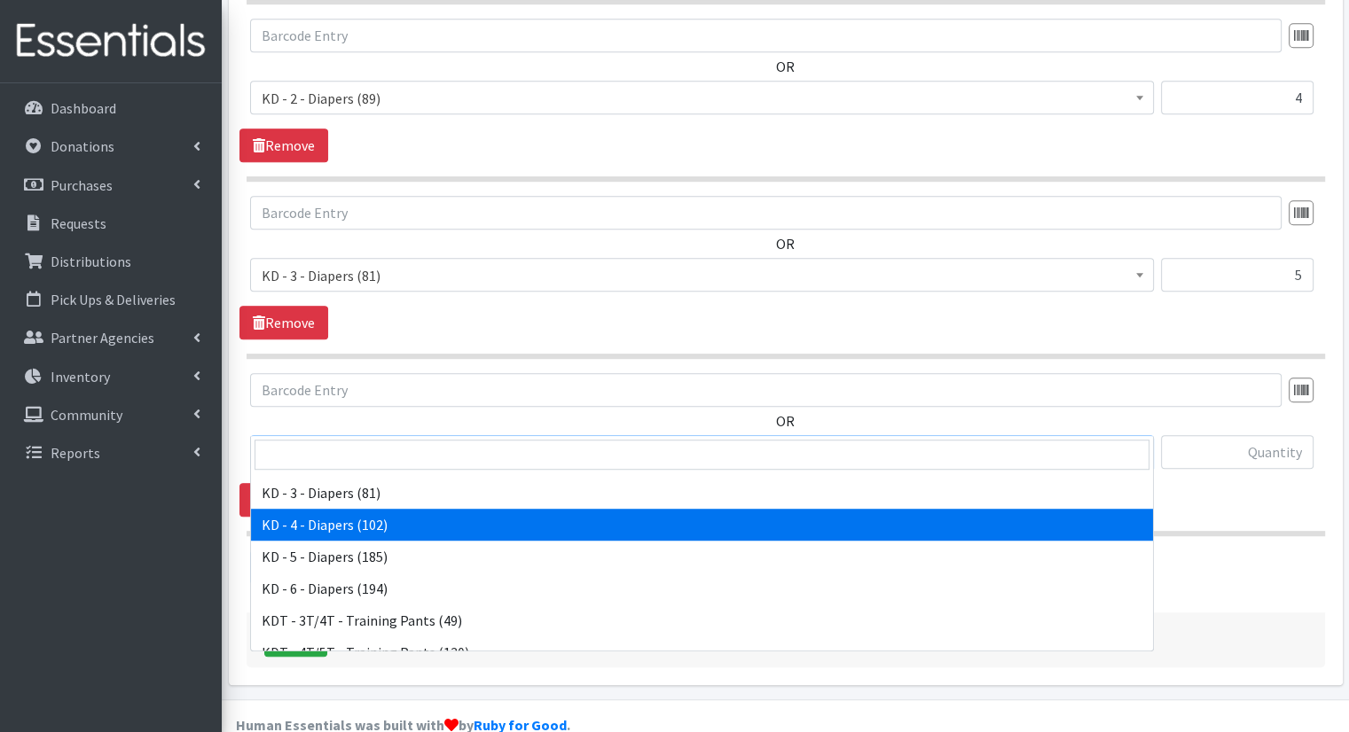
select select "15500"
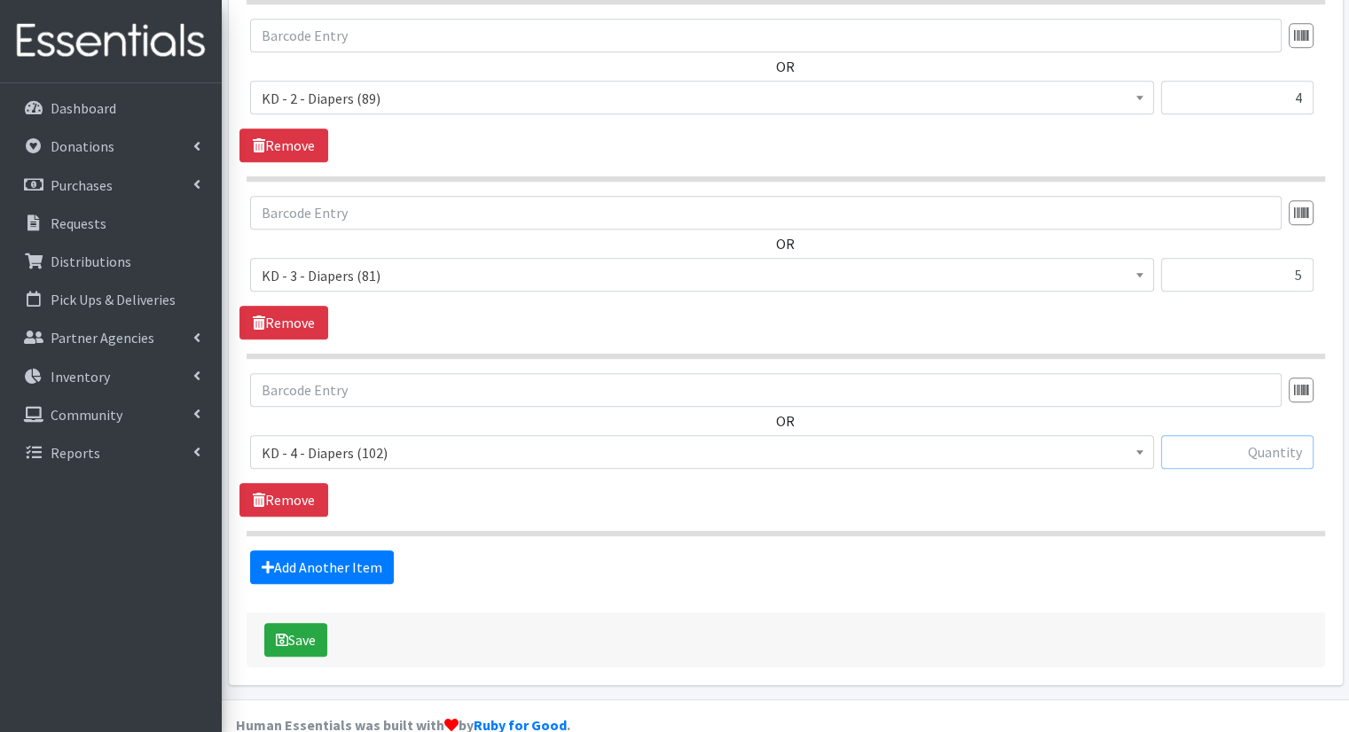
click at [1260, 435] on input "text" at bounding box center [1237, 452] width 153 height 34
type input "5"
click at [303, 551] on link "Add Another Item" at bounding box center [322, 568] width 144 height 34
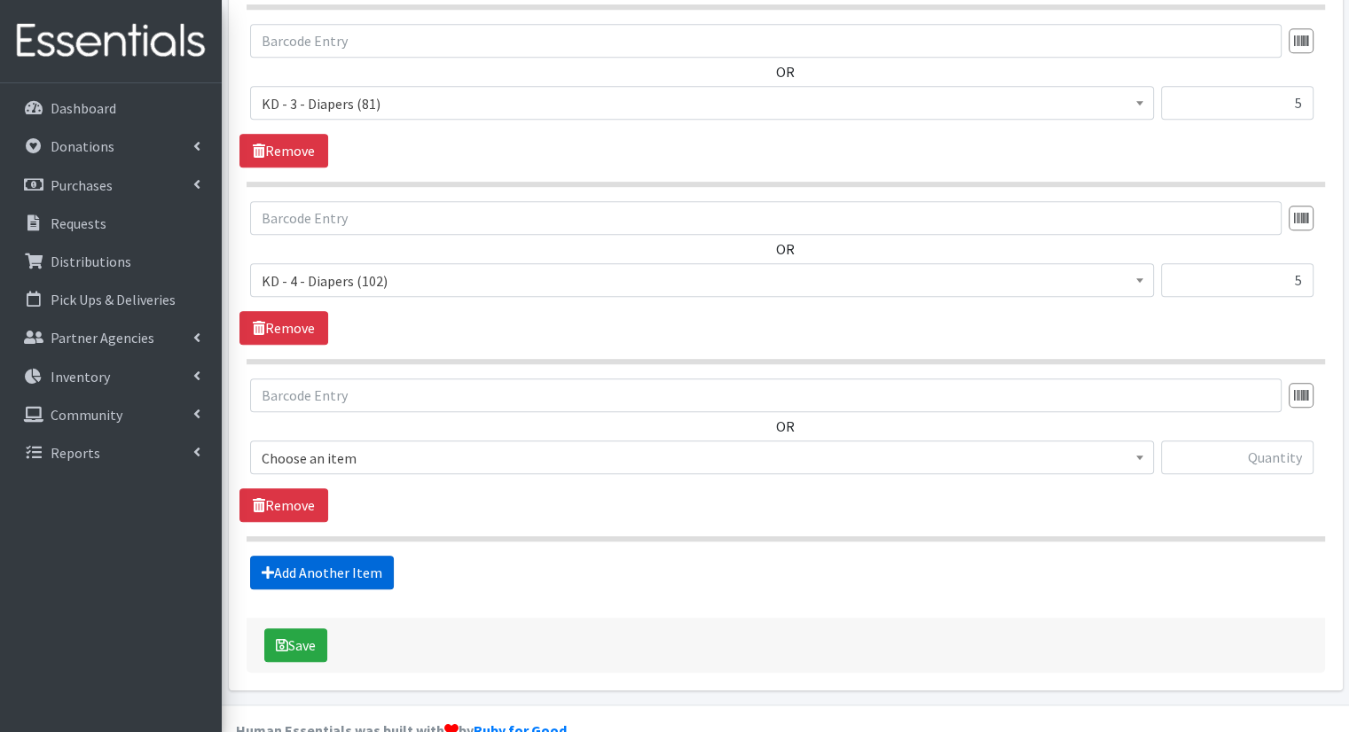
scroll to position [1272, 0]
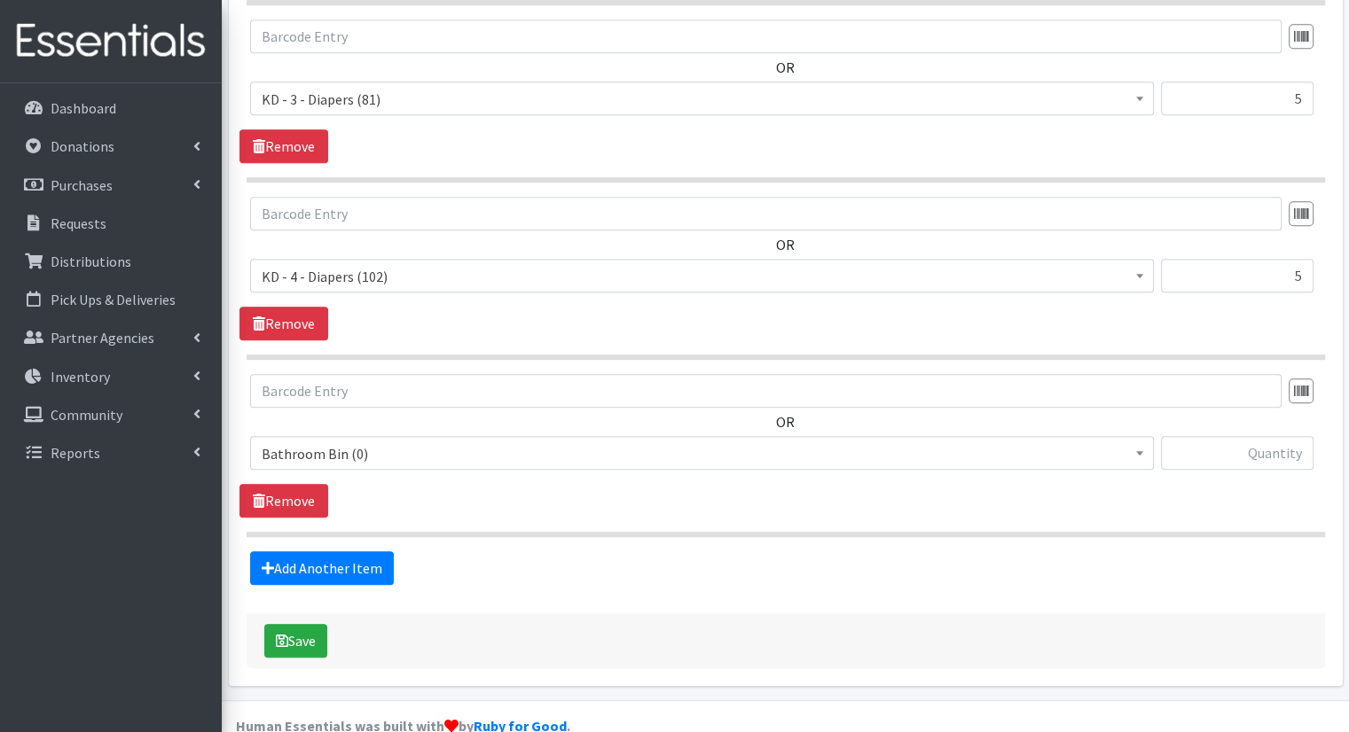
click at [436, 442] on span "Bathroom Bin (0)" at bounding box center [702, 454] width 881 height 25
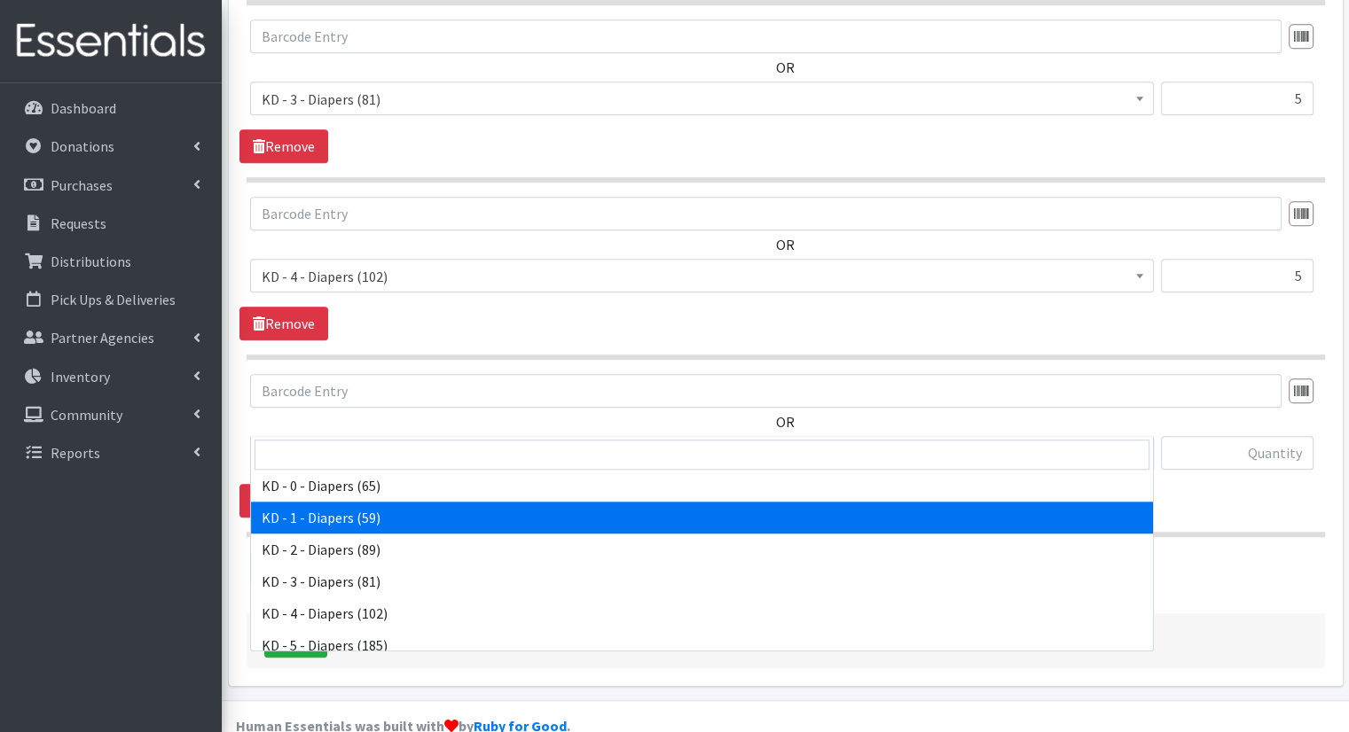
scroll to position [443, 0]
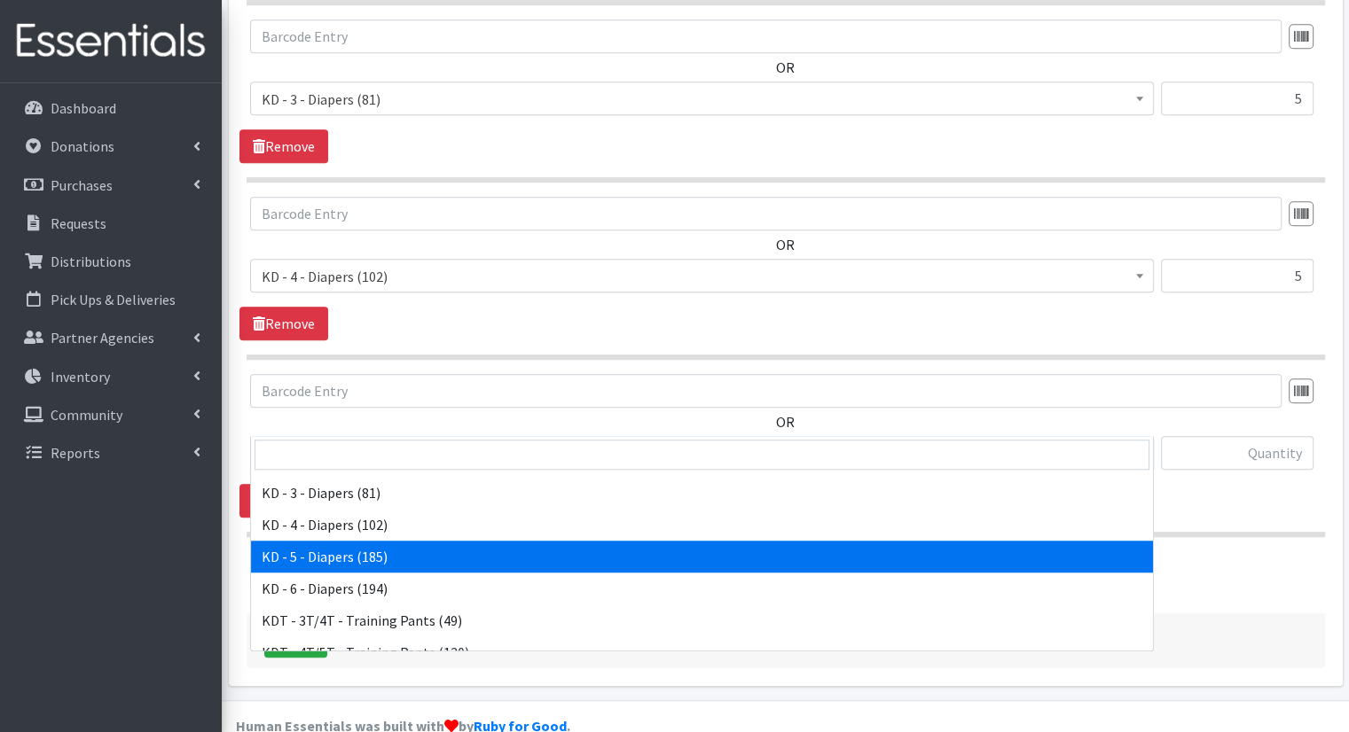
select select "15501"
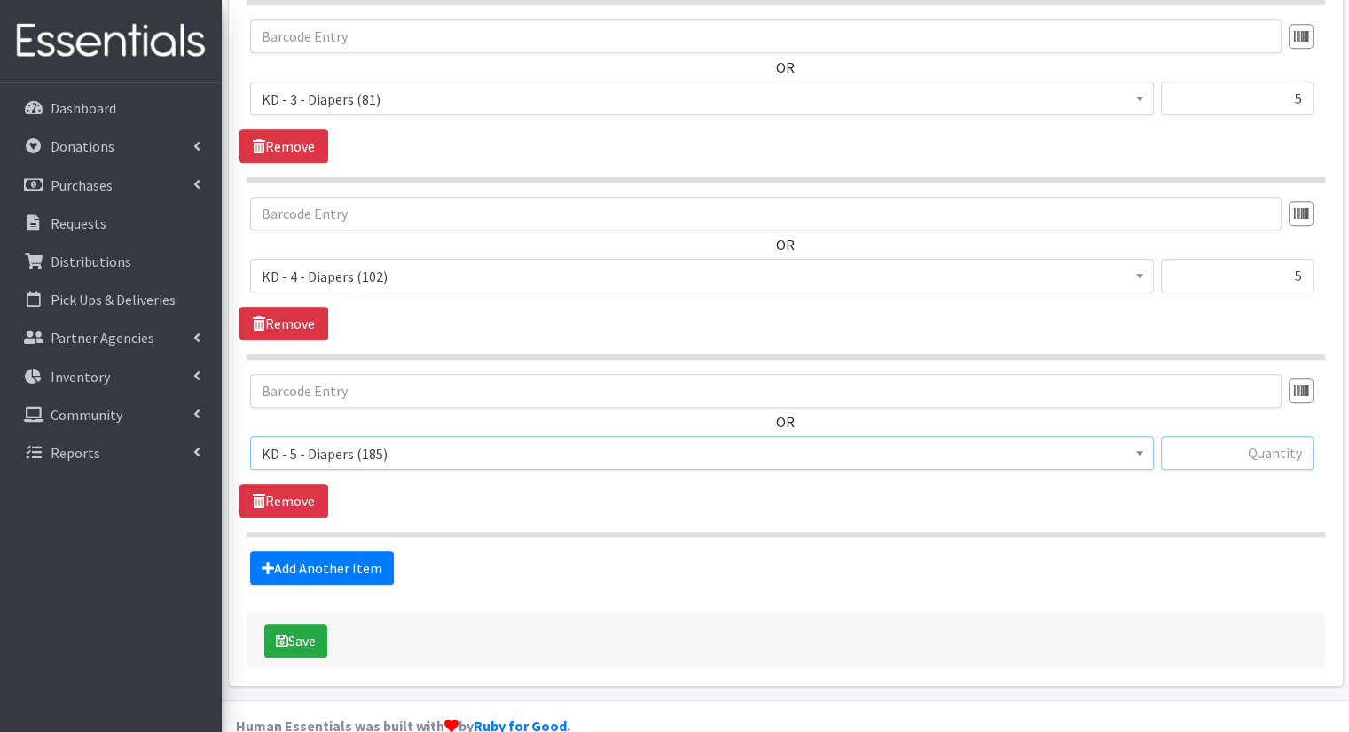
click at [1233, 436] on input "text" at bounding box center [1237, 453] width 153 height 34
type input "5"
click at [388, 552] on link "Add Another Item" at bounding box center [322, 569] width 144 height 34
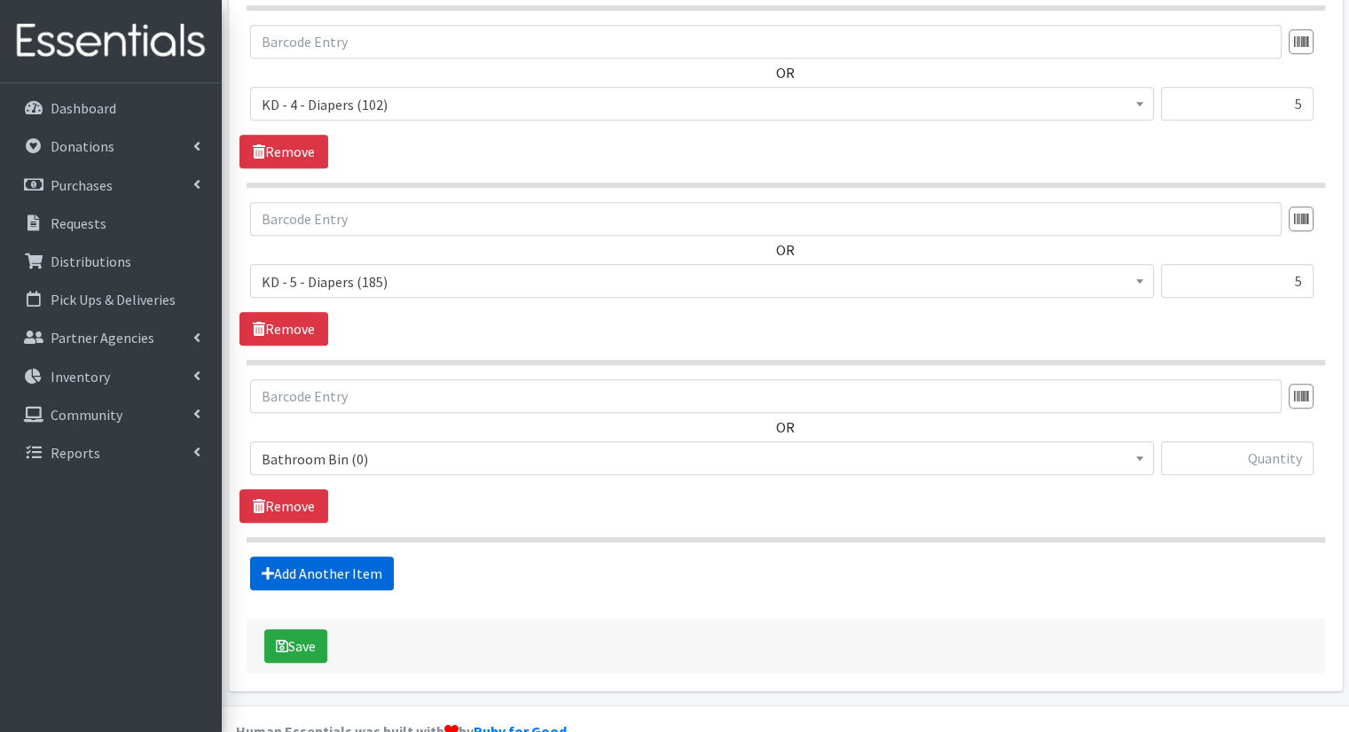
scroll to position [1449, 0]
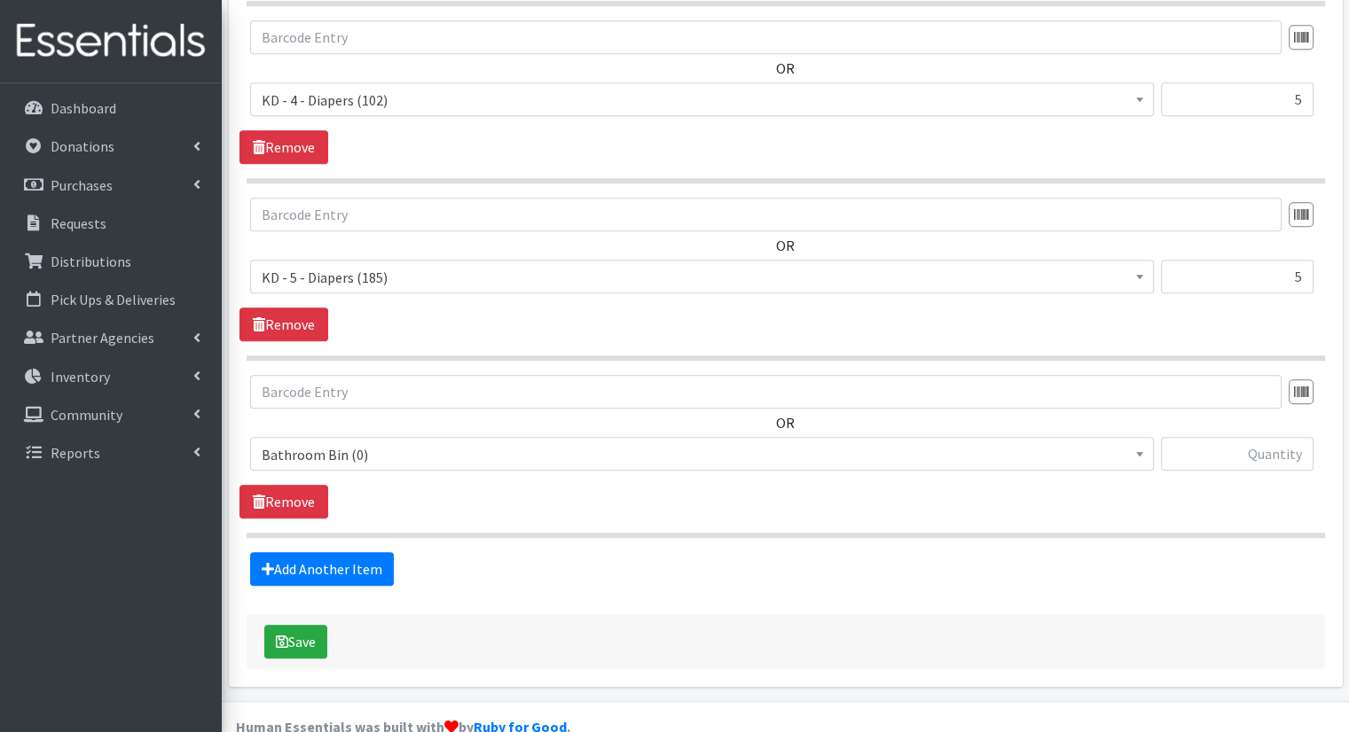
click at [442, 442] on span "Bathroom Bin (0)" at bounding box center [702, 454] width 881 height 25
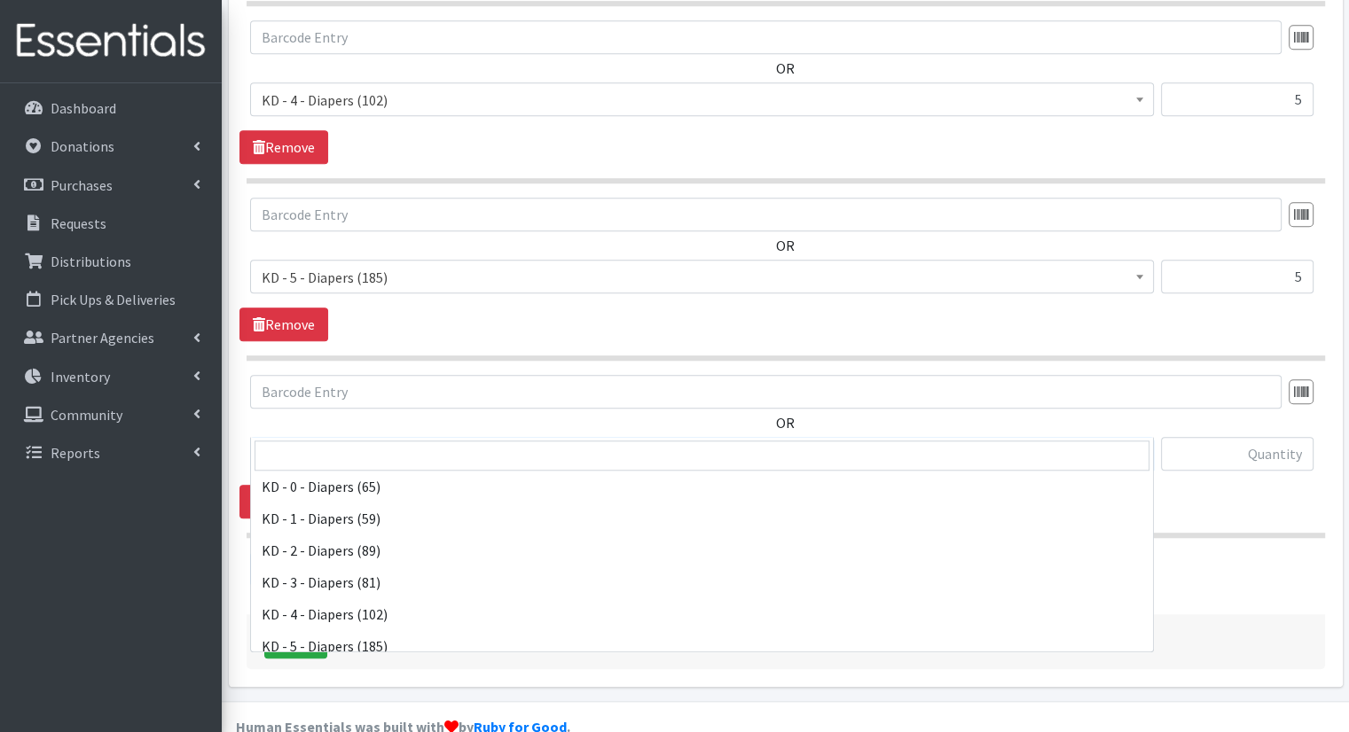
scroll to position [443, 0]
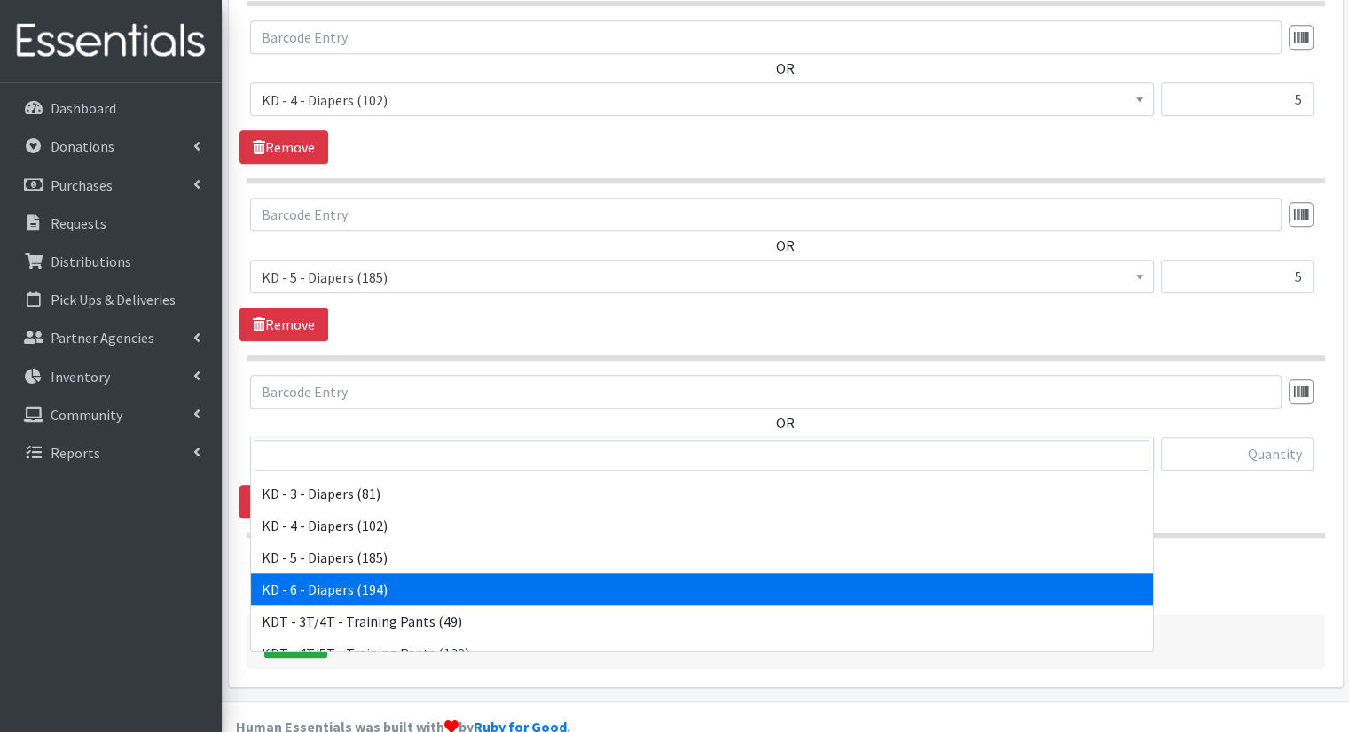
drag, startPoint x: 405, startPoint y: 583, endPoint x: 424, endPoint y: 554, distance: 33.9
select select "15502"
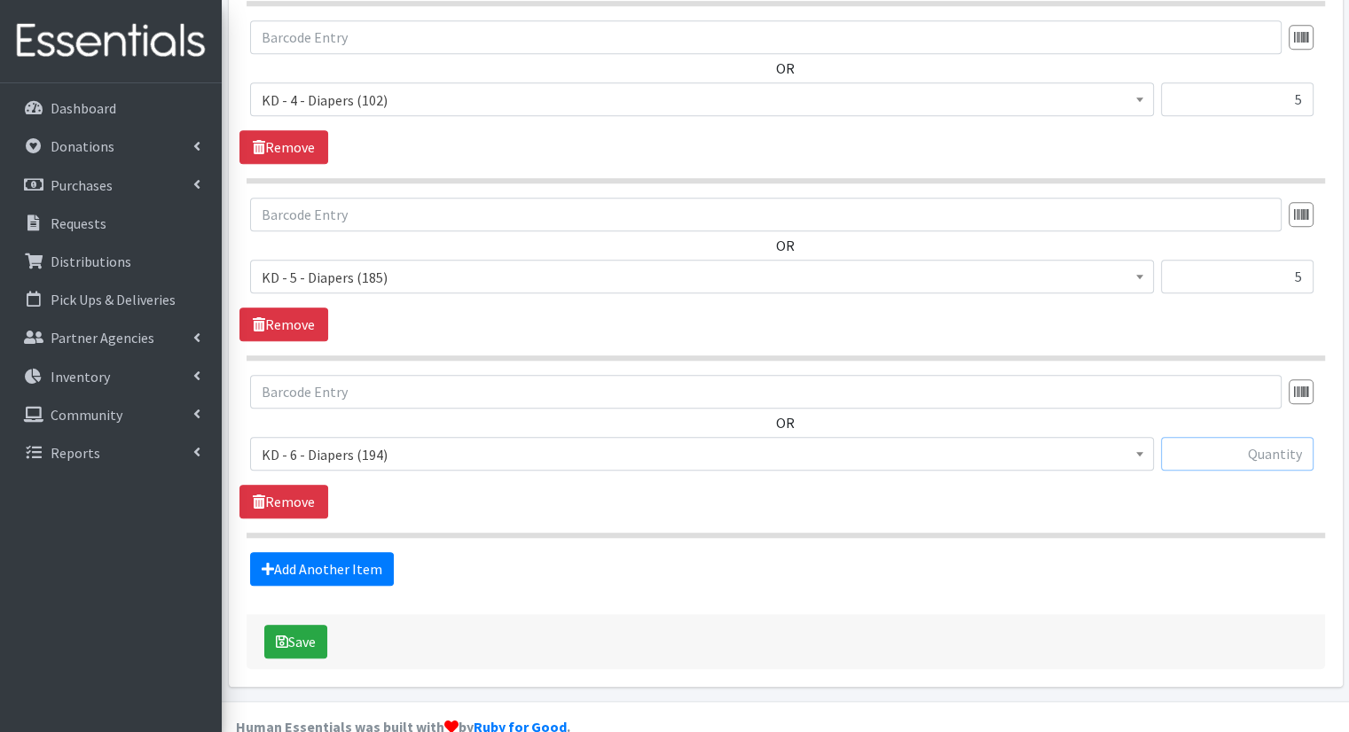
click at [1229, 437] on input "text" at bounding box center [1237, 454] width 153 height 34
type input "5"
click at [388, 552] on link "Add Another Item" at bounding box center [322, 569] width 144 height 34
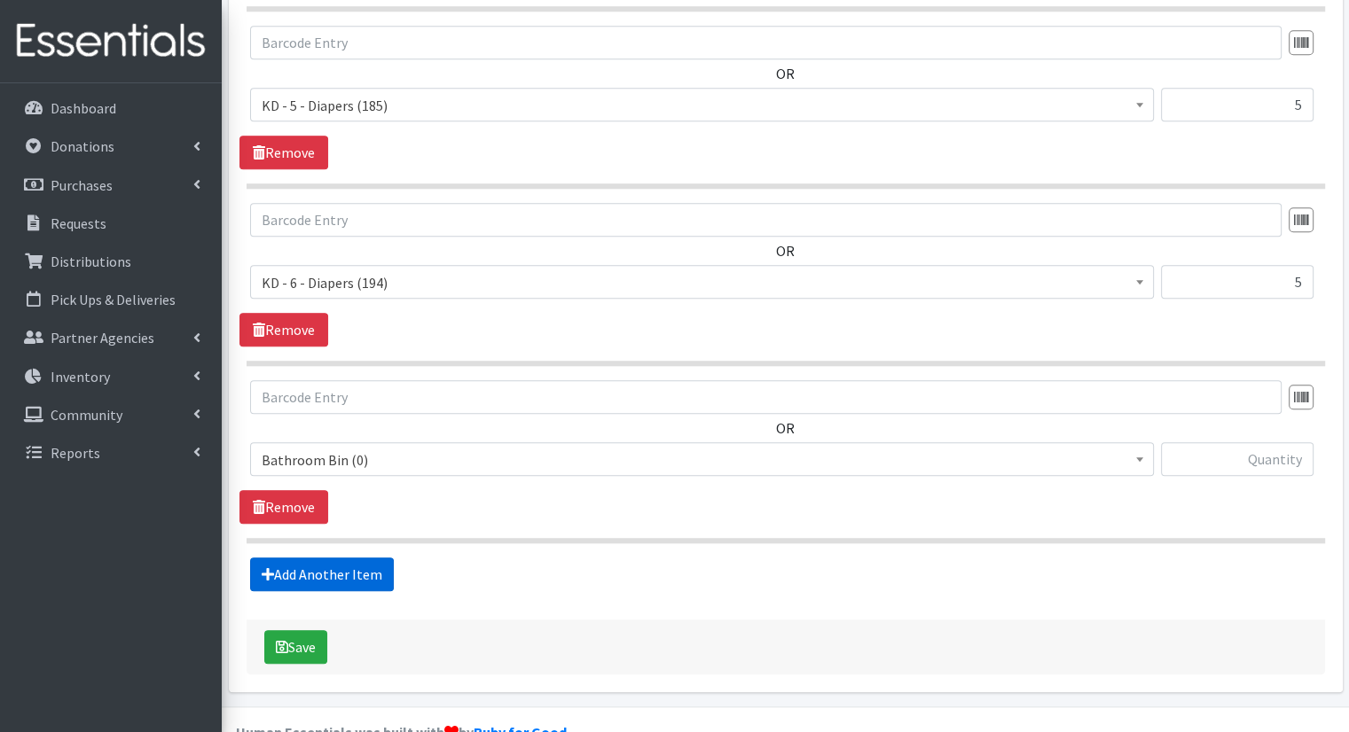
scroll to position [1625, 0]
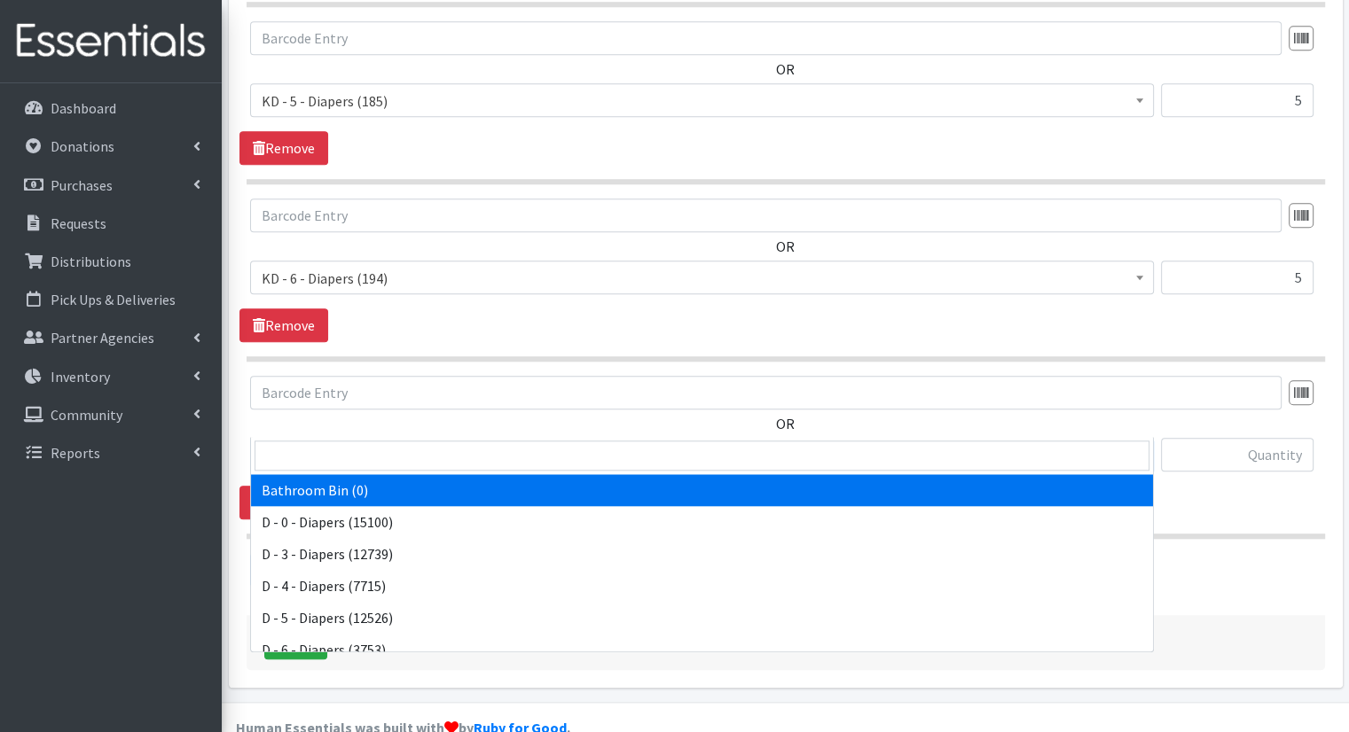
click at [482, 443] on span "Bathroom Bin (0)" at bounding box center [702, 455] width 881 height 25
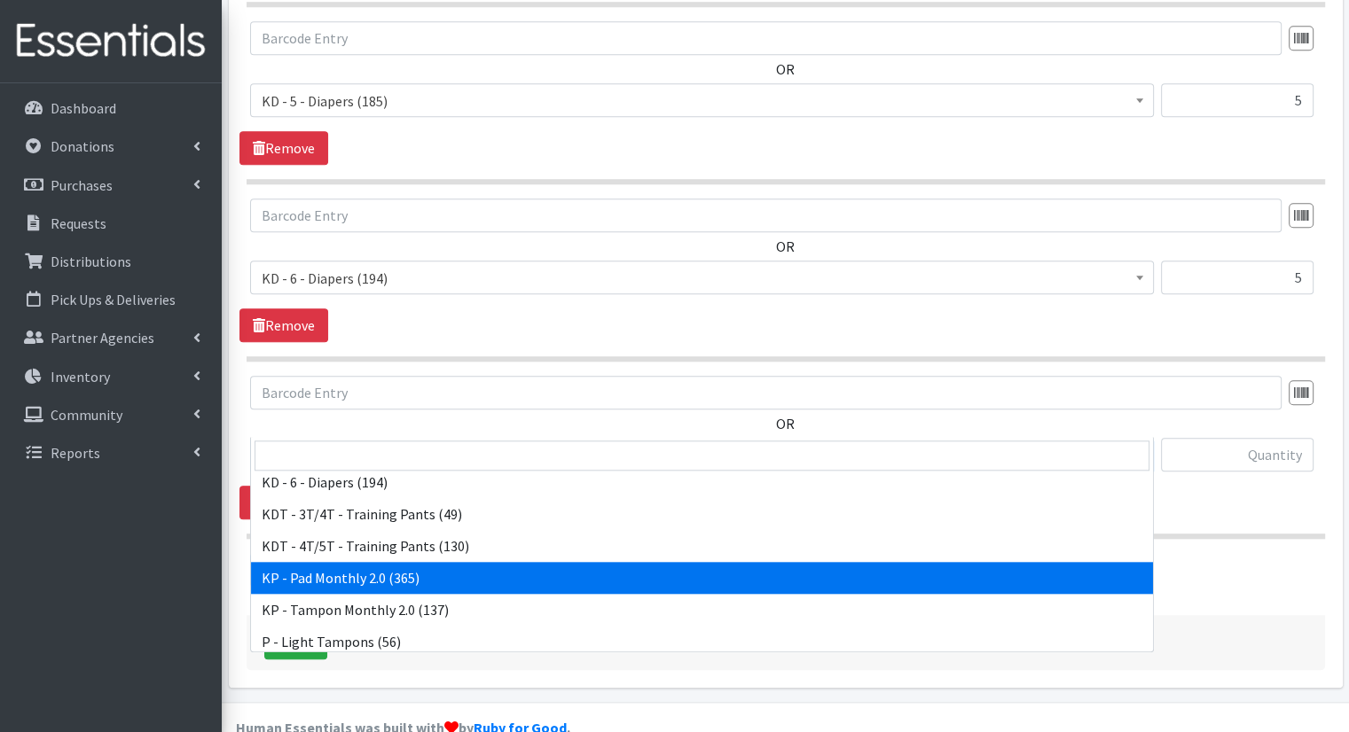
scroll to position [521, 0]
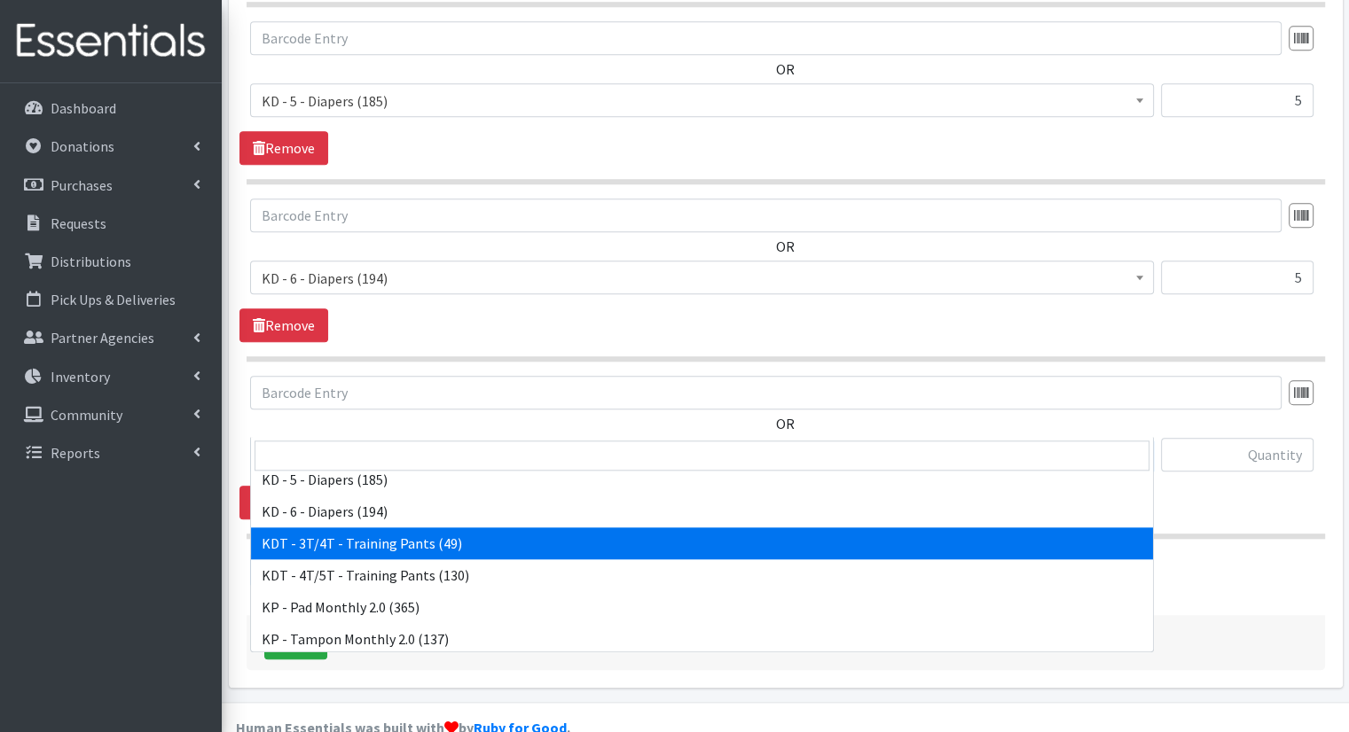
select select "15506"
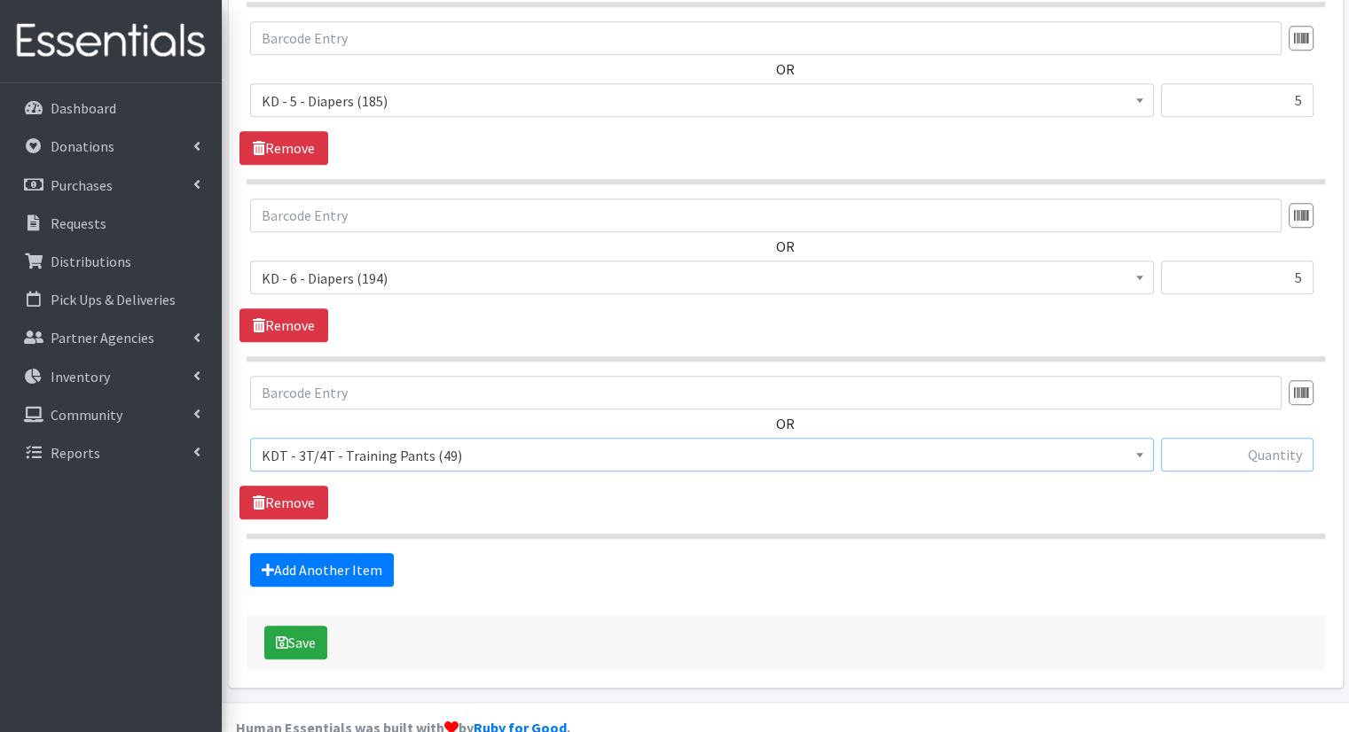
click at [1224, 438] on input "text" at bounding box center [1237, 455] width 153 height 34
type input "2"
click at [279, 553] on link "Add Another Item" at bounding box center [322, 570] width 144 height 34
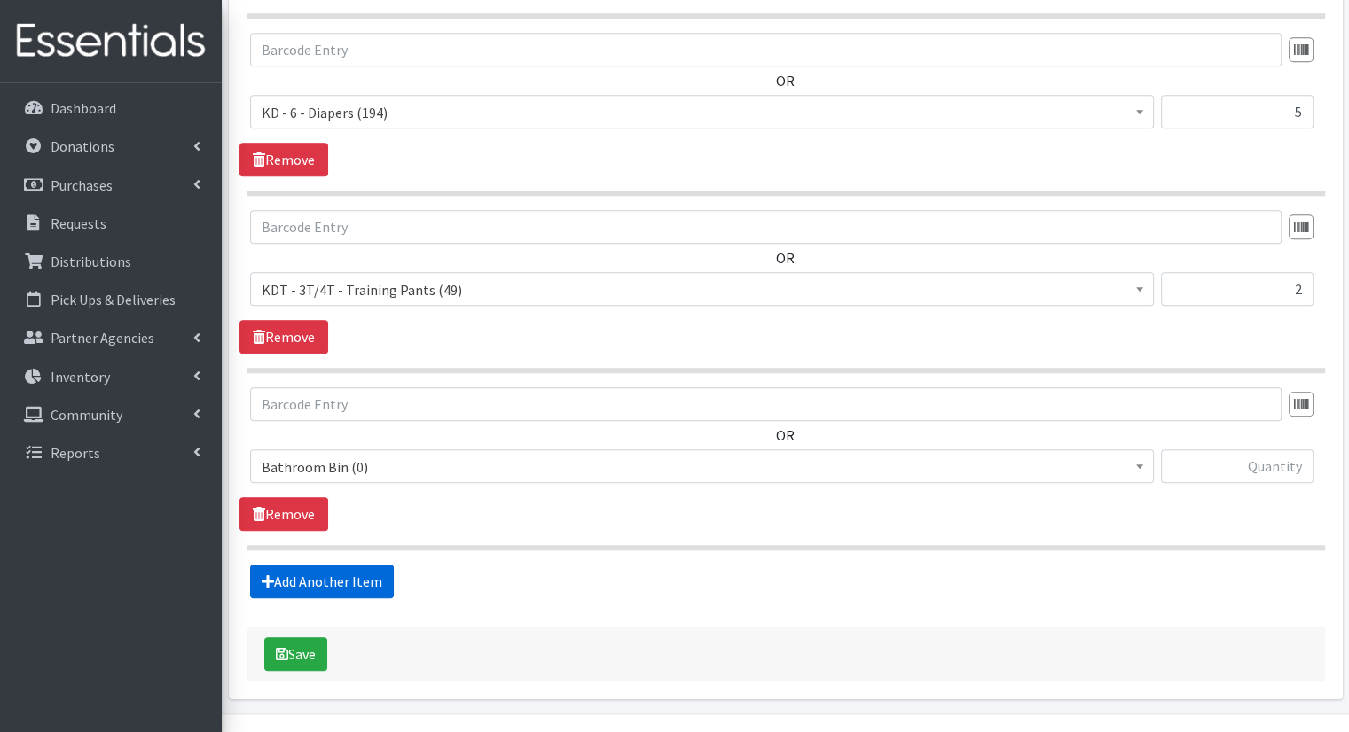
scroll to position [1803, 0]
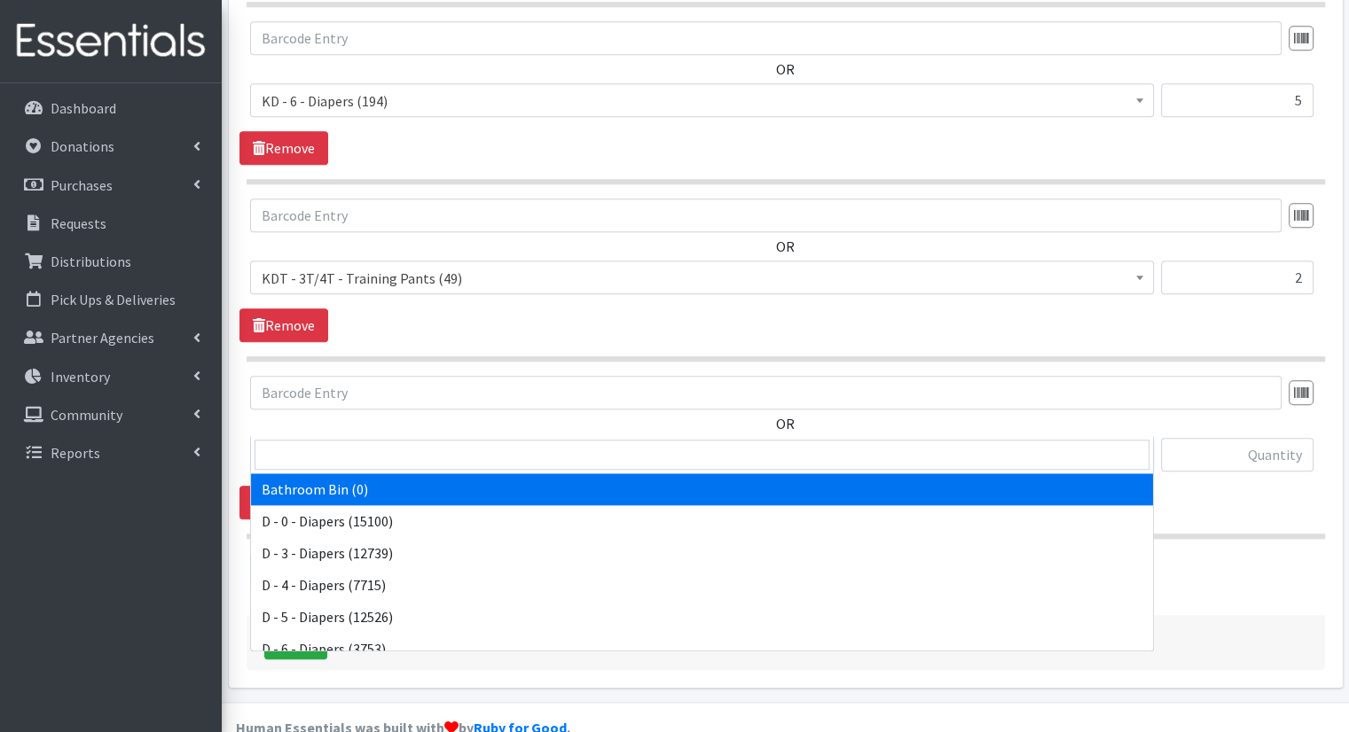
click at [302, 438] on span "Bathroom Bin (0)" at bounding box center [702, 455] width 904 height 34
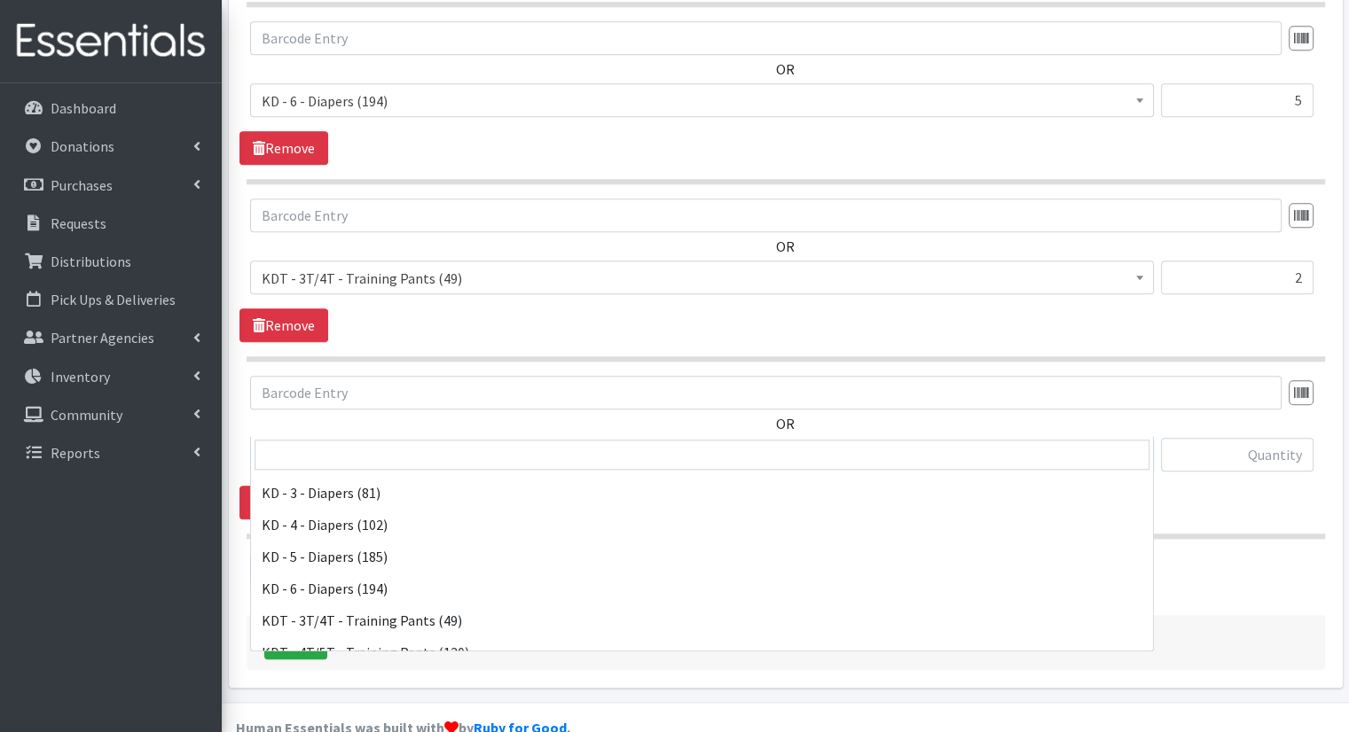
scroll to position [532, 0]
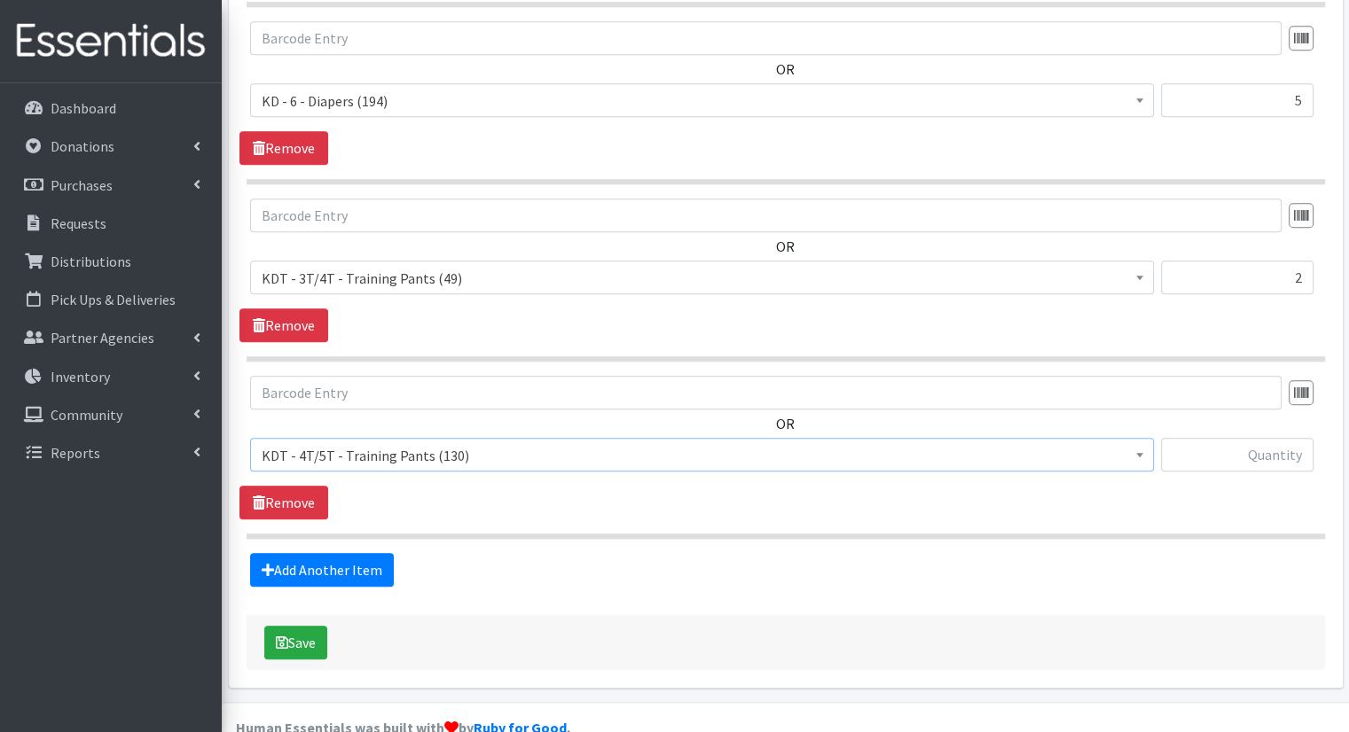
select select "15507"
click at [1217, 438] on input "text" at bounding box center [1237, 455] width 153 height 34
type input "5"
click at [380, 553] on link "Add Another Item" at bounding box center [322, 570] width 144 height 34
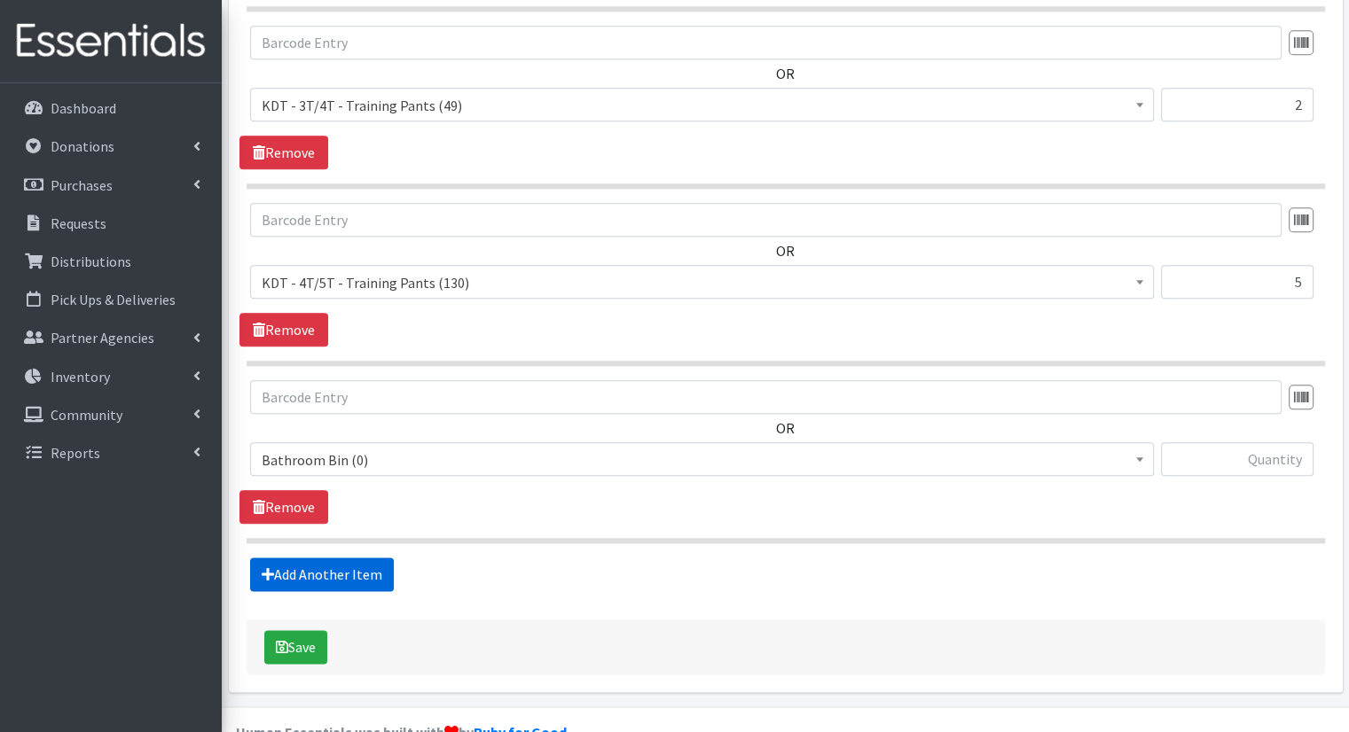
scroll to position [1979, 0]
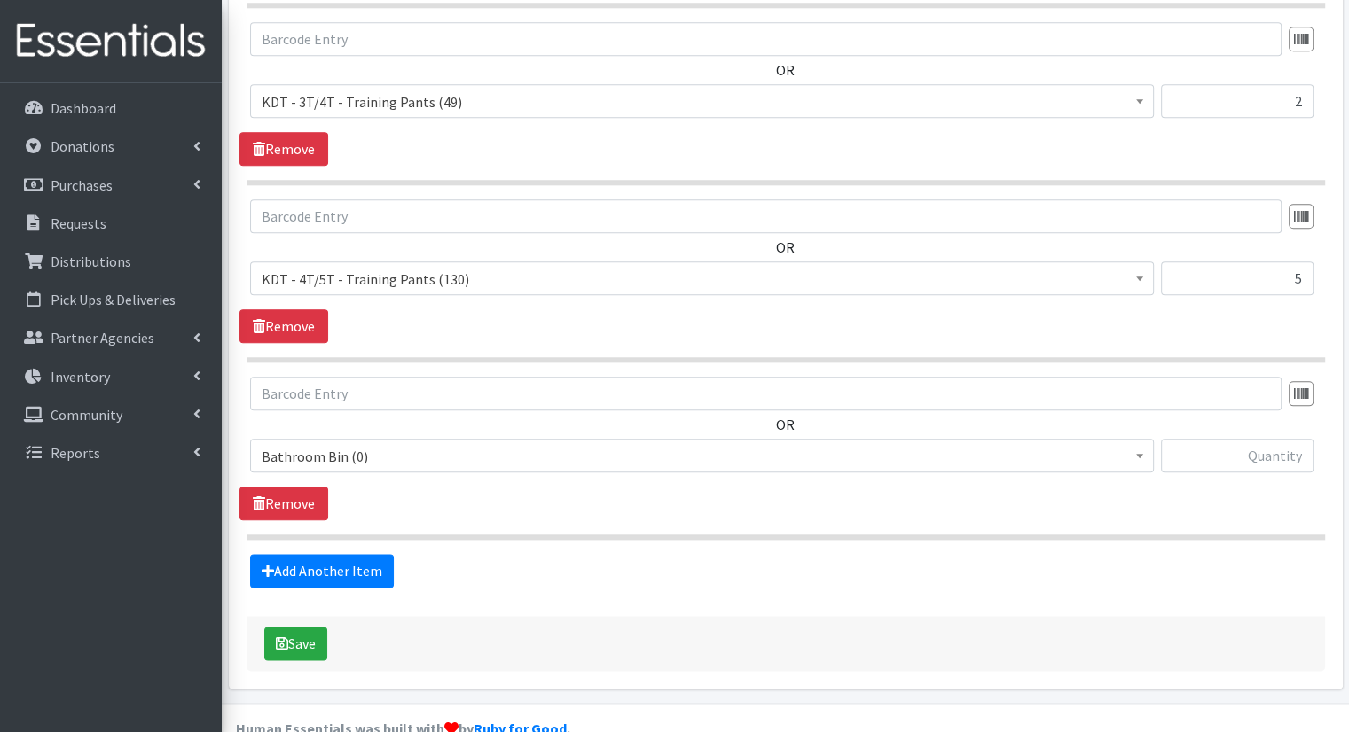
click at [433, 444] on span "Bathroom Bin (0)" at bounding box center [702, 456] width 881 height 25
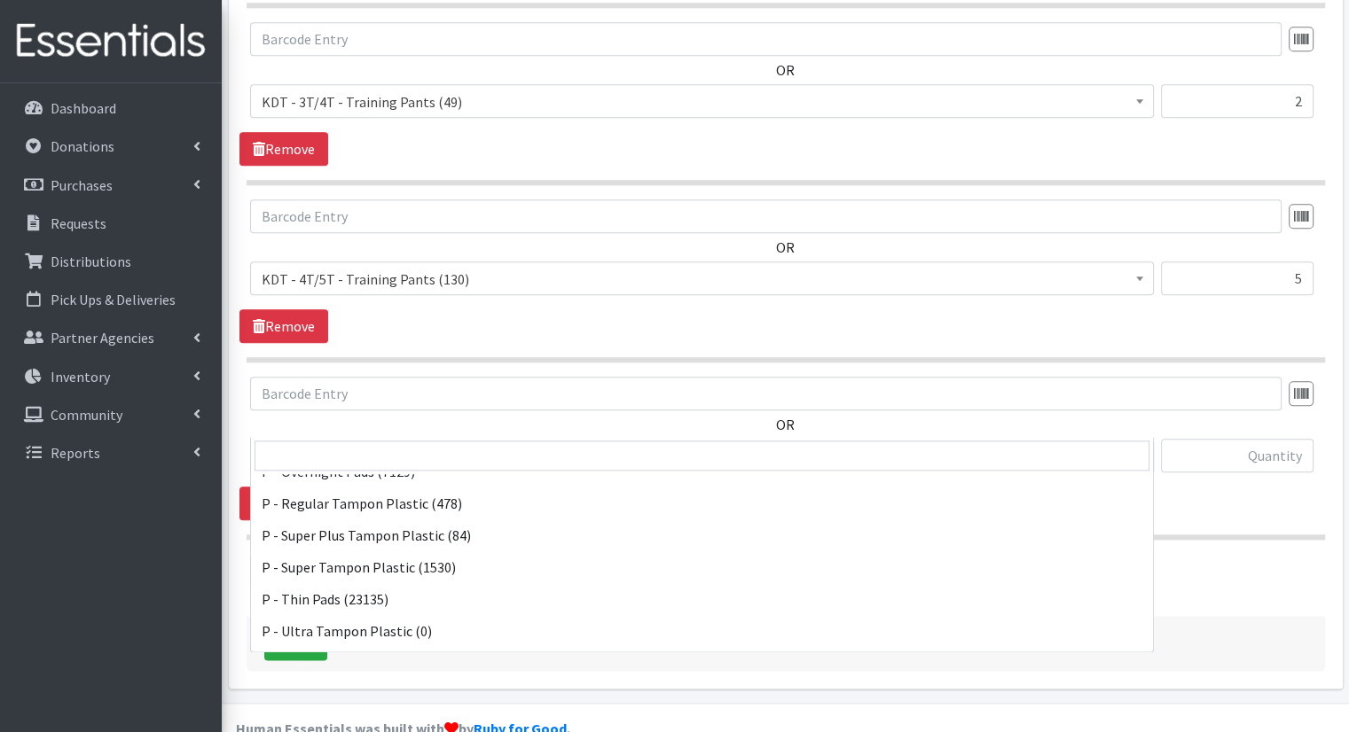
scroll to position [876, 0]
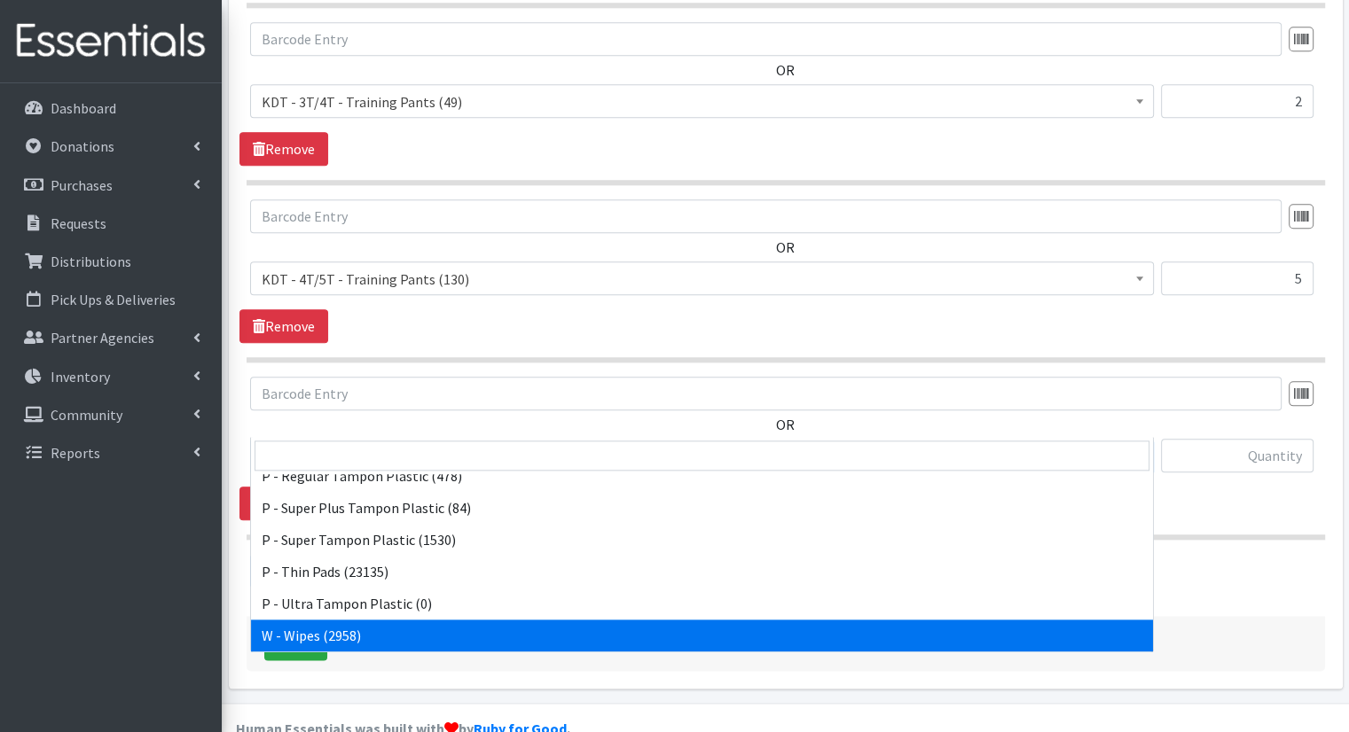
select select "15495"
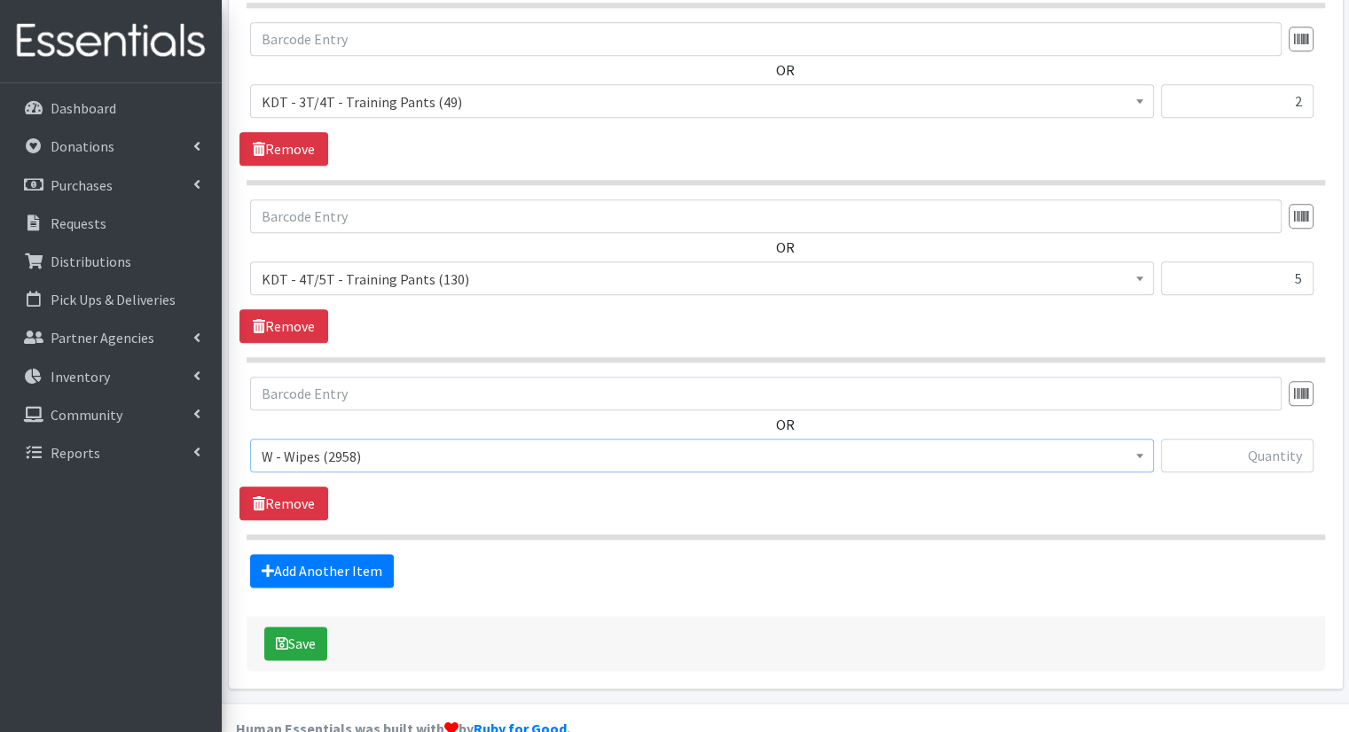
click at [1217, 397] on div "OR Bathroom Bin (0) D - 0 - Diapers (15100) D - 3 - Diapers (12739) D - 4 - Dia…" at bounding box center [785, 432] width 1092 height 110
click at [1217, 423] on div "OR Bathroom Bin (0) D - 0 - Diapers (15100) D - 3 - Diapers (12739) D - 4 - Dia…" at bounding box center [785, 432] width 1092 height 110
click at [1217, 439] on input "text" at bounding box center [1237, 456] width 153 height 34
type input "39"
click at [318, 627] on button "Save" at bounding box center [295, 644] width 63 height 34
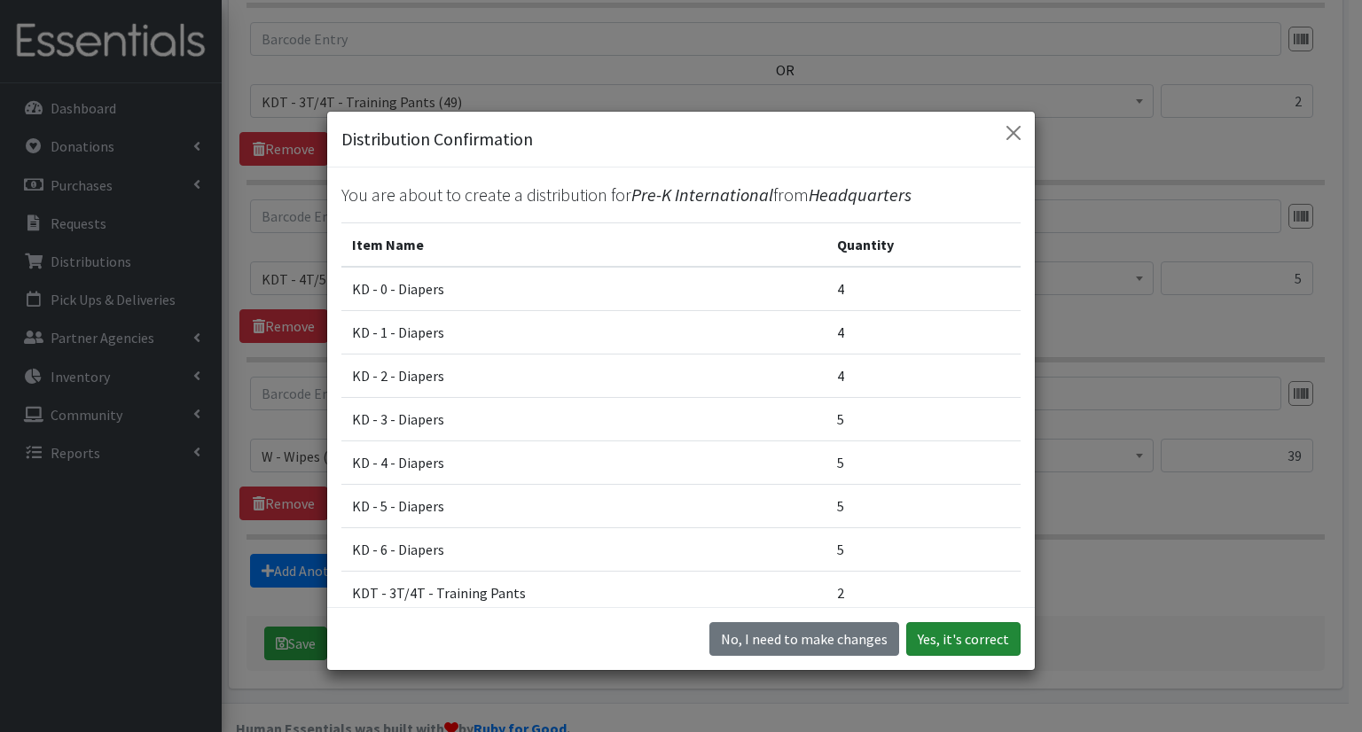
click at [913, 637] on button "Yes, it's correct" at bounding box center [963, 639] width 114 height 34
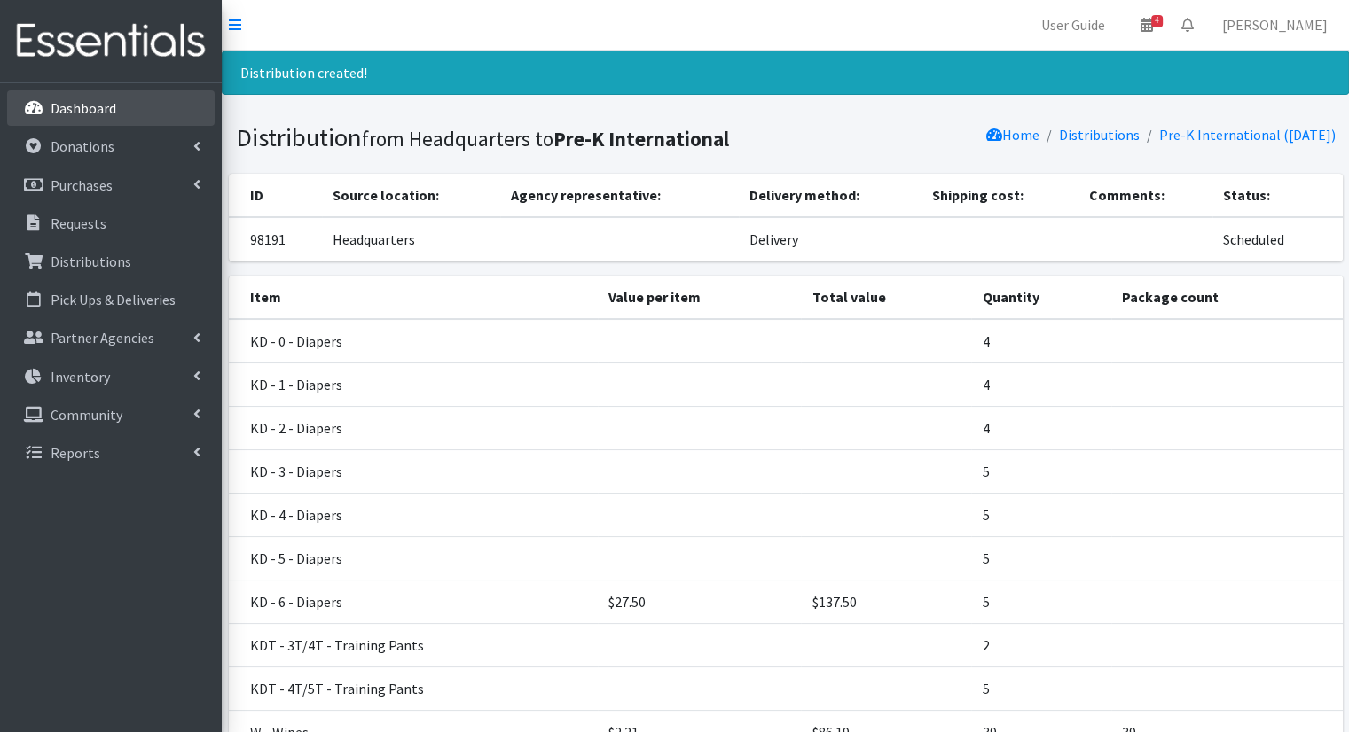
click at [136, 107] on link "Dashboard" at bounding box center [110, 107] width 207 height 35
